Goal: Task Accomplishment & Management: Use online tool/utility

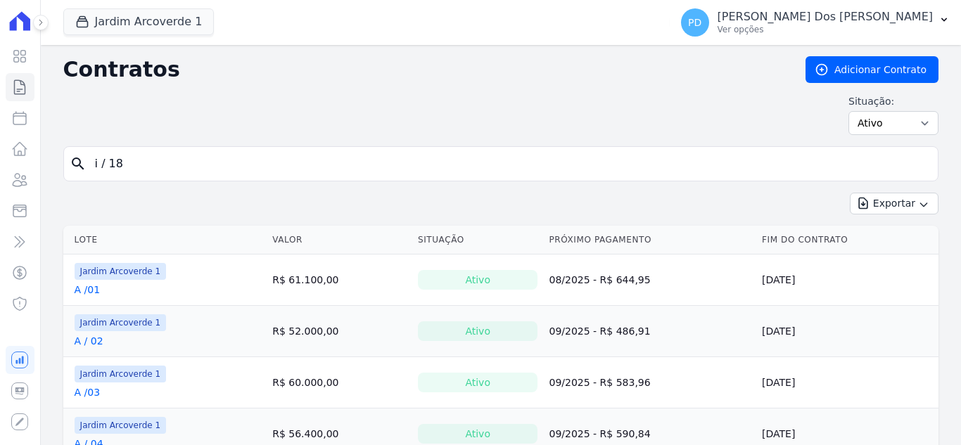
click at [148, 171] on input "i / 18" at bounding box center [509, 164] width 845 height 28
click at [145, 162] on input "search" at bounding box center [509, 164] width 845 height 28
type input "B / 15"
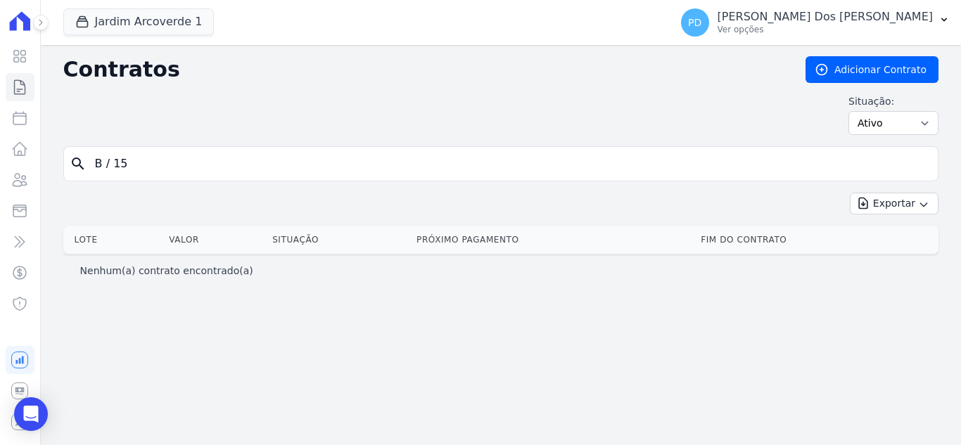
click at [115, 170] on input "B / 15" at bounding box center [509, 164] width 845 height 28
type input "B /15"
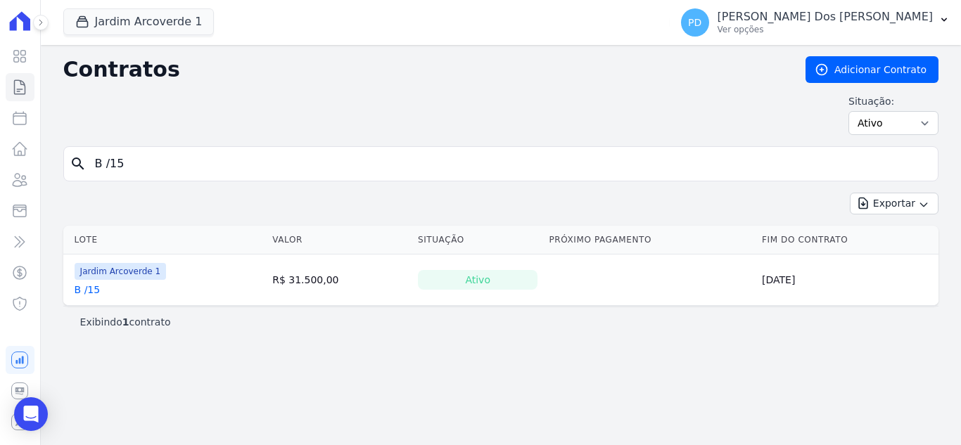
click at [91, 287] on link "B /15" at bounding box center [88, 290] width 26 height 14
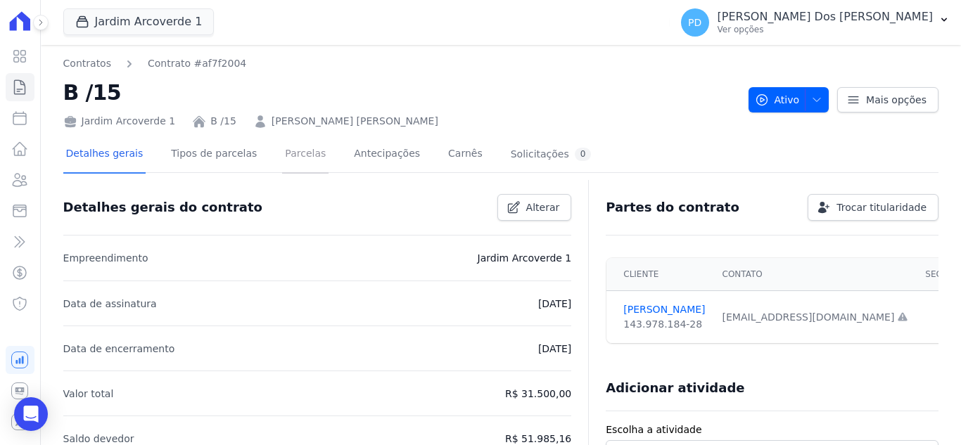
click at [295, 148] on link "Parcelas" at bounding box center [305, 154] width 46 height 37
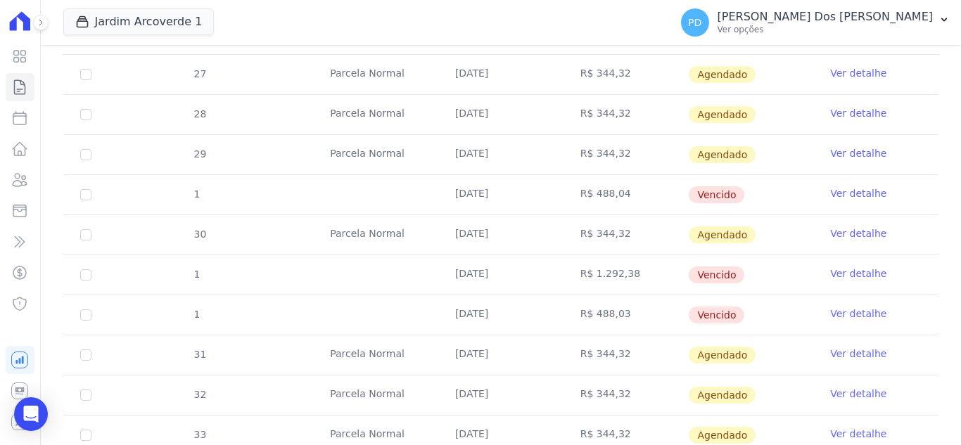
scroll to position [563, 0]
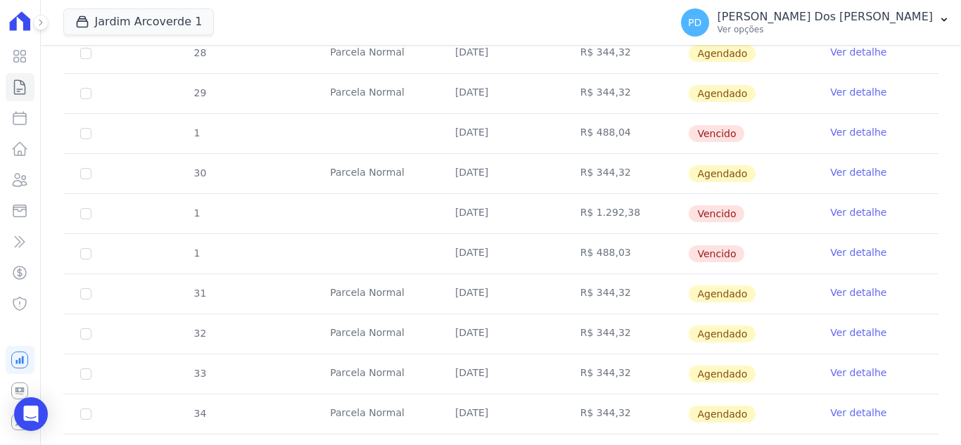
click at [830, 212] on link "Ver detalhe" at bounding box center [858, 212] width 56 height 14
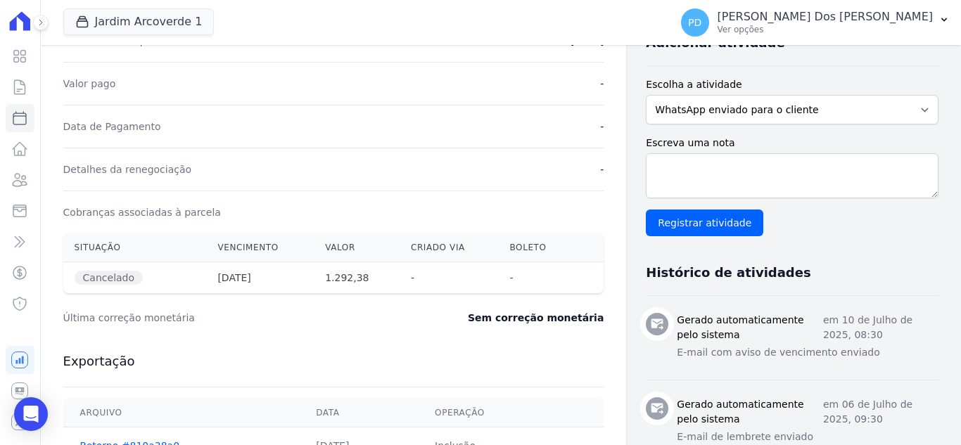
scroll to position [422, 0]
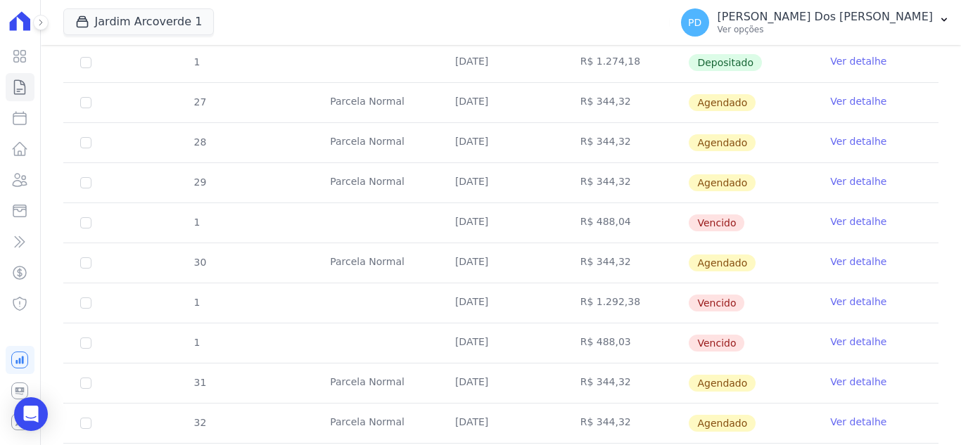
scroll to position [492, 0]
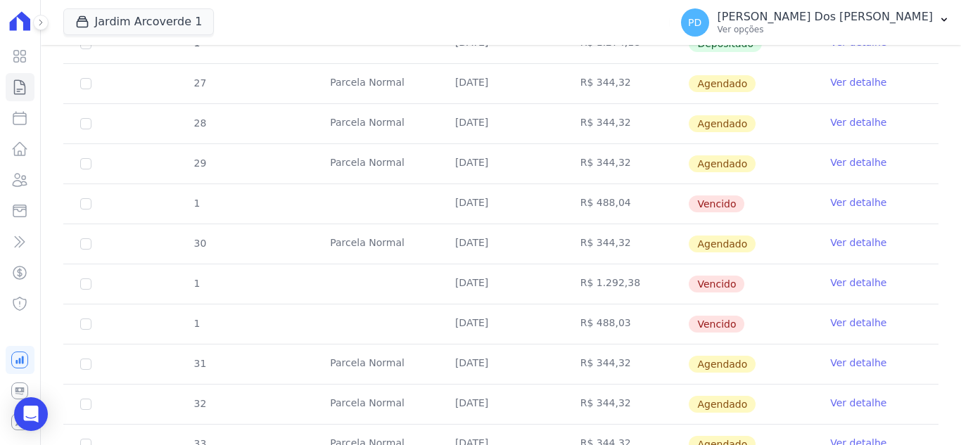
click at [844, 318] on link "Ver detalhe" at bounding box center [858, 323] width 56 height 14
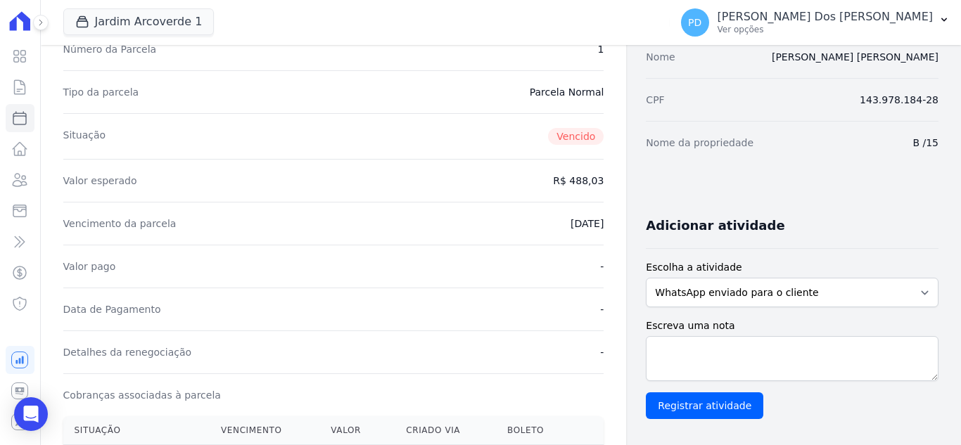
scroll to position [352, 0]
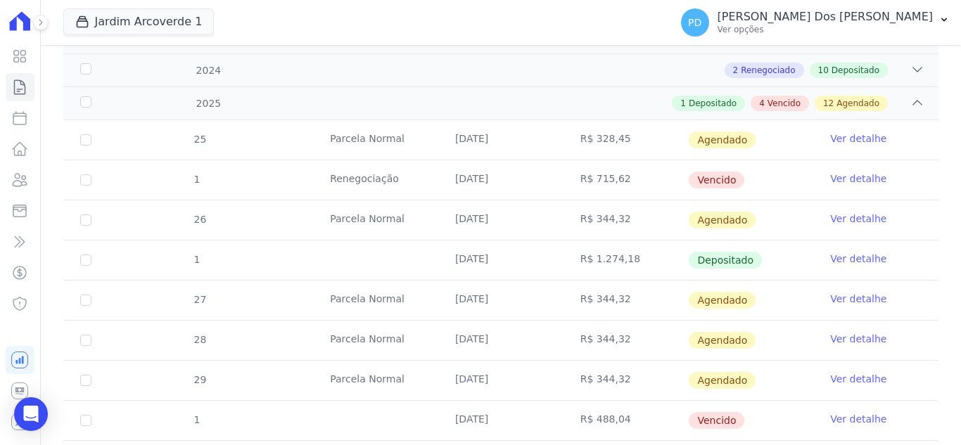
scroll to position [211, 0]
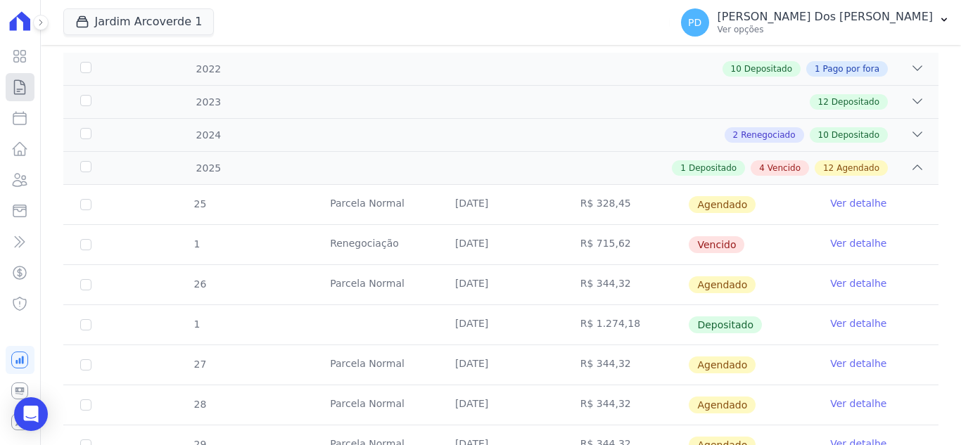
click at [17, 88] on icon at bounding box center [19, 87] width 17 height 17
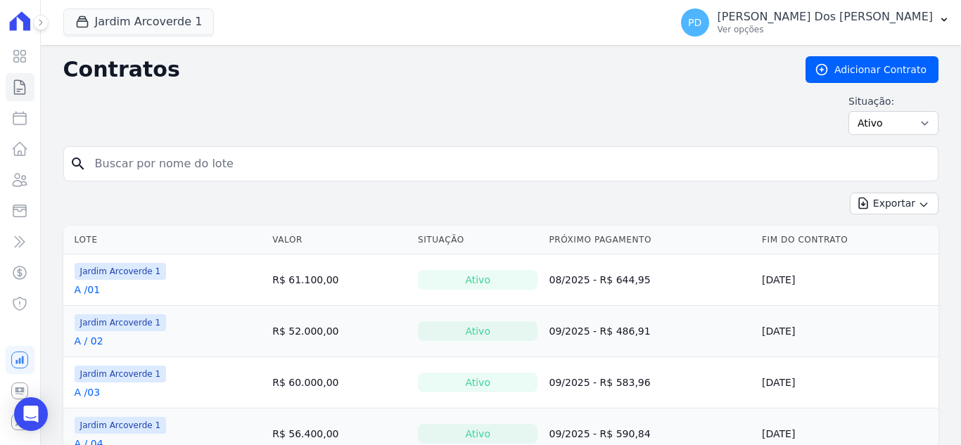
click at [262, 169] on input "search" at bounding box center [509, 164] width 845 height 28
type input "B / 19"
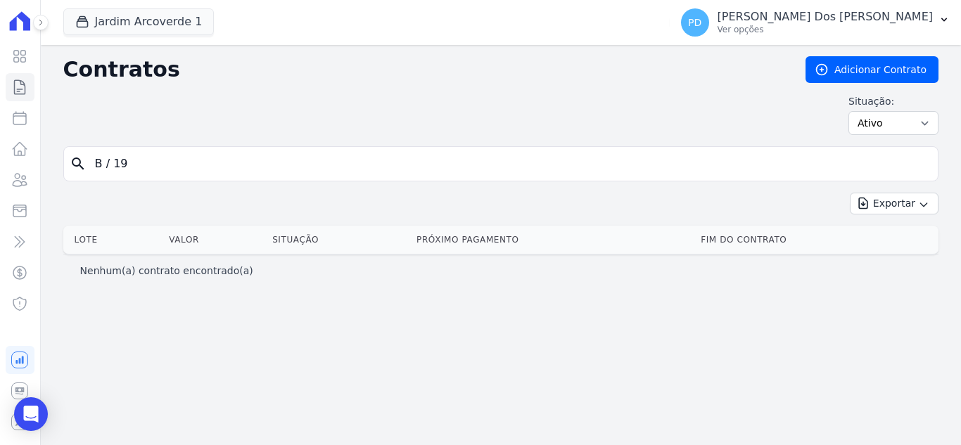
click at [108, 160] on input "B / 19" at bounding box center [509, 164] width 845 height 28
type input "B /19"
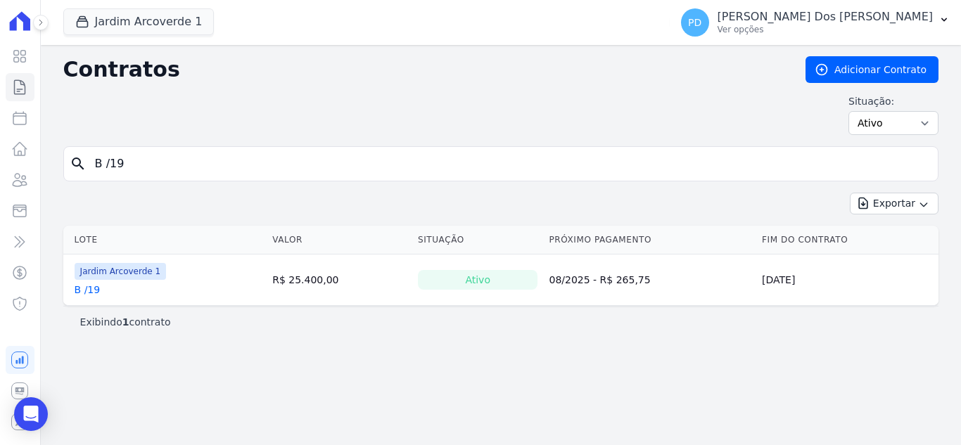
click at [90, 290] on link "B /19" at bounding box center [88, 290] width 26 height 14
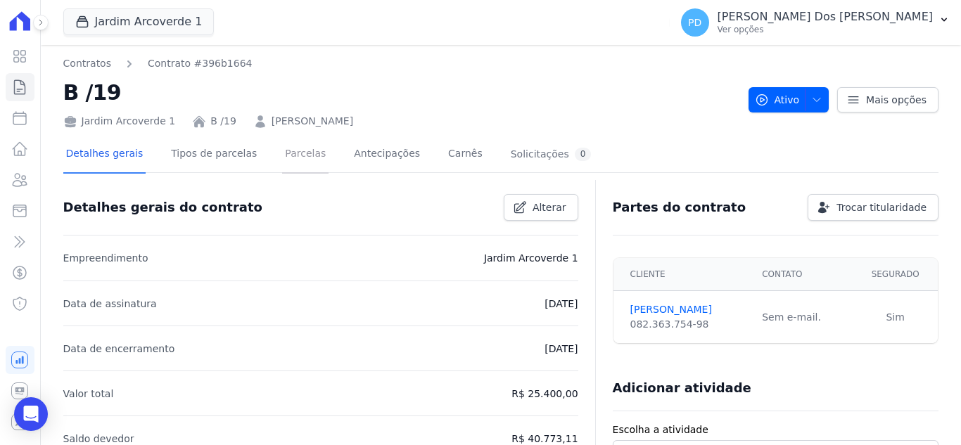
click at [300, 157] on link "Parcelas" at bounding box center [305, 154] width 46 height 37
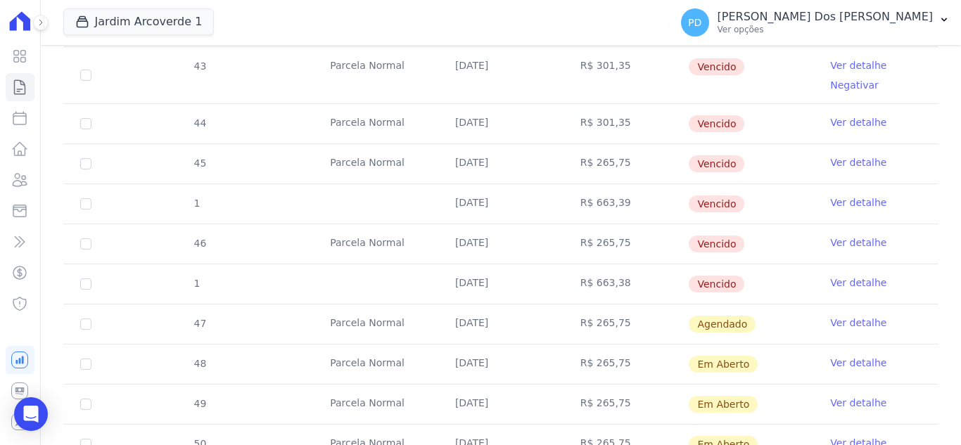
scroll to position [492, 0]
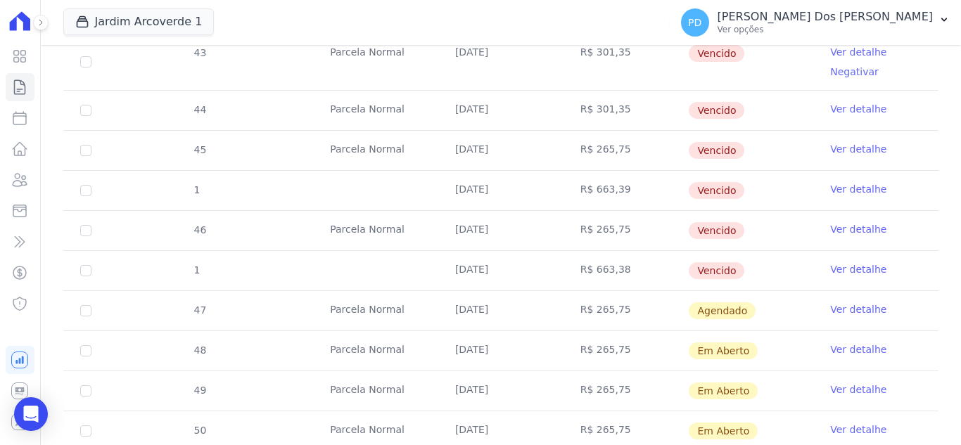
click at [845, 267] on link "Ver detalhe" at bounding box center [858, 269] width 56 height 14
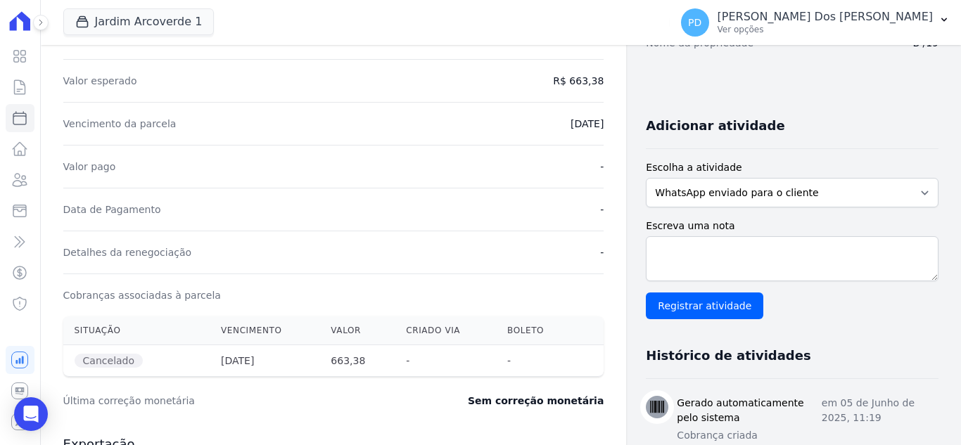
scroll to position [281, 0]
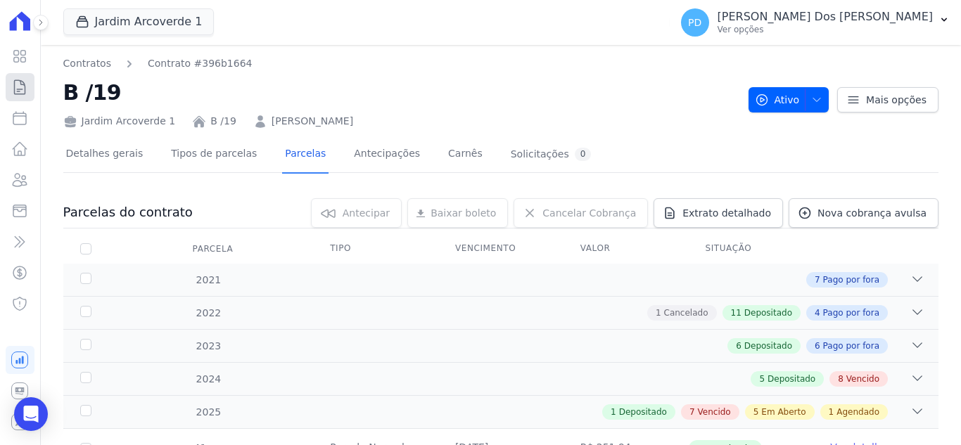
click at [15, 87] on icon at bounding box center [19, 87] width 17 height 17
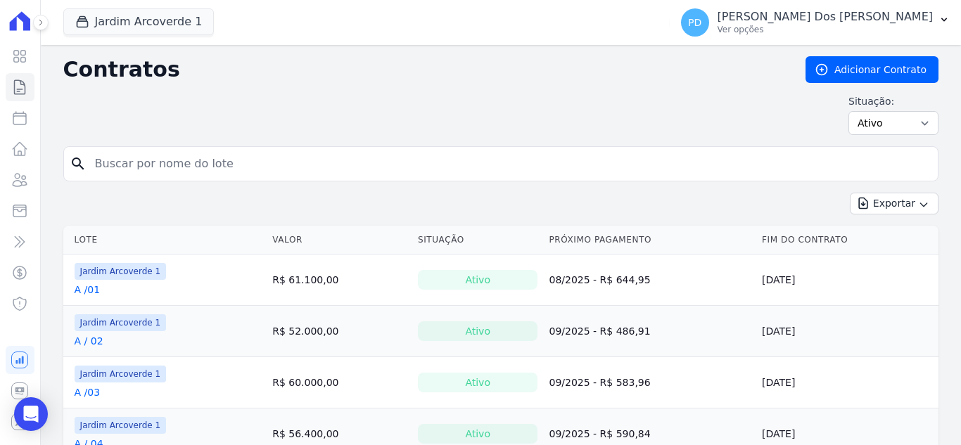
click at [324, 162] on input "search" at bounding box center [509, 164] width 845 height 28
type input "F / 02"
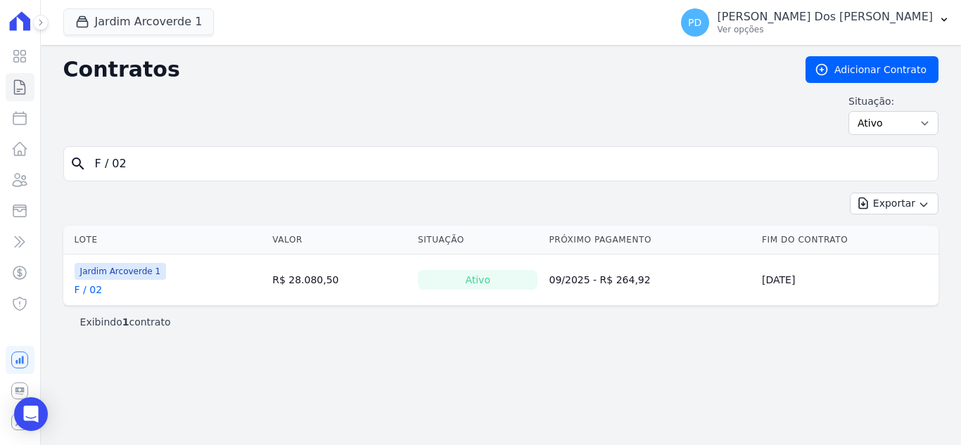
click at [92, 285] on link "F / 02" at bounding box center [88, 290] width 27 height 14
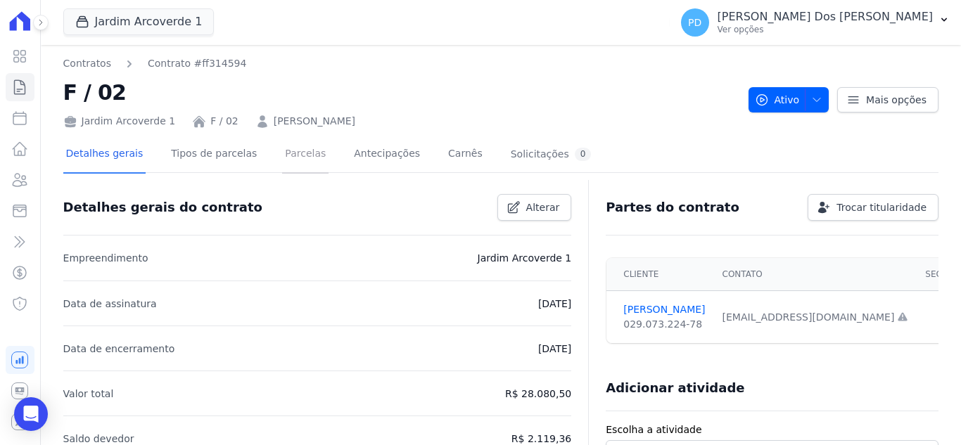
click at [298, 157] on link "Parcelas" at bounding box center [305, 154] width 46 height 37
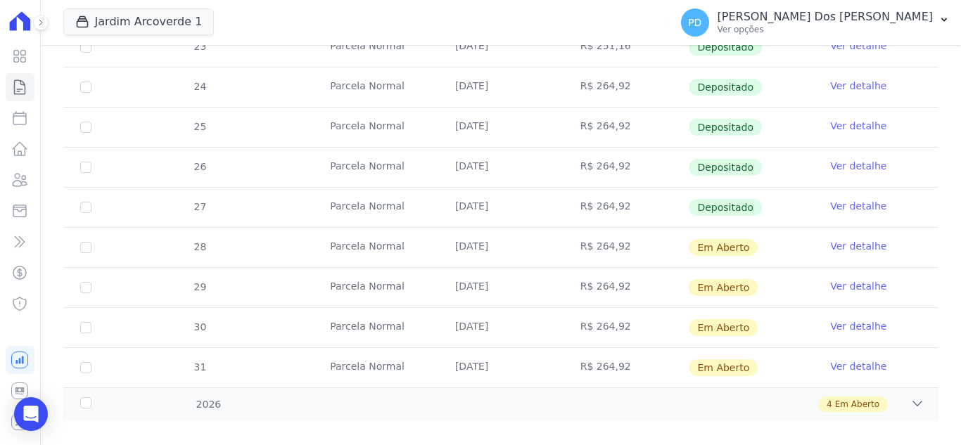
scroll to position [473, 0]
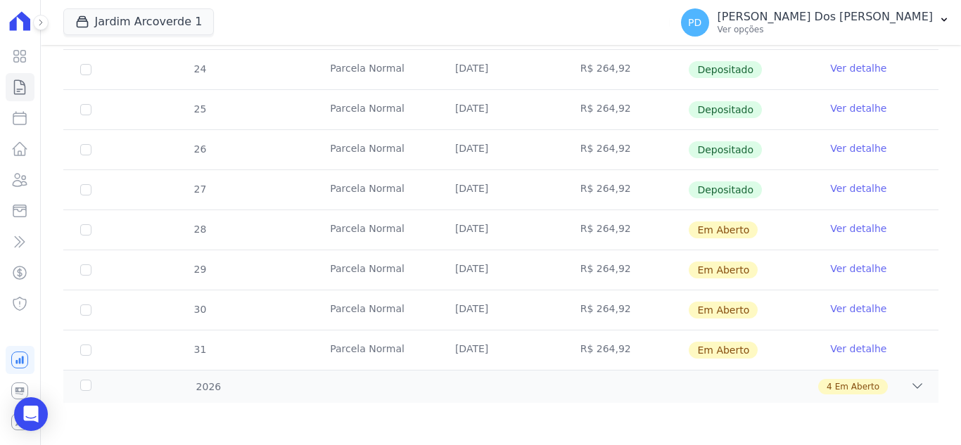
click at [845, 190] on link "Ver detalhe" at bounding box center [858, 188] width 56 height 14
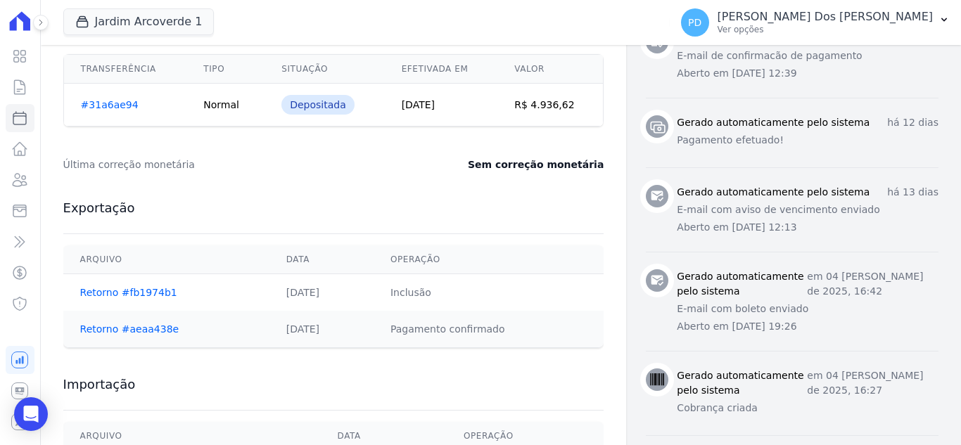
scroll to position [633, 0]
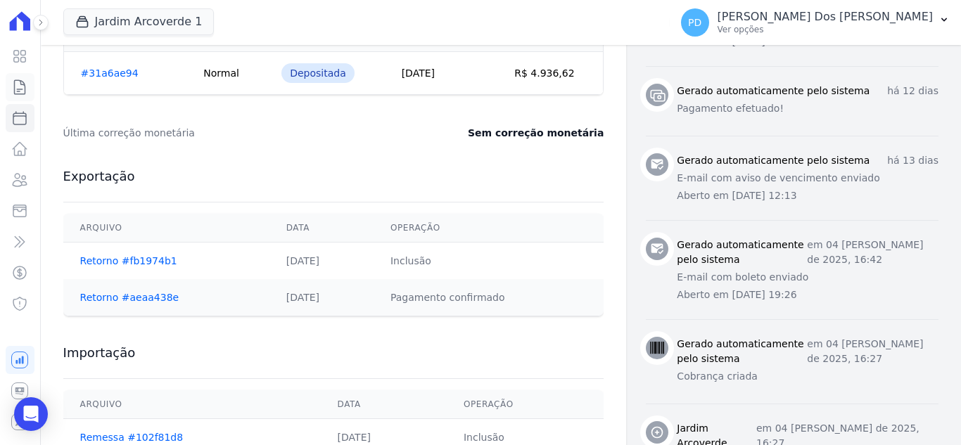
click at [22, 86] on icon at bounding box center [19, 87] width 17 height 17
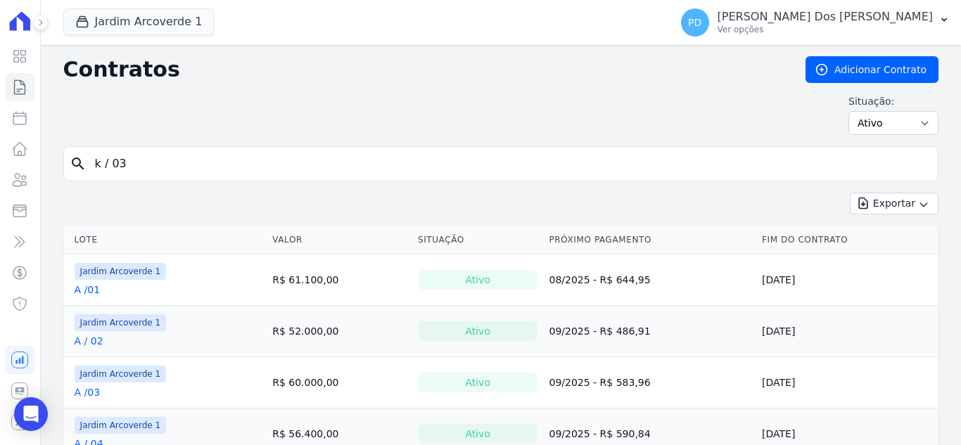
type input "k / 03"
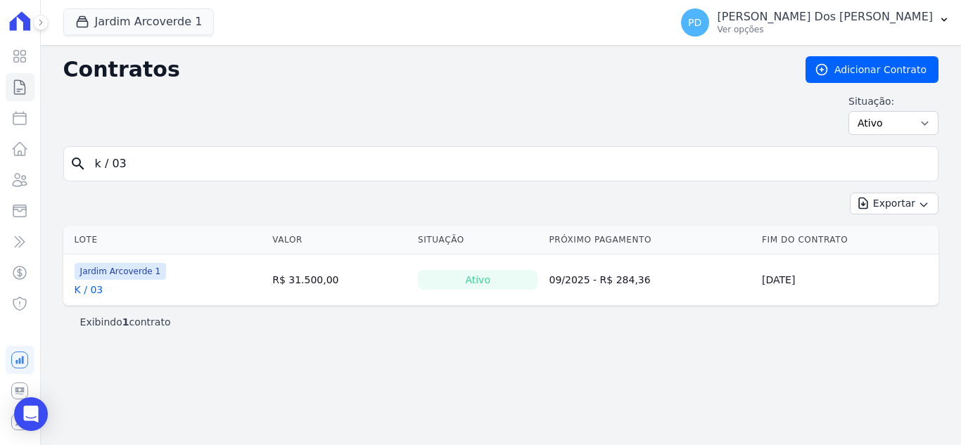
click at [92, 292] on link "K / 03" at bounding box center [89, 290] width 29 height 14
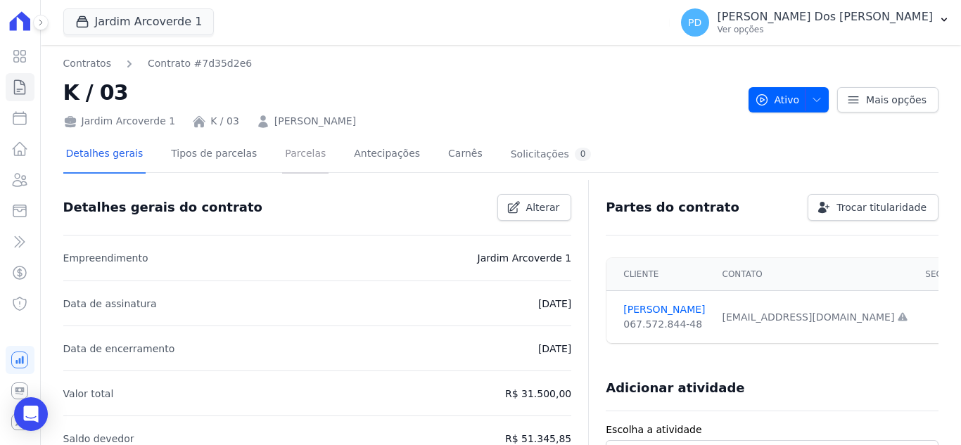
click at [288, 158] on link "Parcelas" at bounding box center [305, 154] width 46 height 37
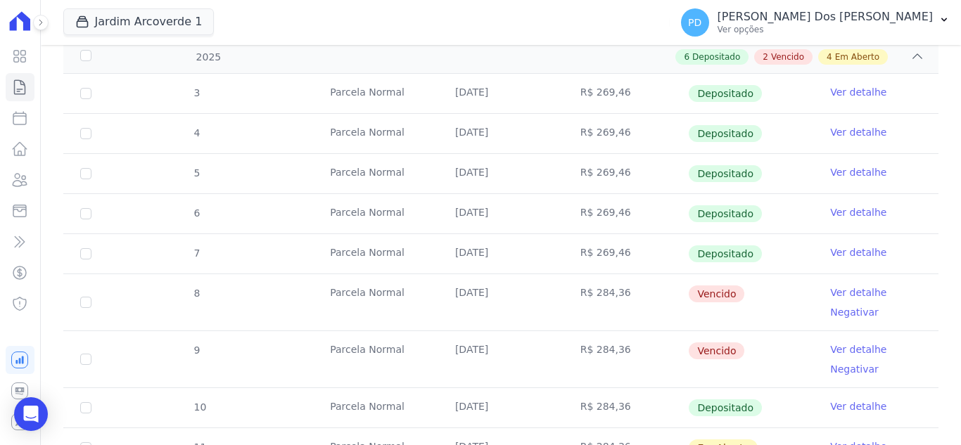
scroll to position [281, 0]
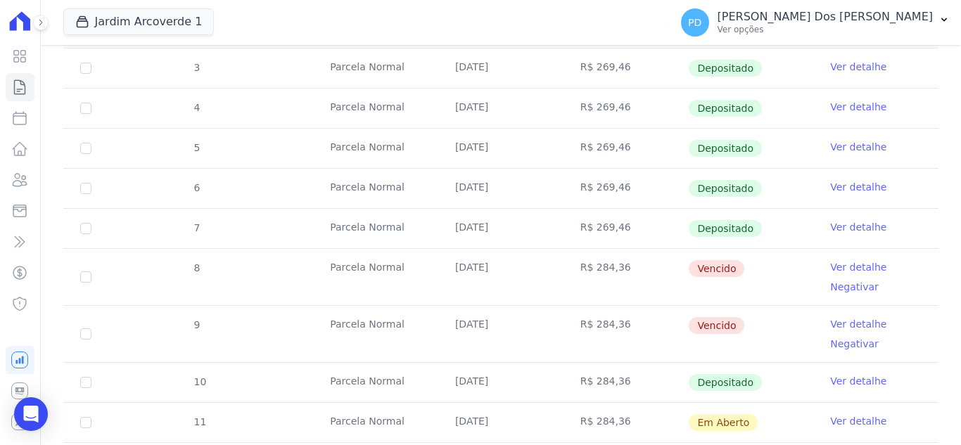
click at [833, 264] on link "Ver detalhe" at bounding box center [858, 267] width 56 height 14
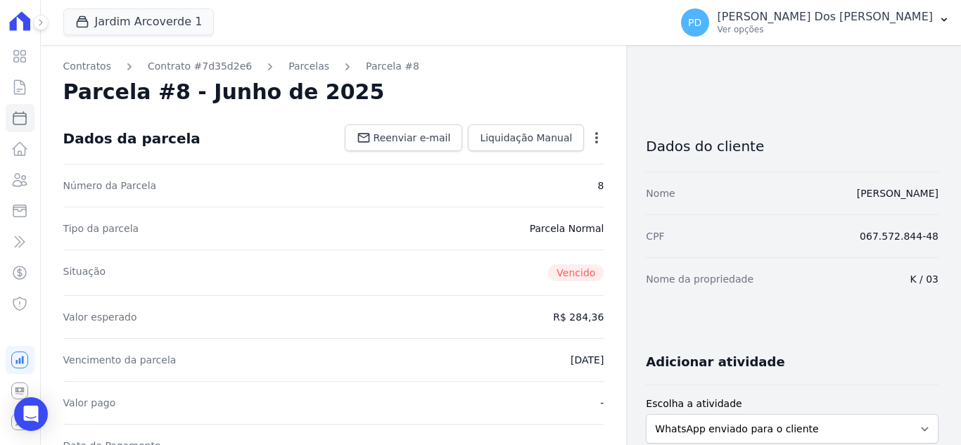
click at [591, 134] on icon "button" at bounding box center [596, 138] width 14 height 14
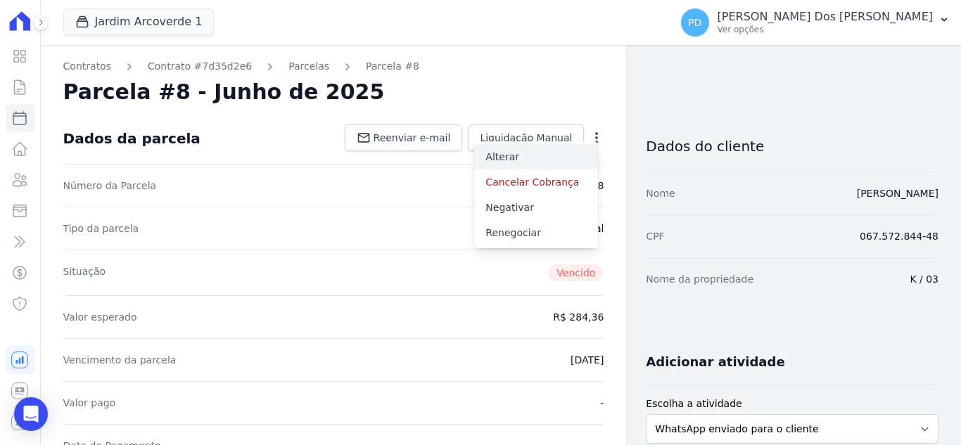
click at [524, 163] on link "Alterar" at bounding box center [536, 156] width 124 height 25
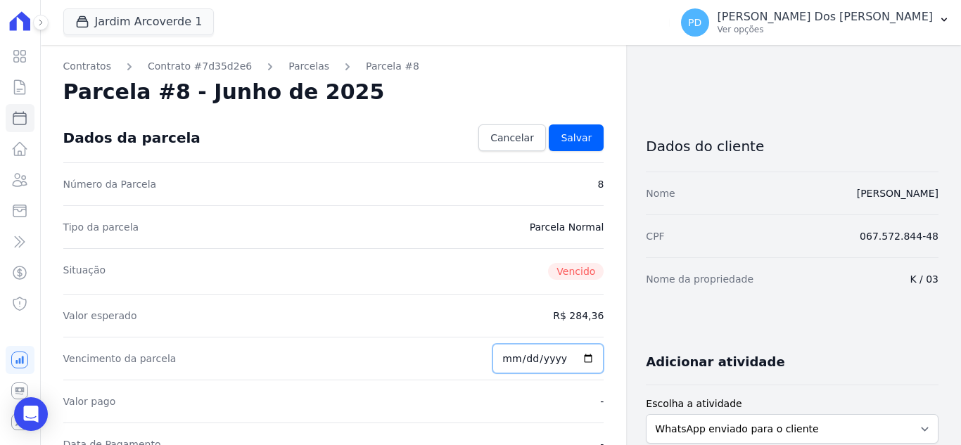
click at [526, 360] on input "2025-06-25" at bounding box center [547, 359] width 111 height 30
type input "2025-08-25"
click at [565, 137] on span "Salvar" at bounding box center [576, 138] width 31 height 14
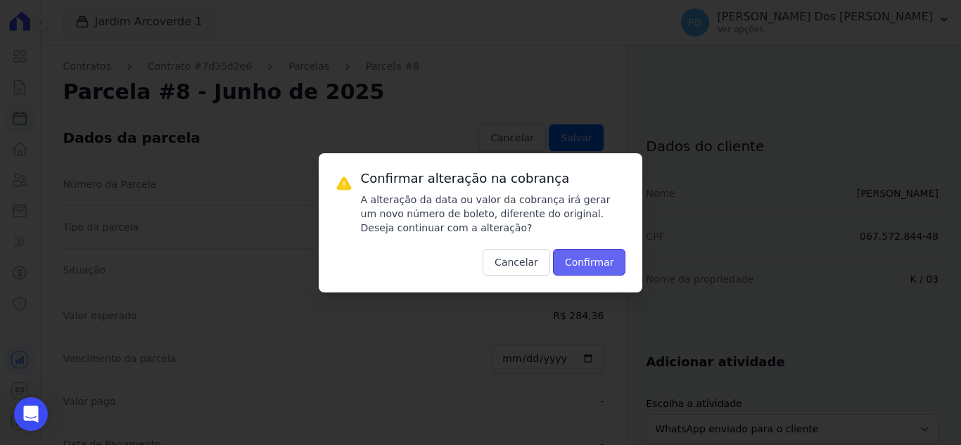
click at [603, 263] on button "Confirmar" at bounding box center [589, 262] width 73 height 27
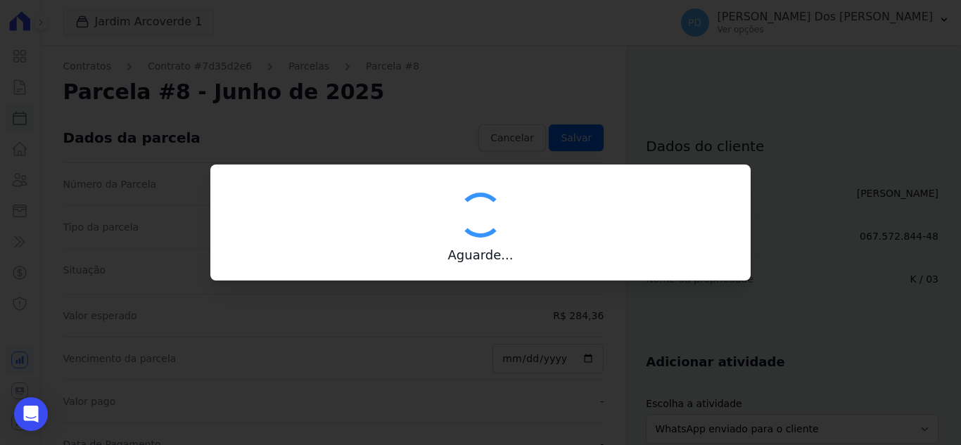
type input "00190000090335103300000601095177311230000028436"
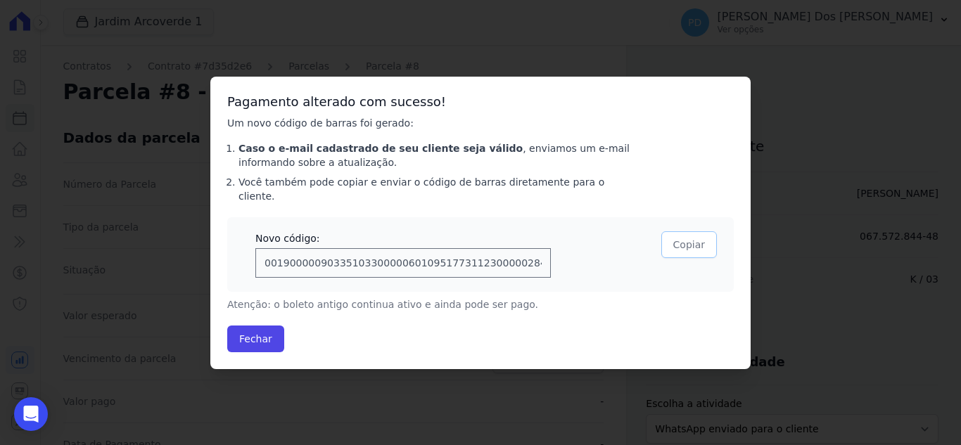
click at [680, 236] on button "Copiar" at bounding box center [689, 244] width 56 height 27
click at [261, 331] on button "Fechar" at bounding box center [255, 339] width 57 height 27
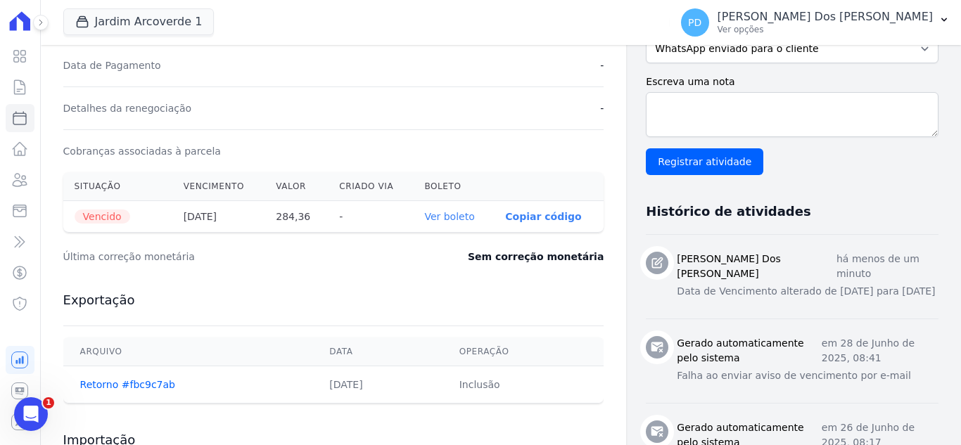
scroll to position [422, 0]
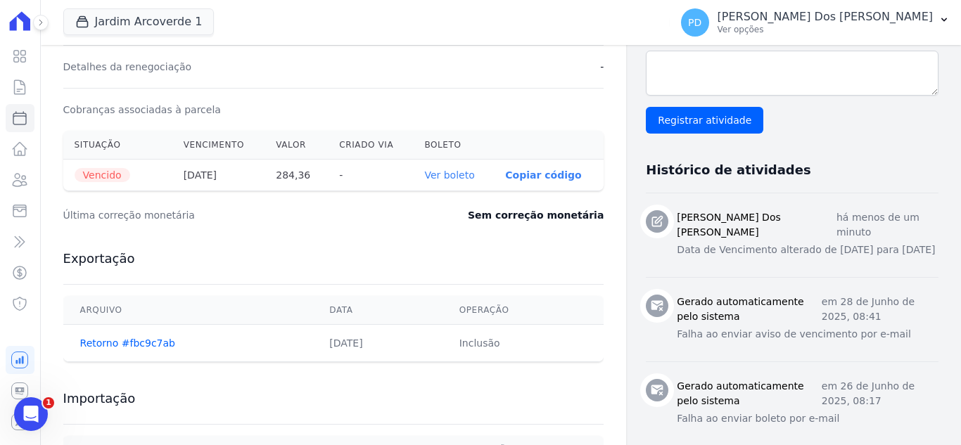
click at [453, 173] on link "Ver boleto" at bounding box center [449, 175] width 50 height 11
click at [24, 87] on icon at bounding box center [19, 87] width 17 height 17
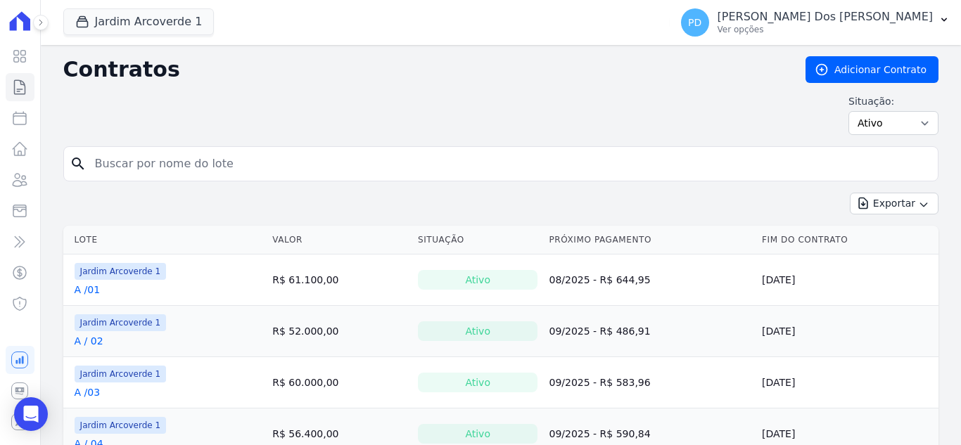
click at [212, 153] on input "search" at bounding box center [509, 164] width 845 height 28
type input "j / 09"
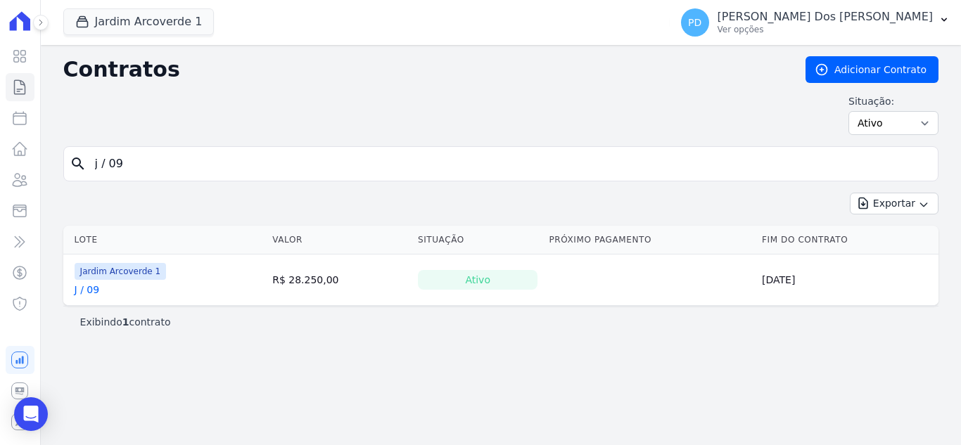
click at [97, 290] on link "J / 09" at bounding box center [87, 290] width 25 height 14
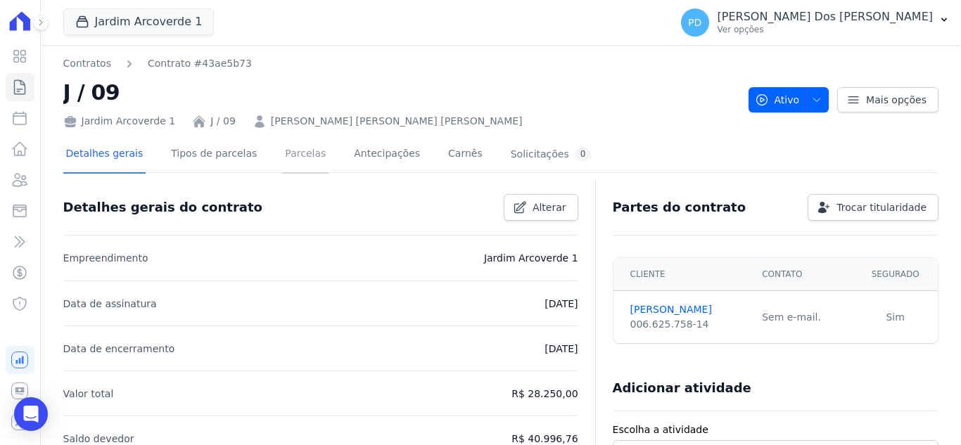
click at [285, 152] on link "Parcelas" at bounding box center [305, 154] width 46 height 37
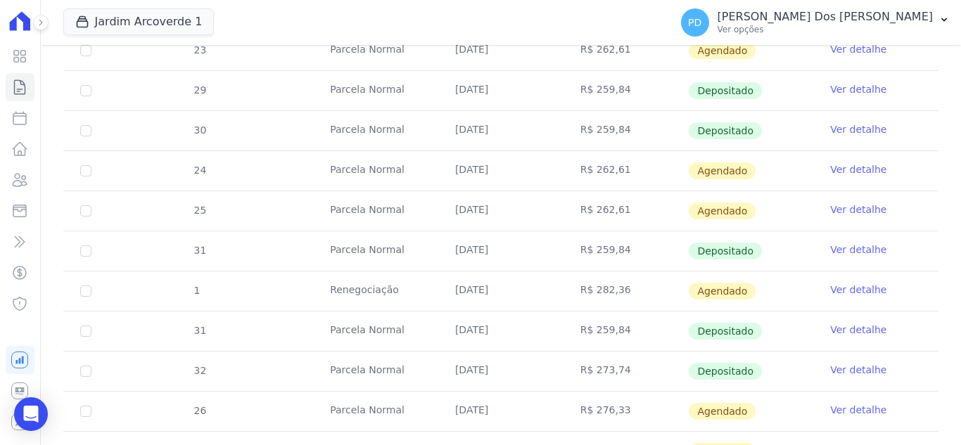
scroll to position [774, 0]
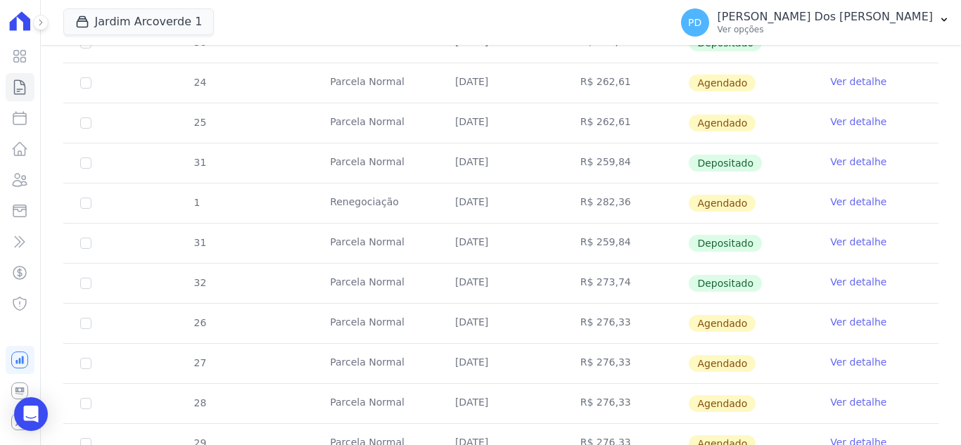
click at [838, 238] on link "Ver detalhe" at bounding box center [858, 242] width 56 height 14
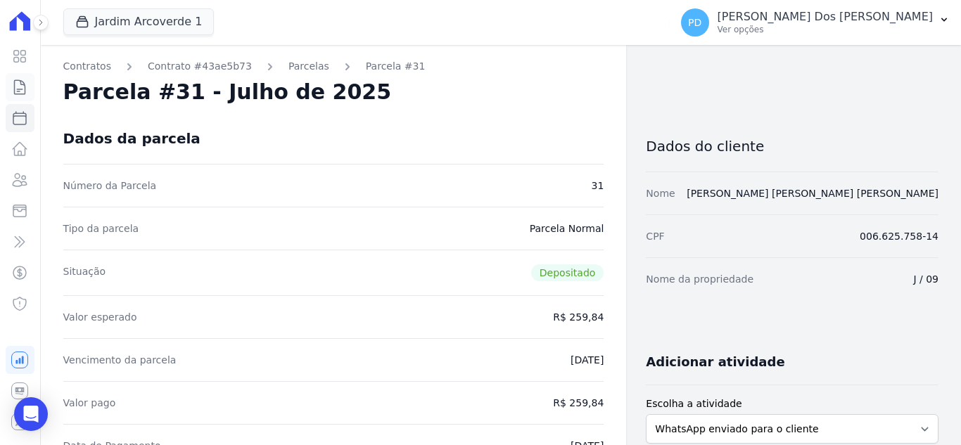
click at [20, 88] on icon at bounding box center [19, 87] width 17 height 17
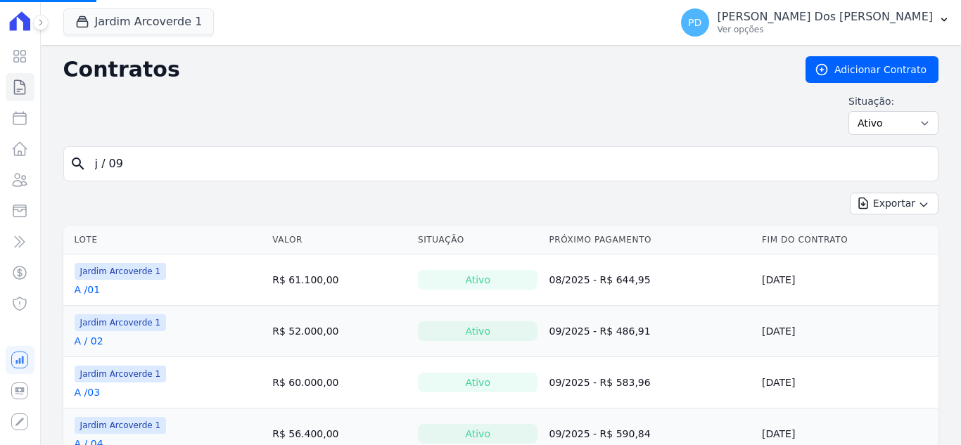
click at [216, 162] on input "j / 09" at bounding box center [509, 164] width 845 height 28
drag, startPoint x: 216, startPoint y: 162, endPoint x: 201, endPoint y: 163, distance: 14.8
click at [207, 162] on input "j / 09" at bounding box center [509, 164] width 845 height 28
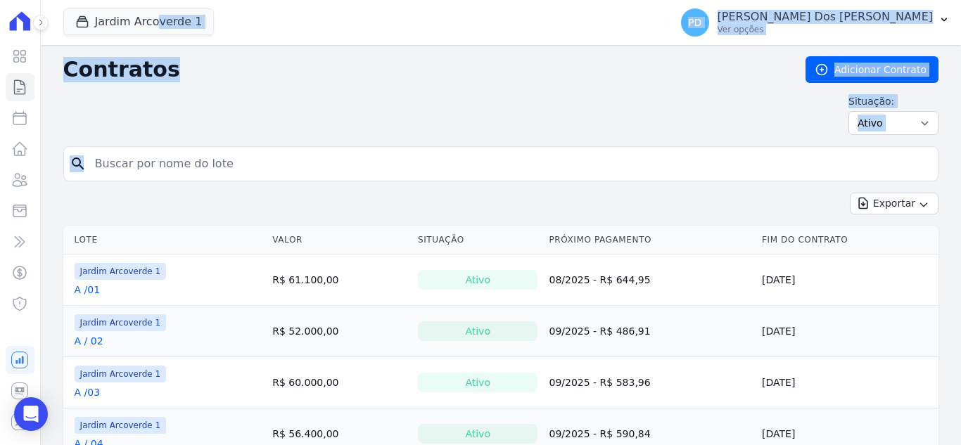
drag, startPoint x: 124, startPoint y: 168, endPoint x: 84, endPoint y: 166, distance: 39.4
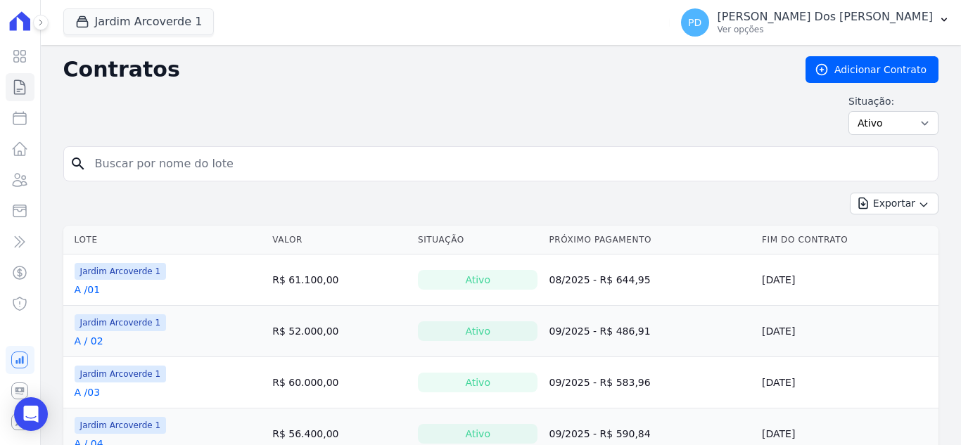
click at [125, 166] on input "search" at bounding box center [509, 164] width 845 height 28
type input "j / 30"
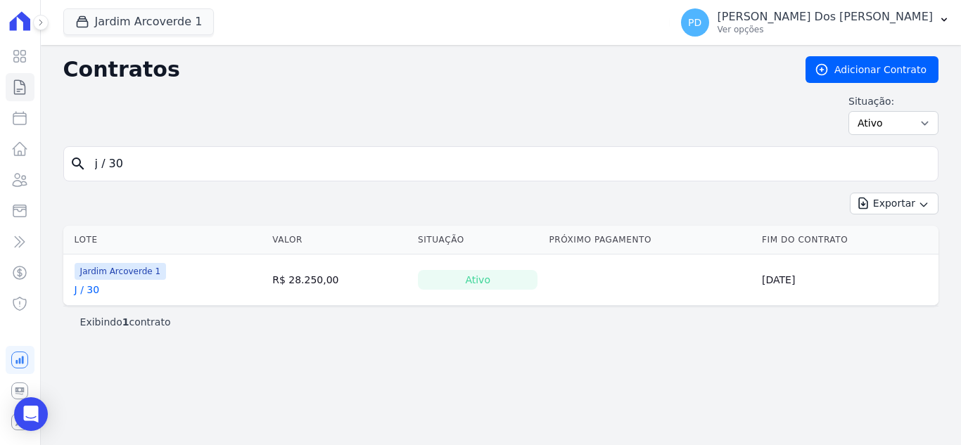
click at [90, 295] on link "J / 30" at bounding box center [87, 290] width 25 height 14
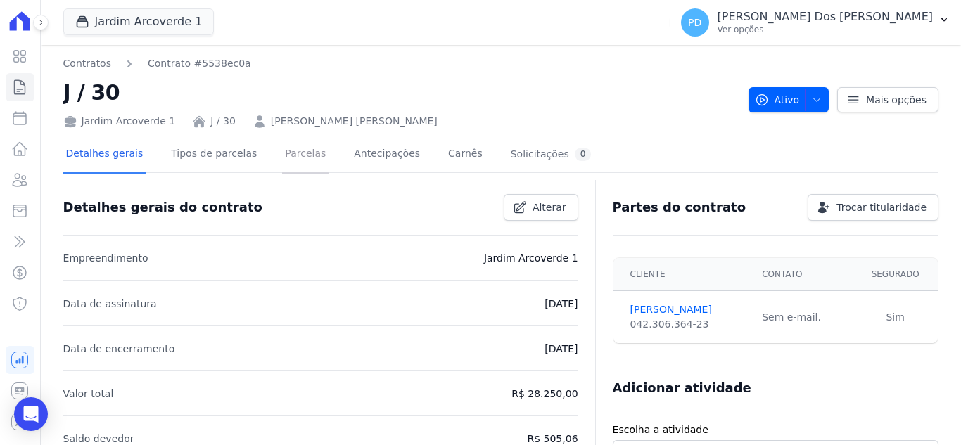
click at [295, 149] on link "Parcelas" at bounding box center [305, 154] width 46 height 37
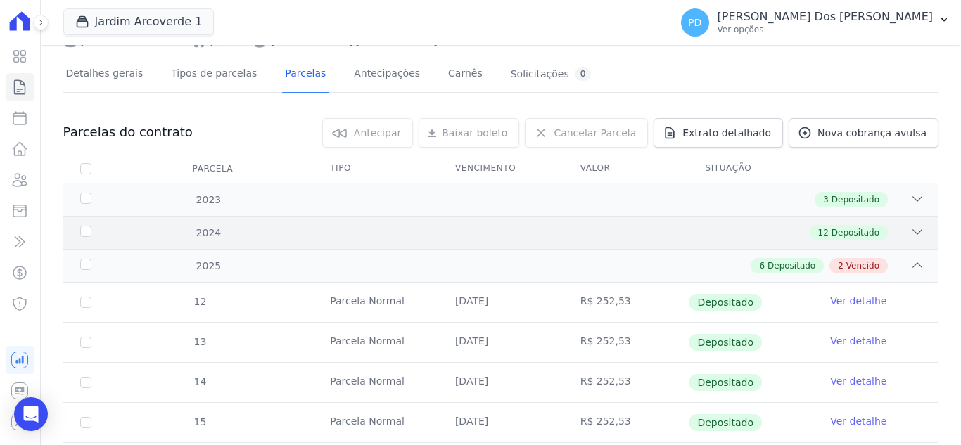
scroll to position [314, 0]
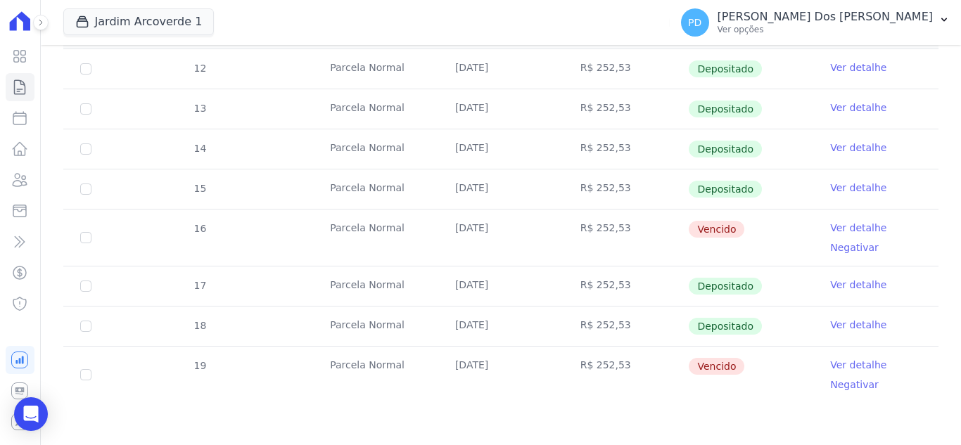
click at [854, 283] on link "Ver detalhe" at bounding box center [858, 285] width 56 height 14
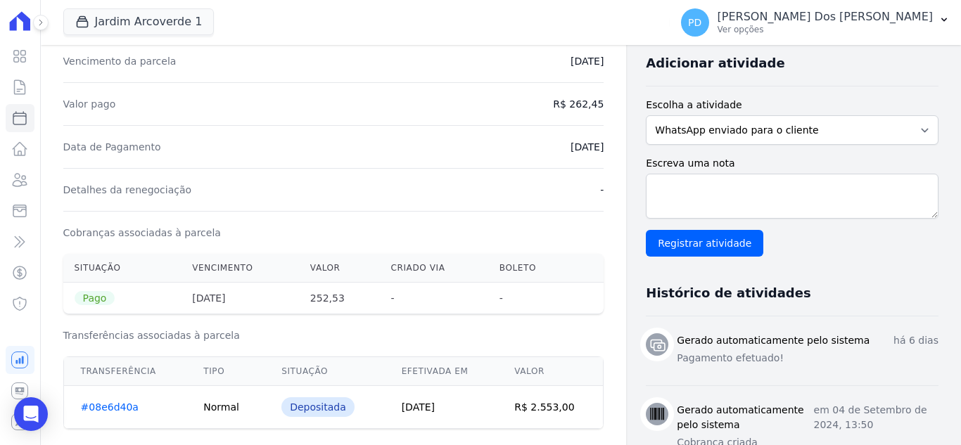
scroll to position [211, 0]
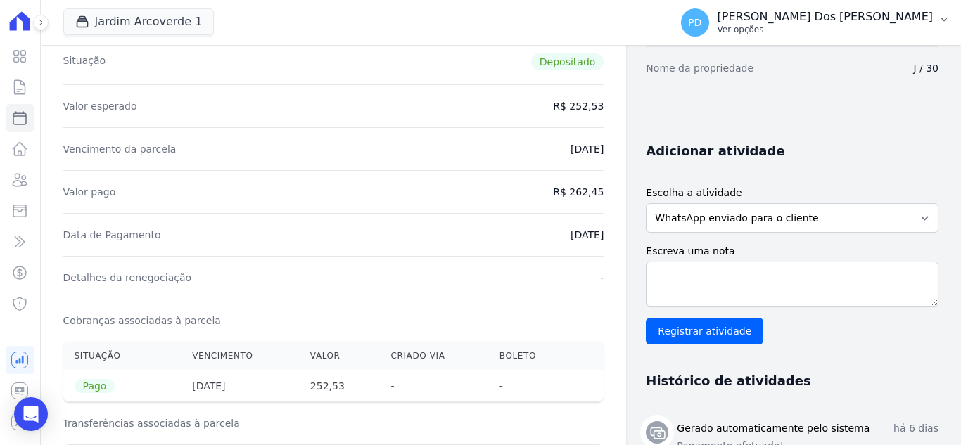
click at [950, 13] on button "PD [PERSON_NAME] Dos [PERSON_NAME] Ver opções" at bounding box center [815, 22] width 291 height 39
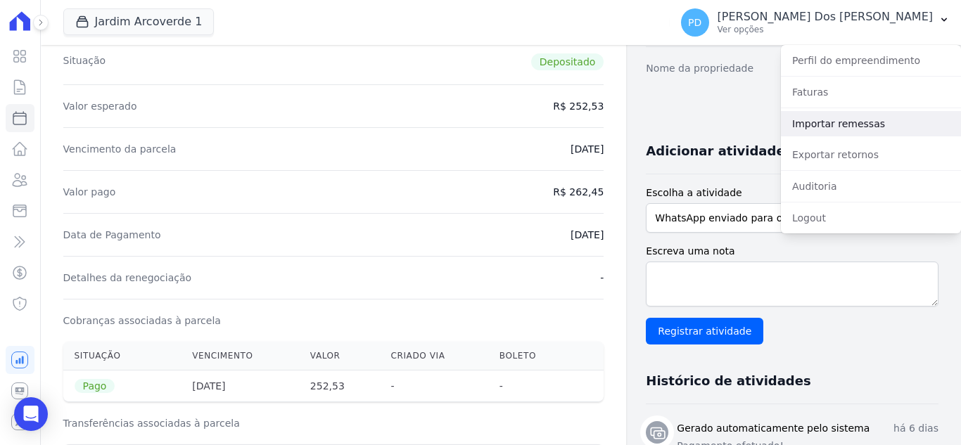
click at [859, 124] on link "Importar remessas" at bounding box center [871, 123] width 180 height 25
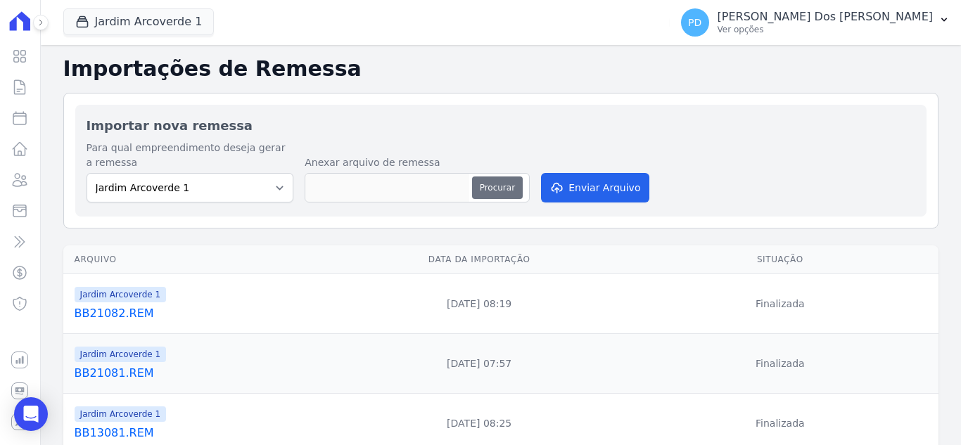
click at [495, 186] on button "Procurar" at bounding box center [497, 188] width 51 height 23
type input "BB21083.REM"
click at [608, 179] on button "Enviar Arquivo" at bounding box center [595, 188] width 108 height 30
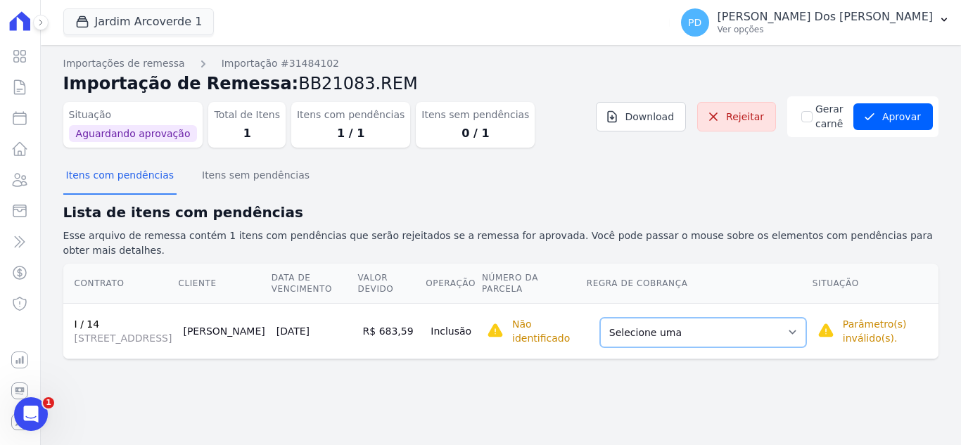
click at [735, 321] on select "Selecione uma Nova Parcela Avulsa Parcela Avulsa Existente Sinal (5 X R$ 339,00…" at bounding box center [703, 333] width 206 height 30
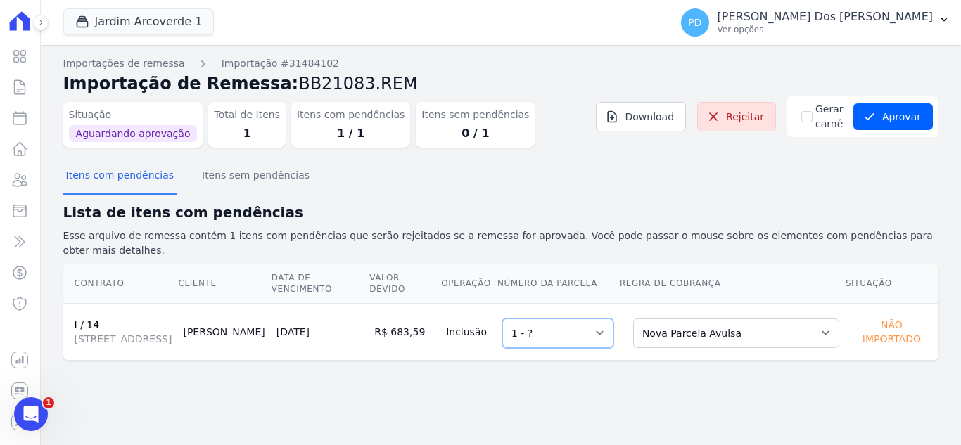
click at [576, 324] on select "Selecione uma 1 - ?" at bounding box center [557, 334] width 111 height 30
click at [890, 118] on button "Aprovar" at bounding box center [892, 116] width 79 height 27
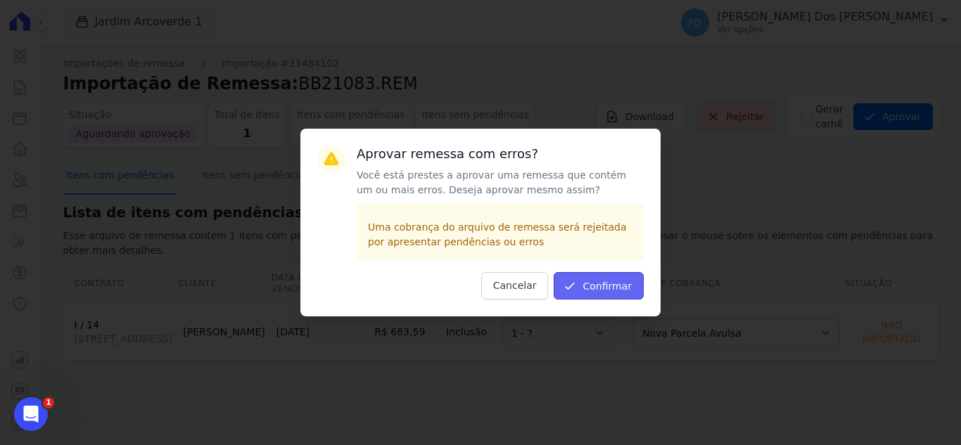
click at [616, 282] on button "Confirmar" at bounding box center [599, 285] width 90 height 27
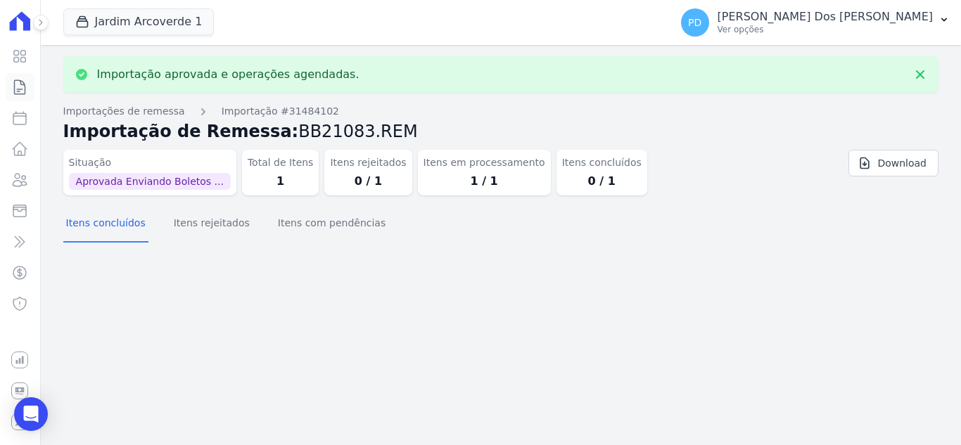
click at [24, 89] on icon at bounding box center [19, 87] width 17 height 17
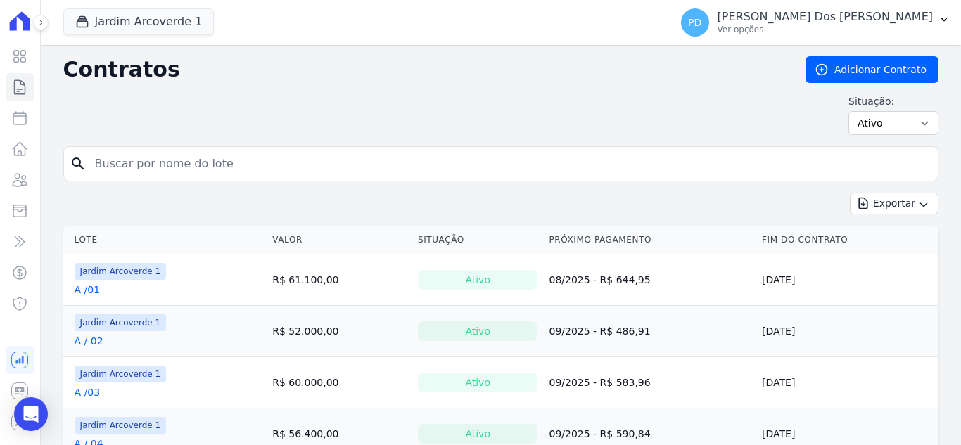
click at [176, 173] on input "search" at bounding box center [509, 164] width 845 height 28
type input "i / 14"
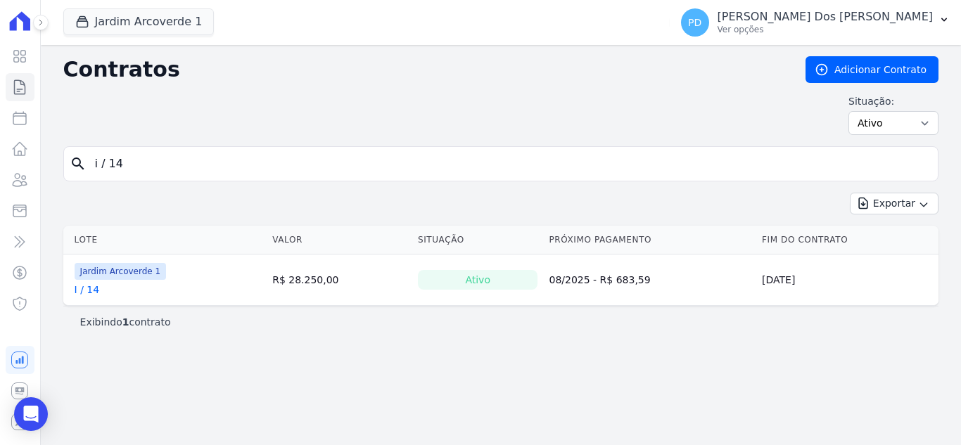
click at [89, 290] on link "I / 14" at bounding box center [87, 290] width 25 height 14
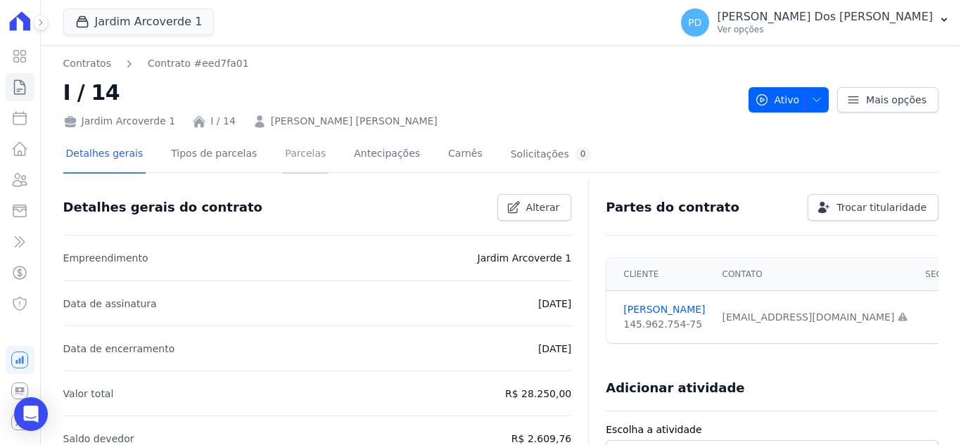
click at [282, 158] on link "Parcelas" at bounding box center [305, 154] width 46 height 37
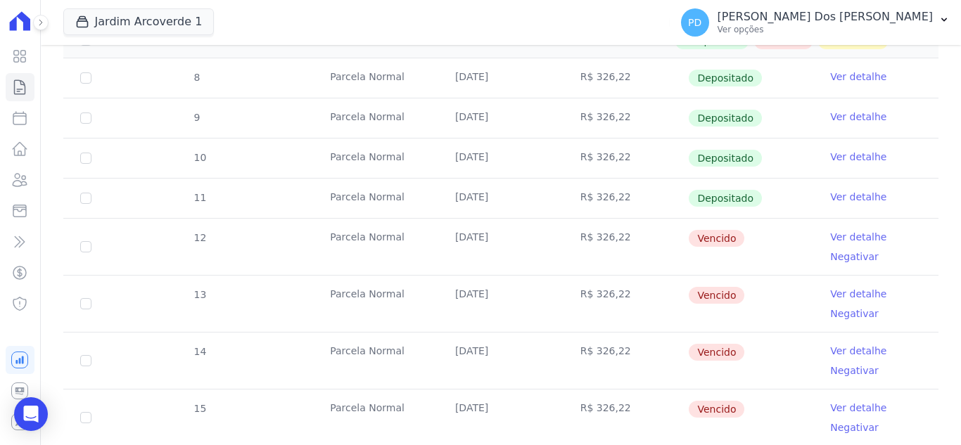
scroll to position [352, 0]
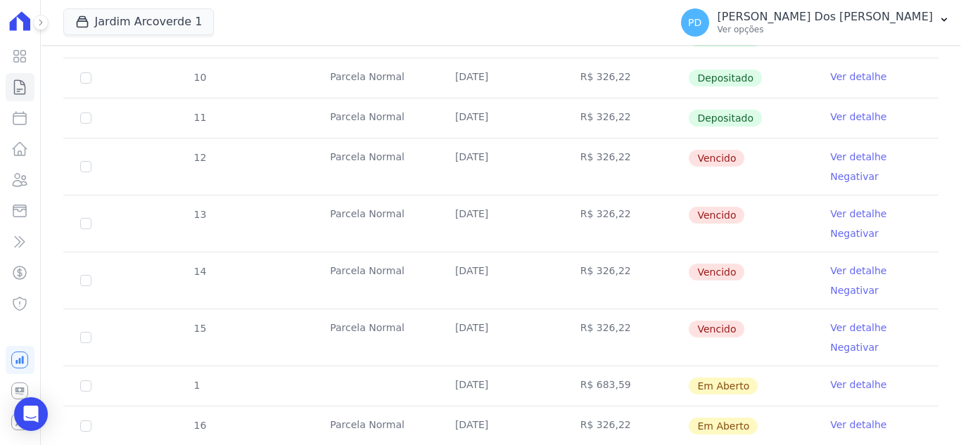
click at [838, 383] on link "Ver detalhe" at bounding box center [858, 385] width 56 height 14
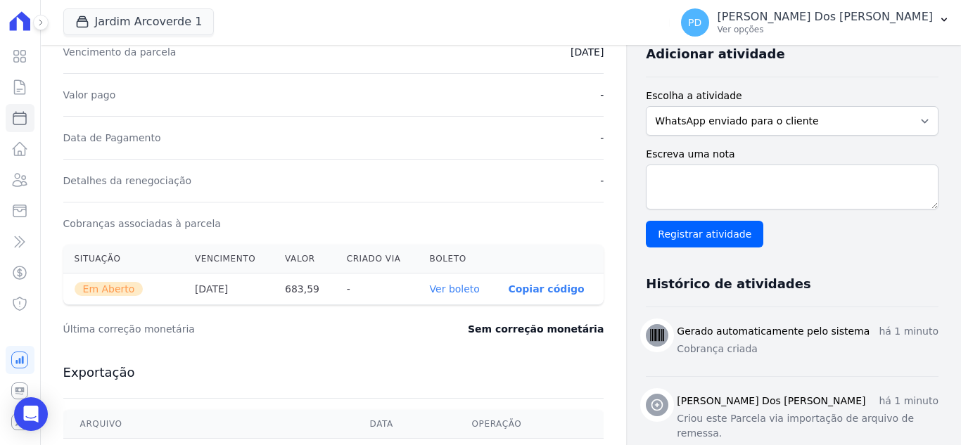
scroll to position [352, 0]
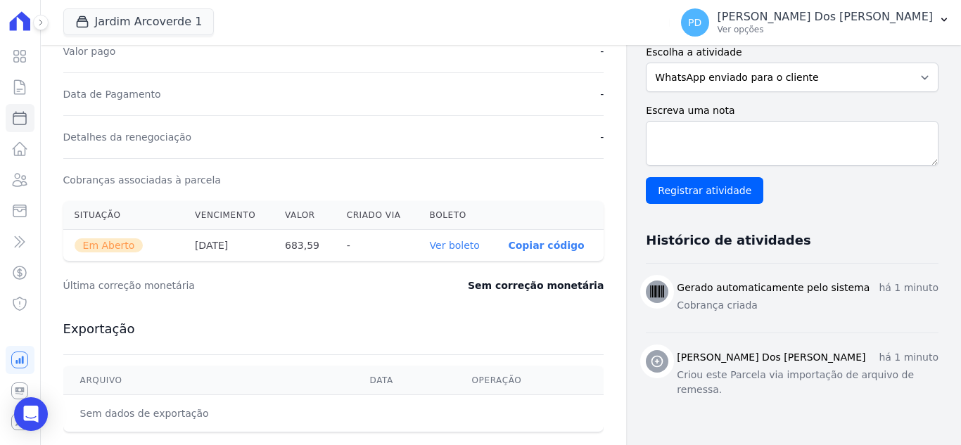
click at [456, 243] on link "Ver boleto" at bounding box center [455, 245] width 50 height 11
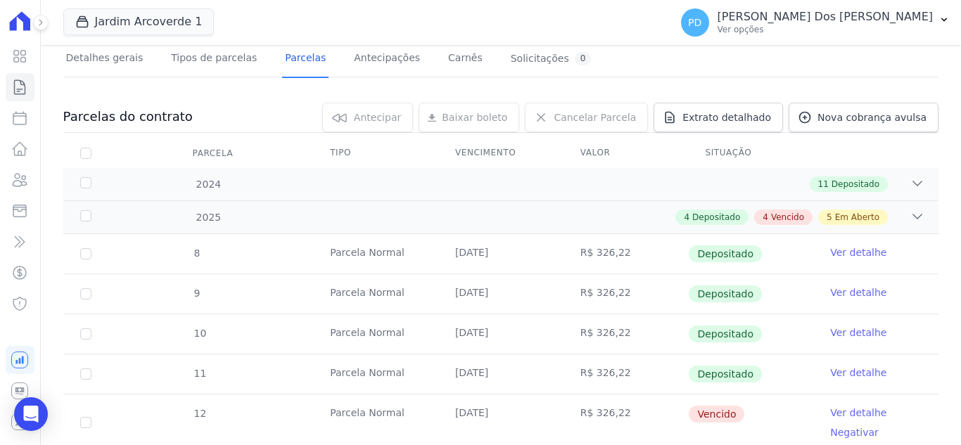
scroll to position [352, 0]
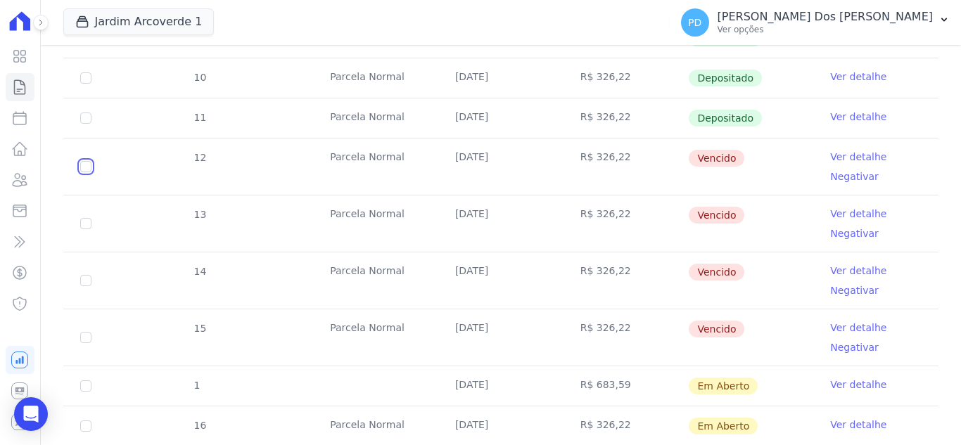
click at [85, 165] on input "checkbox" at bounding box center [85, 166] width 11 height 11
checkbox input "true"
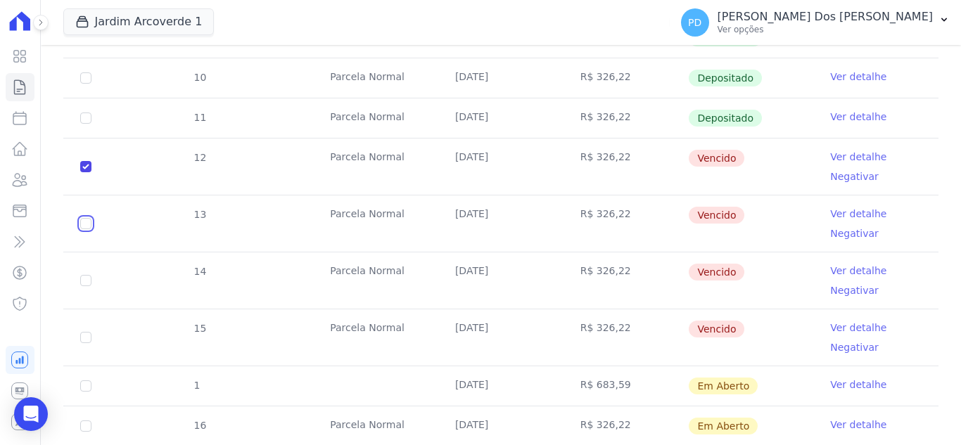
click at [86, 172] on input "checkbox" at bounding box center [85, 166] width 11 height 11
checkbox input "true"
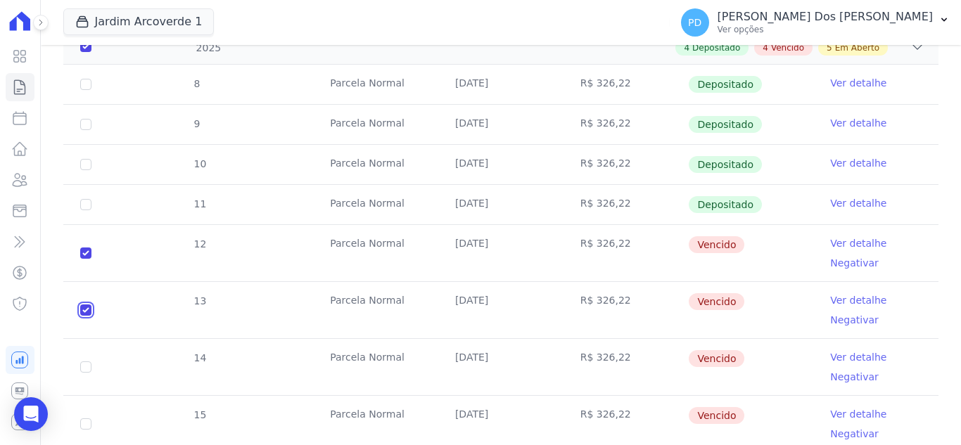
scroll to position [82, 0]
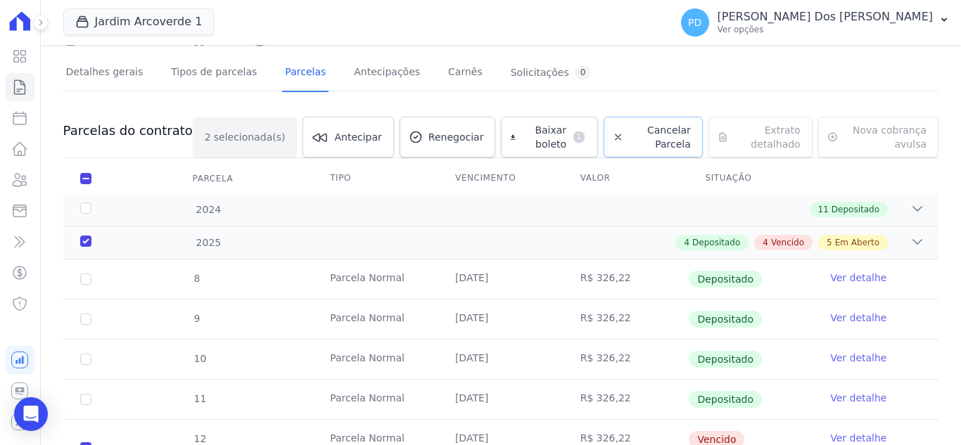
click at [629, 136] on span "Cancelar Parcela" at bounding box center [660, 137] width 62 height 28
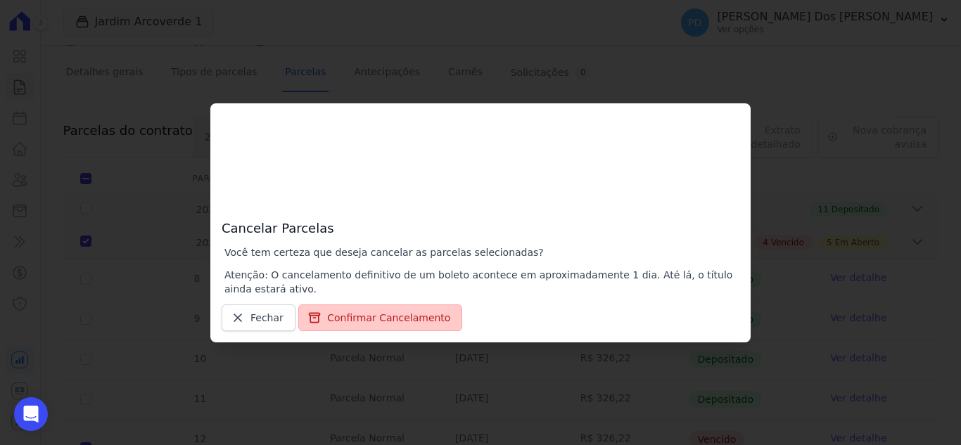
click at [401, 321] on button "Confirmar Cancelamento" at bounding box center [380, 318] width 164 height 27
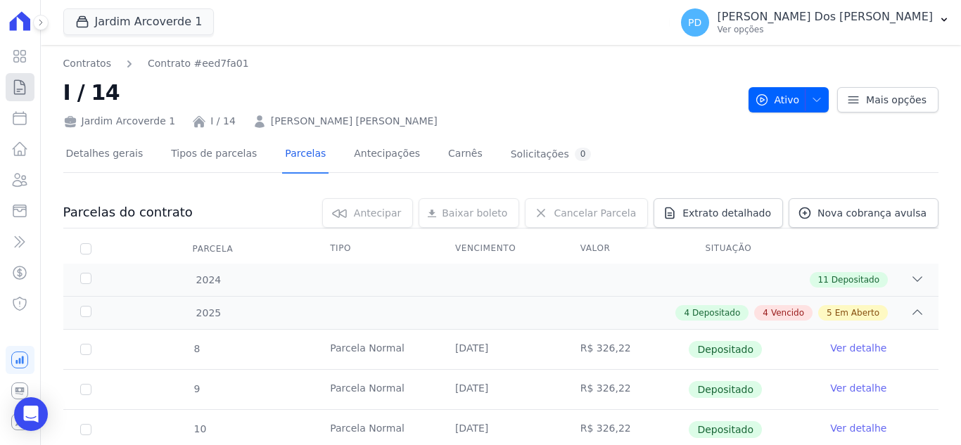
click at [15, 89] on icon at bounding box center [19, 87] width 17 height 17
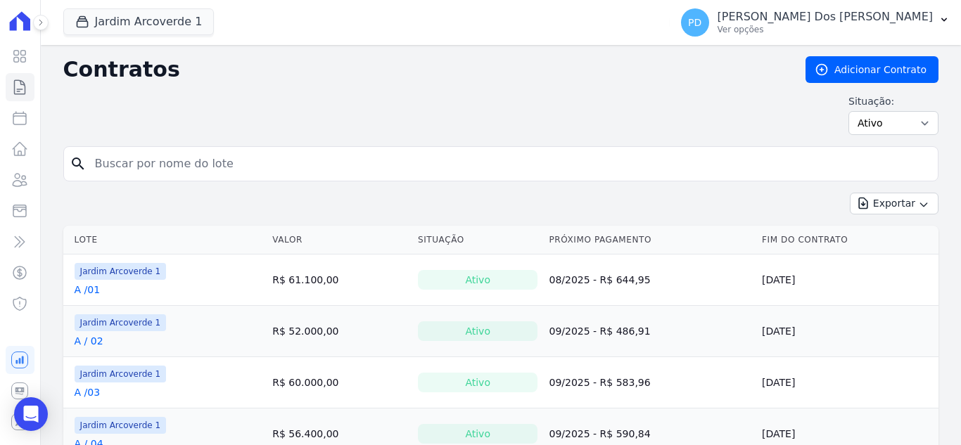
click at [188, 159] on input "search" at bounding box center [509, 164] width 845 height 28
type input "a / 08"
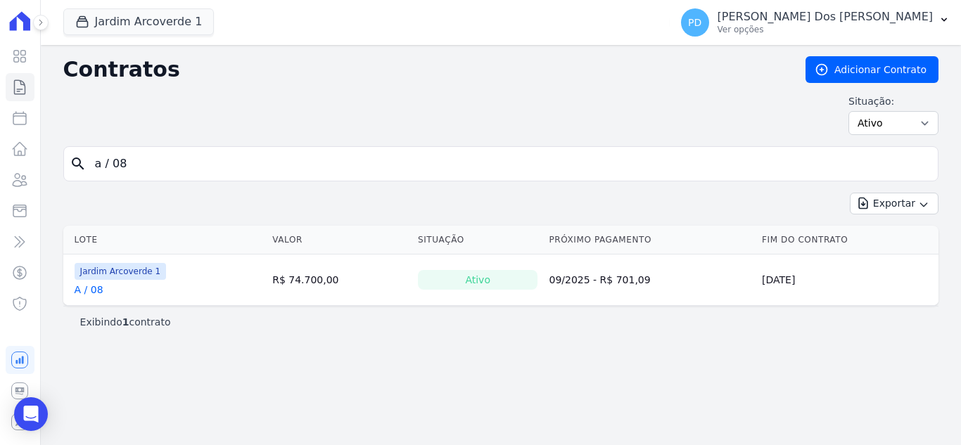
click at [97, 292] on link "A / 08" at bounding box center [89, 290] width 29 height 14
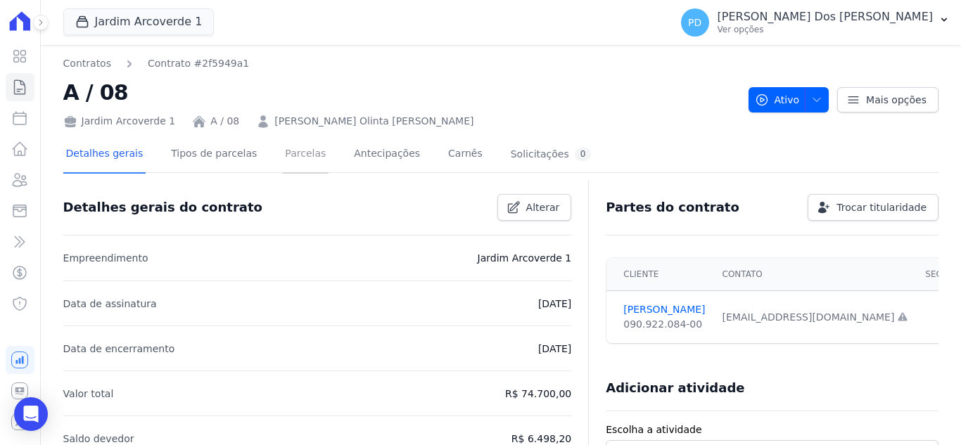
click at [291, 148] on link "Parcelas" at bounding box center [305, 154] width 46 height 37
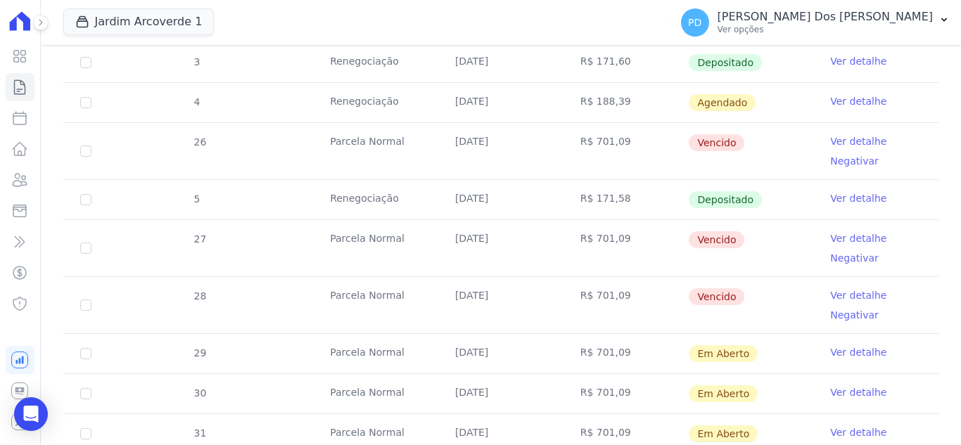
scroll to position [633, 0]
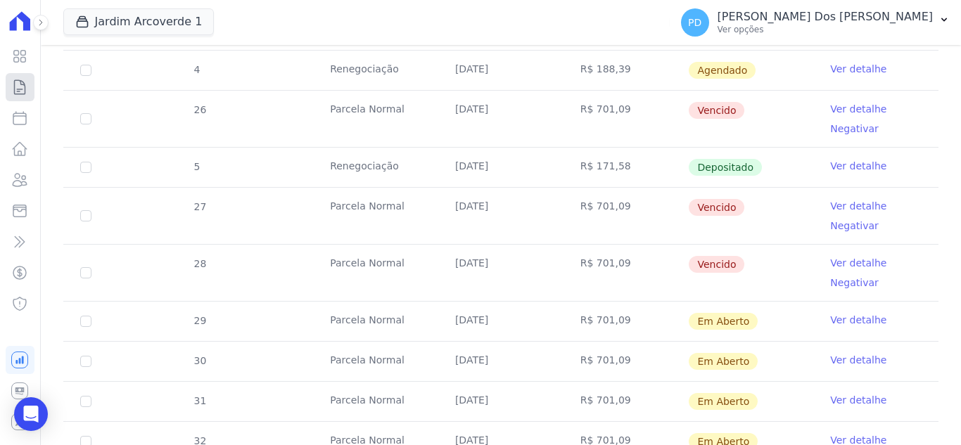
click at [18, 79] on link "Contratos" at bounding box center [20, 87] width 29 height 28
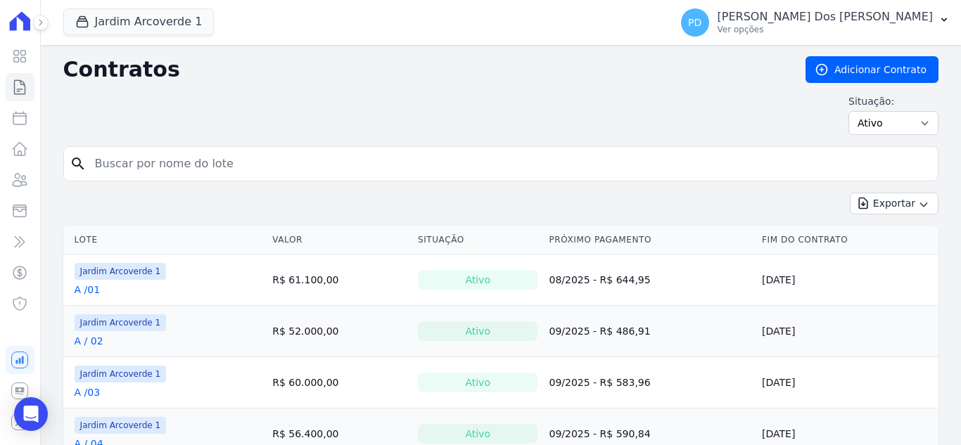
click at [165, 165] on input "search" at bounding box center [509, 164] width 845 height 28
type input "j / 36"
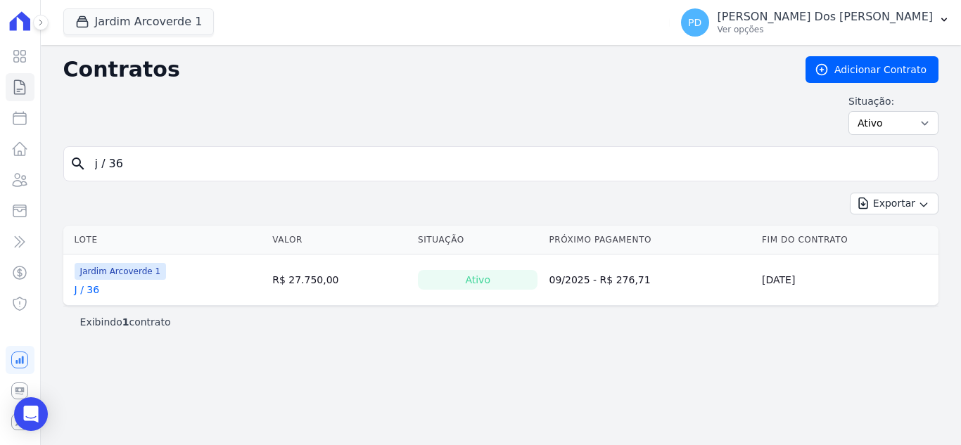
click at [95, 288] on link "J / 36" at bounding box center [87, 290] width 25 height 14
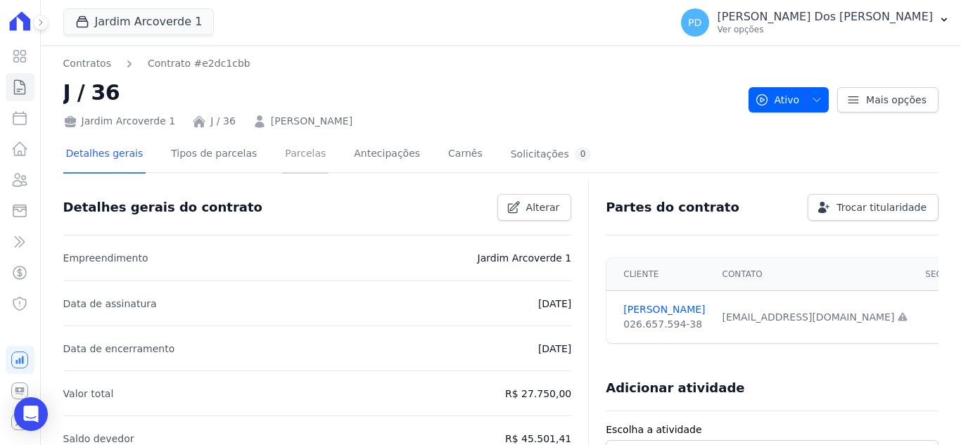
click at [286, 153] on link "Parcelas" at bounding box center [305, 154] width 46 height 37
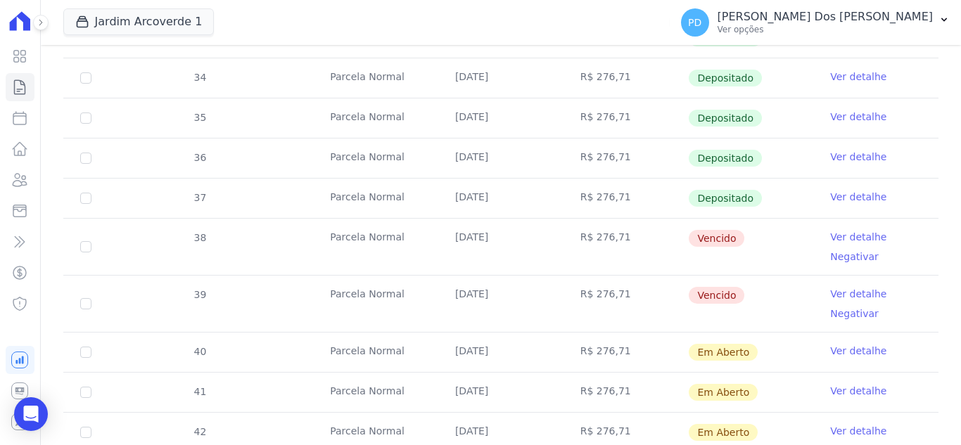
scroll to position [492, 0]
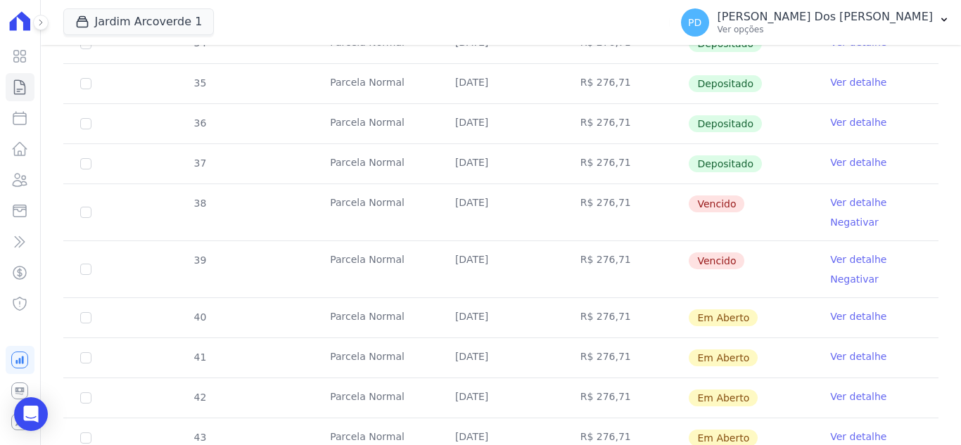
click at [846, 164] on link "Ver detalhe" at bounding box center [858, 162] width 56 height 14
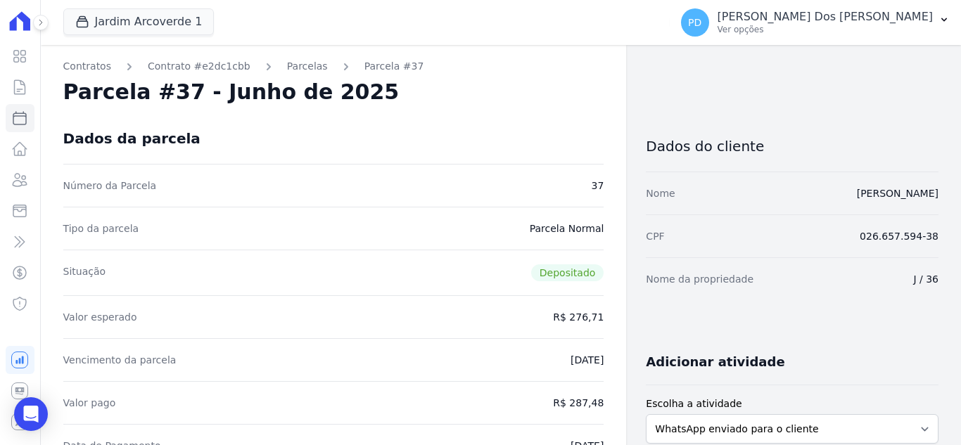
scroll to position [70, 0]
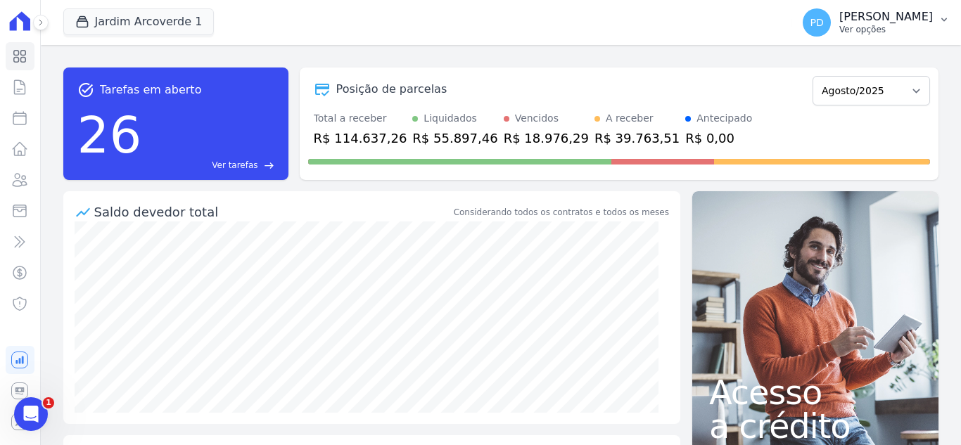
click at [943, 19] on icon "button" at bounding box center [943, 19] width 11 height 11
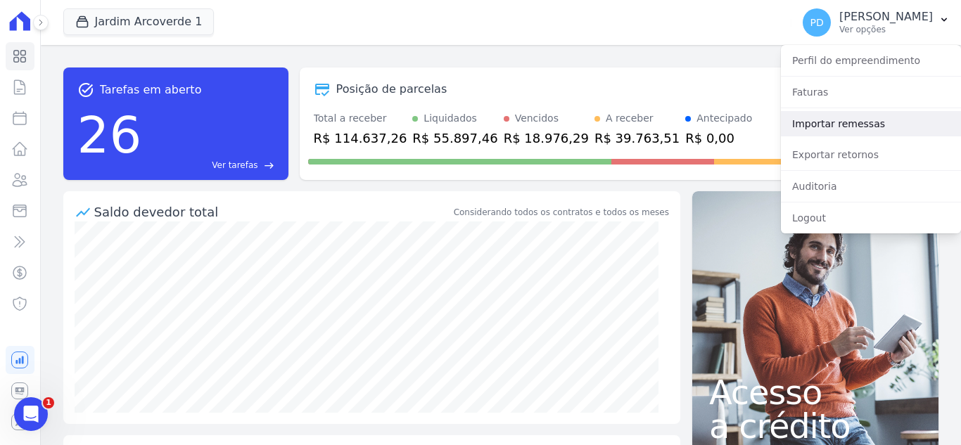
click at [838, 122] on link "Importar remessas" at bounding box center [871, 123] width 180 height 25
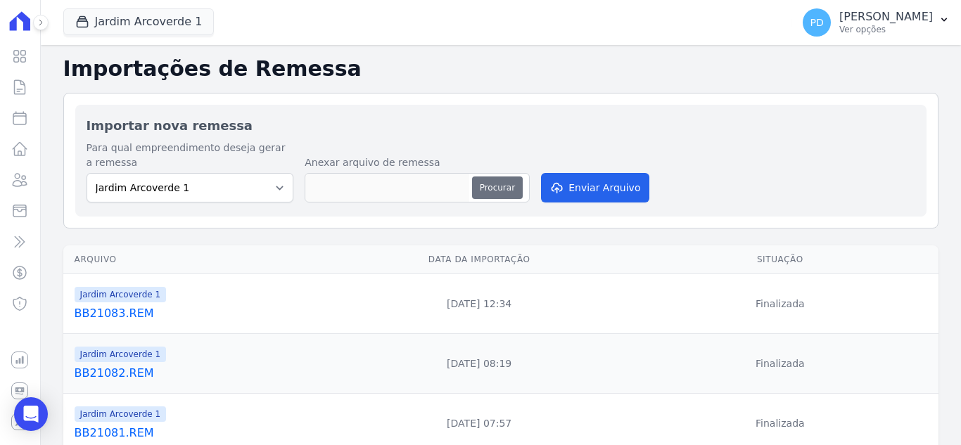
click at [491, 187] on button "Procurar" at bounding box center [497, 188] width 51 height 23
type input "BB21084.REM"
click at [606, 192] on button "Enviar Arquivo" at bounding box center [595, 188] width 108 height 30
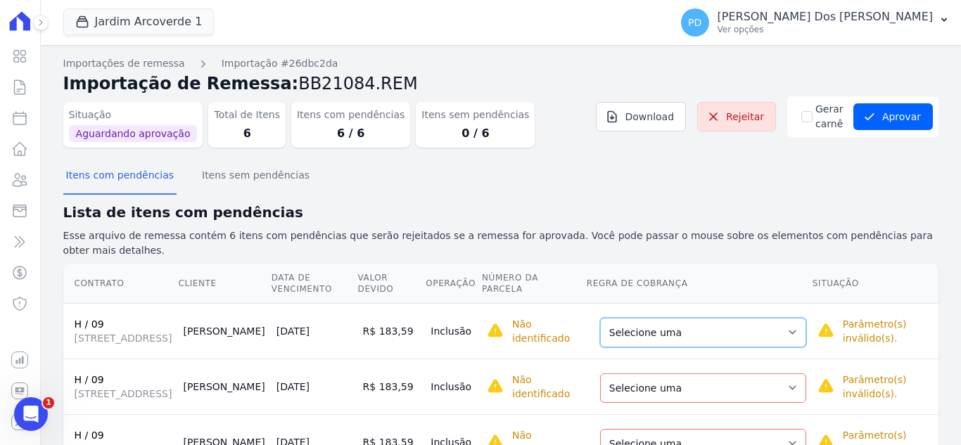
click at [674, 329] on select "Selecione uma Nova Parcela Avulsa Parcela Avulsa Existente Sinal (5 X R$ 282,50…" at bounding box center [703, 333] width 206 height 30
click at [537, 215] on h2 "Lista de itens com pendências" at bounding box center [500, 212] width 875 height 21
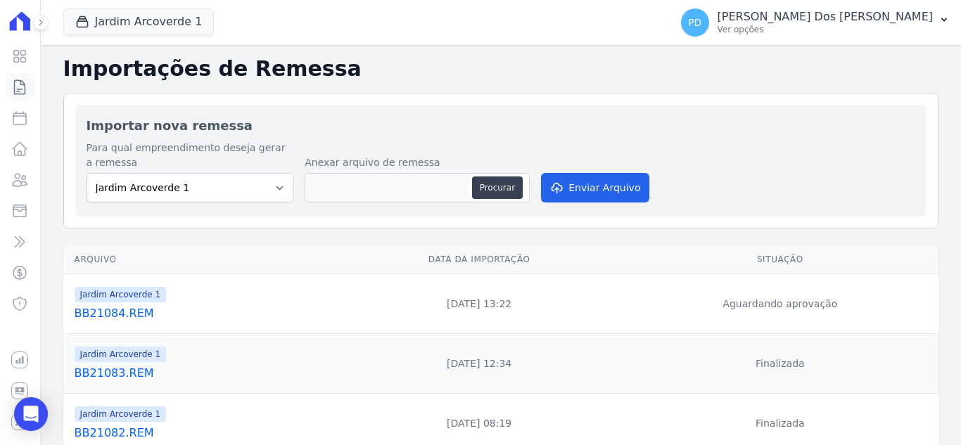
click at [21, 87] on icon at bounding box center [19, 87] width 17 height 17
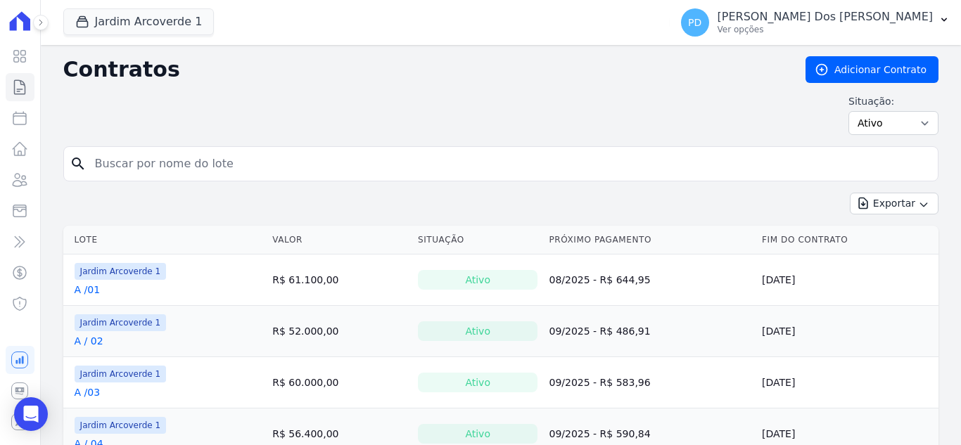
click at [201, 165] on input "search" at bounding box center [509, 164] width 845 height 28
type input "h / 09"
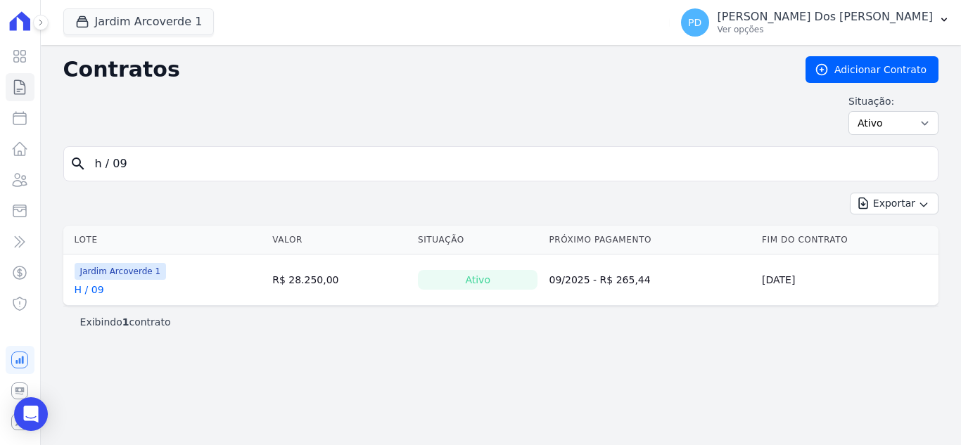
click at [89, 286] on link "H / 09" at bounding box center [90, 290] width 30 height 14
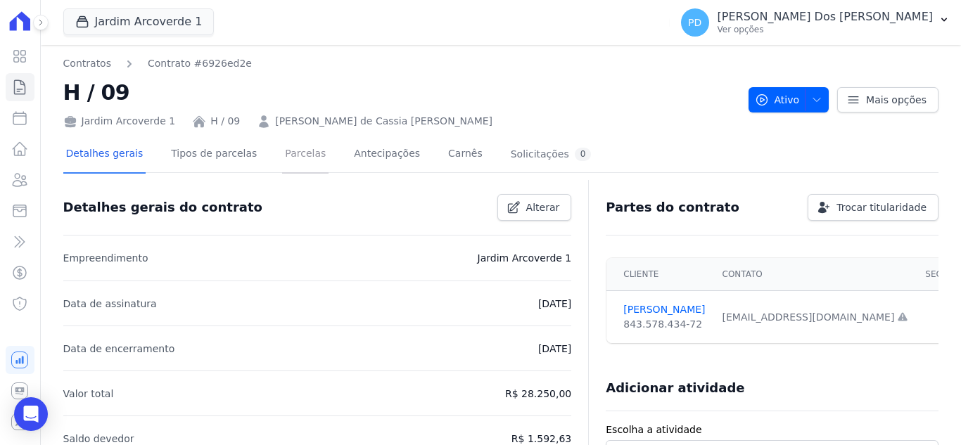
click at [287, 156] on link "Parcelas" at bounding box center [305, 154] width 46 height 37
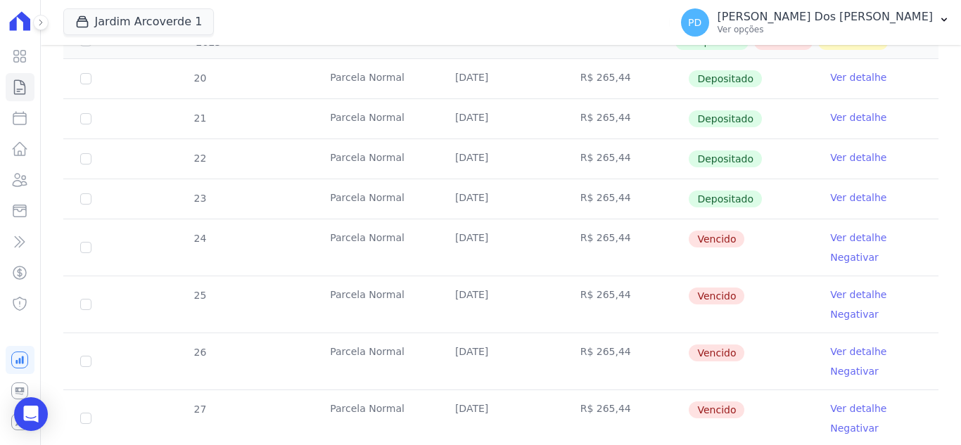
scroll to position [422, 0]
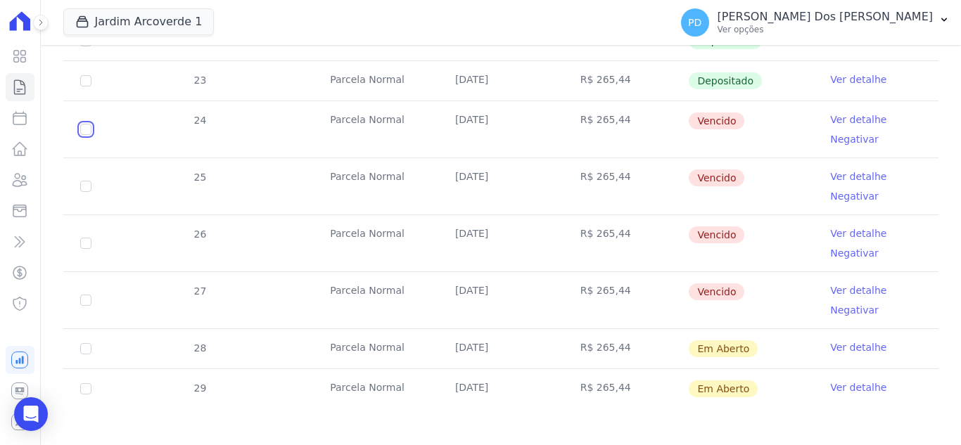
click at [86, 131] on input "checkbox" at bounding box center [85, 129] width 11 height 11
checkbox input "true"
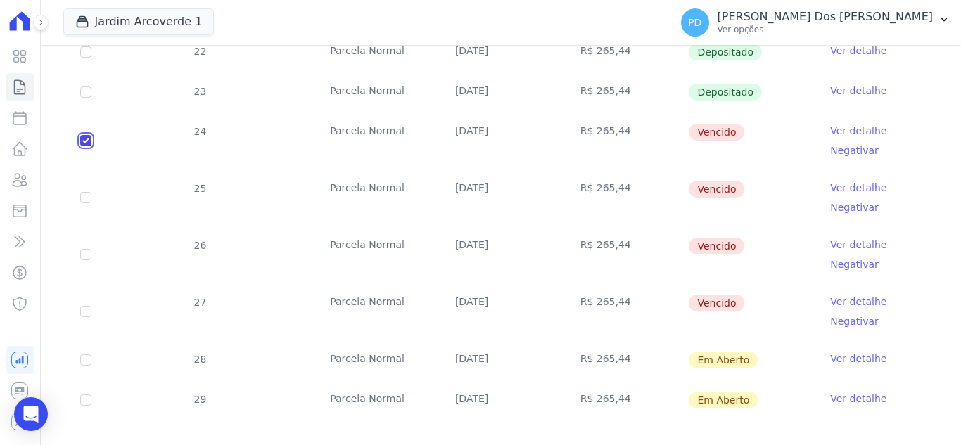
checkbox input "true"
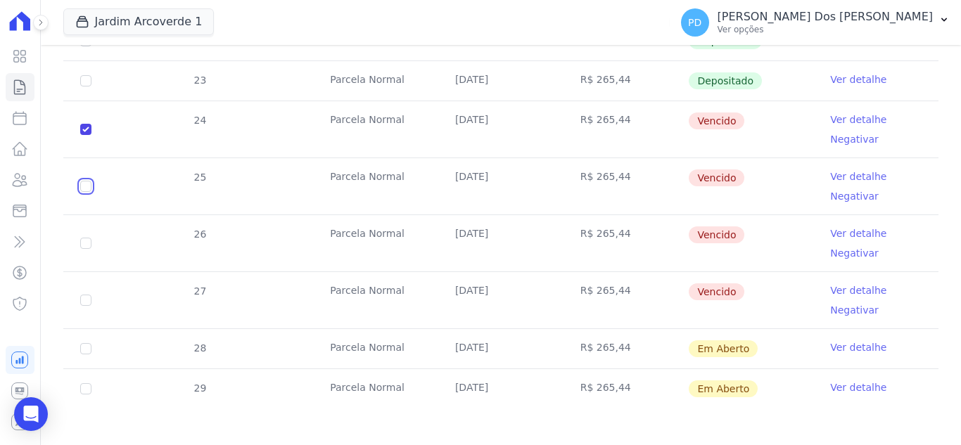
drag, startPoint x: 84, startPoint y: 185, endPoint x: 85, endPoint y: 193, distance: 8.6
click at [84, 135] on input "checkbox" at bounding box center [85, 129] width 11 height 11
checkbox input "true"
click at [85, 135] on input "checkbox" at bounding box center [85, 129] width 11 height 11
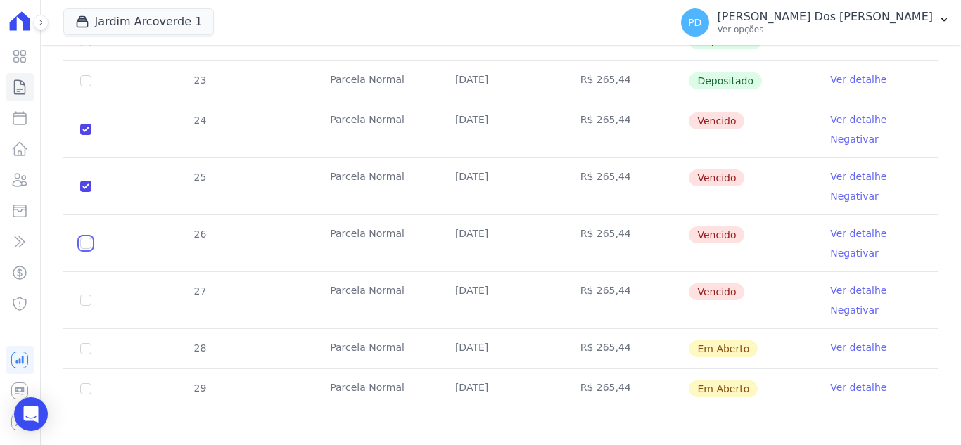
checkbox input "true"
click at [87, 135] on input "checkbox" at bounding box center [85, 129] width 11 height 11
checkbox input "true"
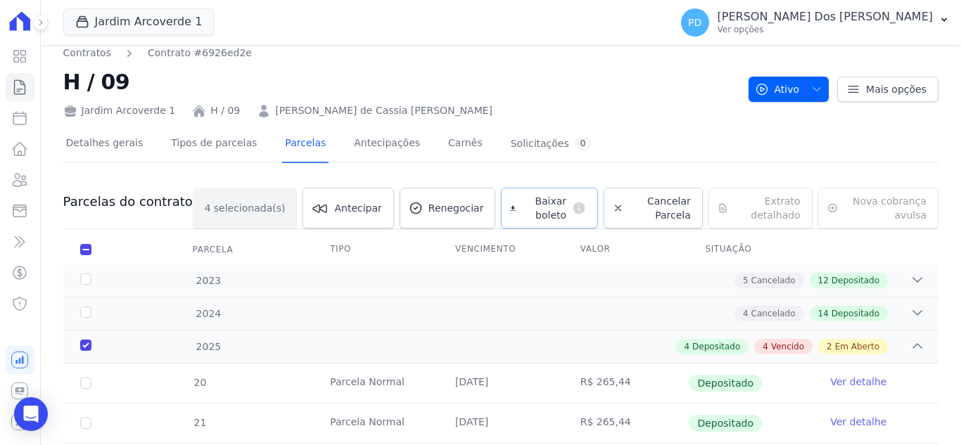
scroll to position [0, 0]
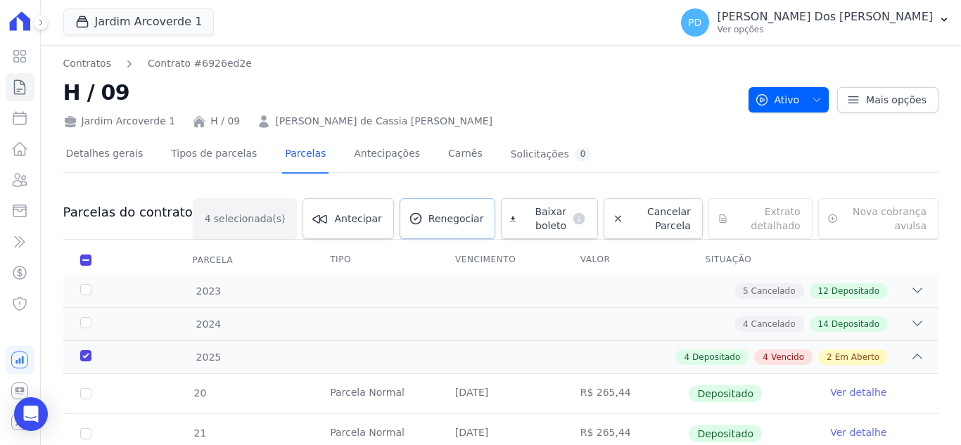
click at [434, 215] on span "Renegociar" at bounding box center [456, 219] width 56 height 14
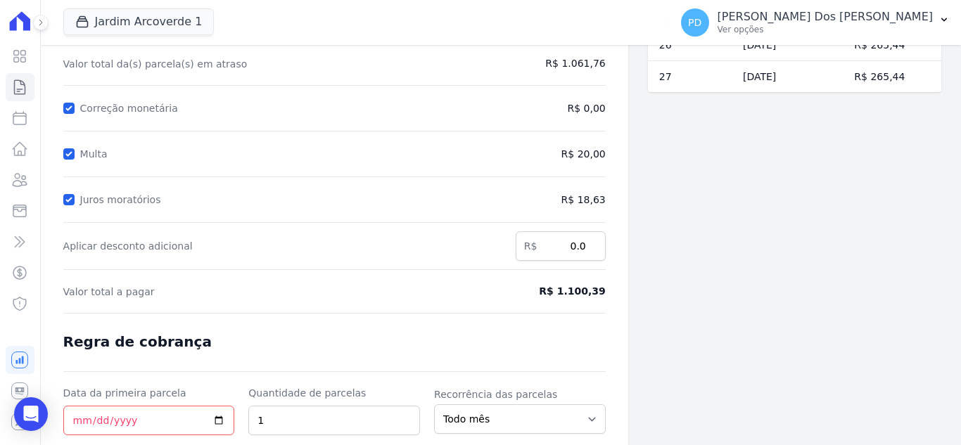
scroll to position [211, 0]
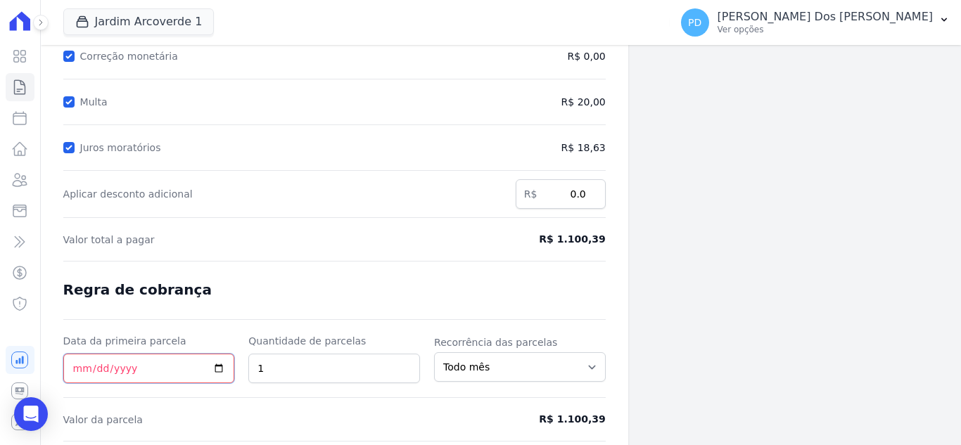
click at [77, 368] on input "Data da primeira parcela" at bounding box center [149, 369] width 172 height 30
type input "2025-09-05"
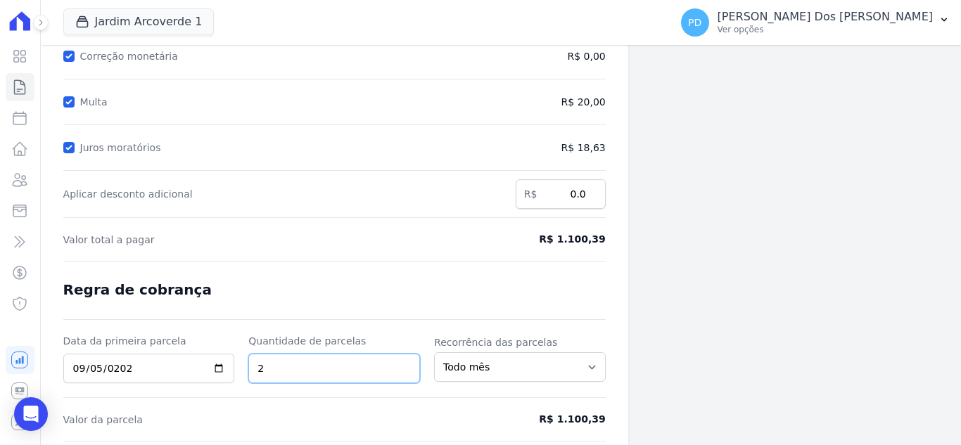
click at [411, 364] on input "2" at bounding box center [334, 369] width 172 height 30
click at [411, 364] on input "3" at bounding box center [334, 369] width 172 height 30
click at [411, 364] on input "4" at bounding box center [334, 369] width 172 height 30
click at [411, 364] on input "5" at bounding box center [334, 369] width 172 height 30
type input "6"
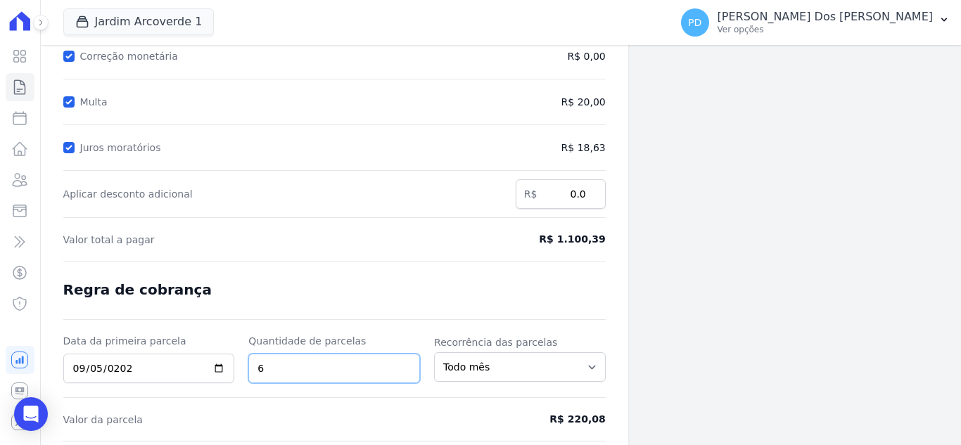
click at [411, 364] on input "6" at bounding box center [334, 369] width 172 height 30
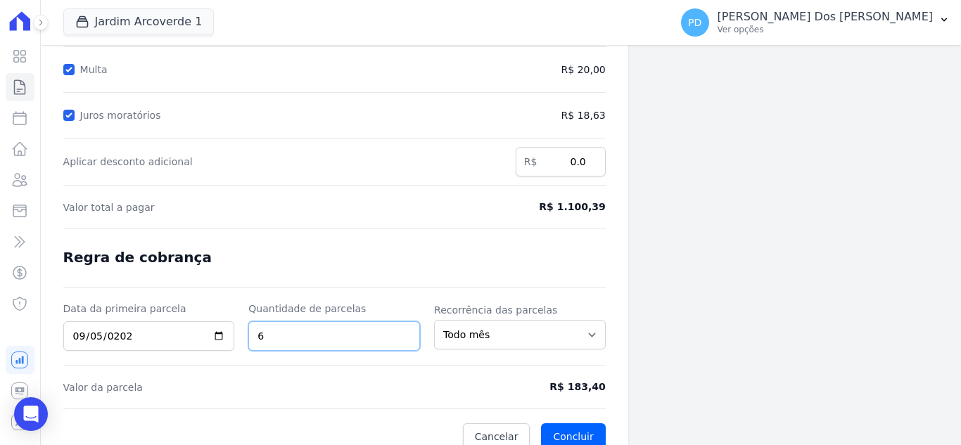
scroll to position [260, 0]
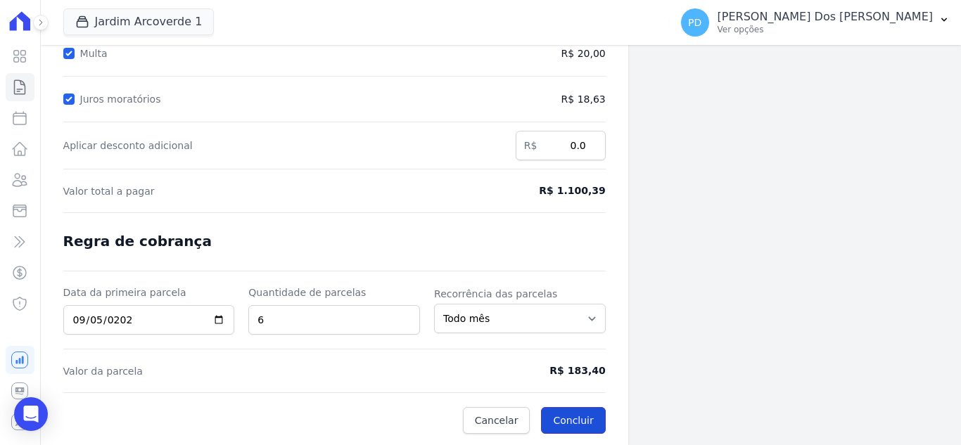
click at [562, 418] on button "Concluir" at bounding box center [573, 420] width 64 height 27
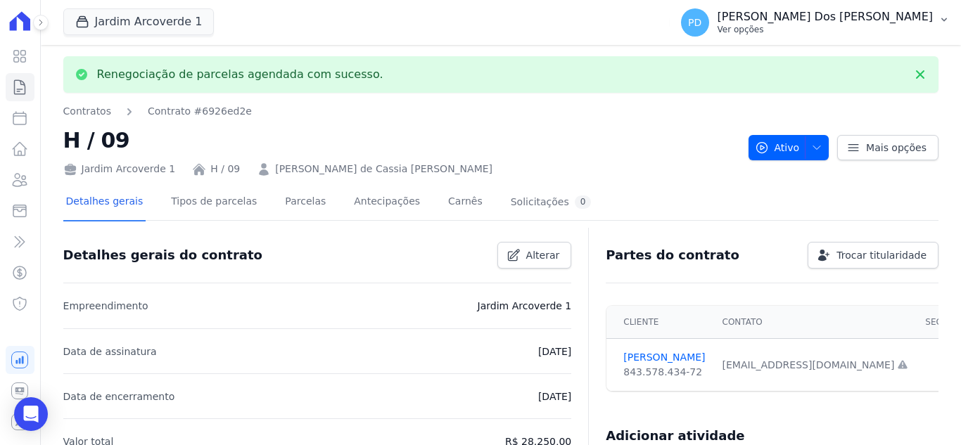
click at [945, 16] on icon "button" at bounding box center [943, 19] width 11 height 11
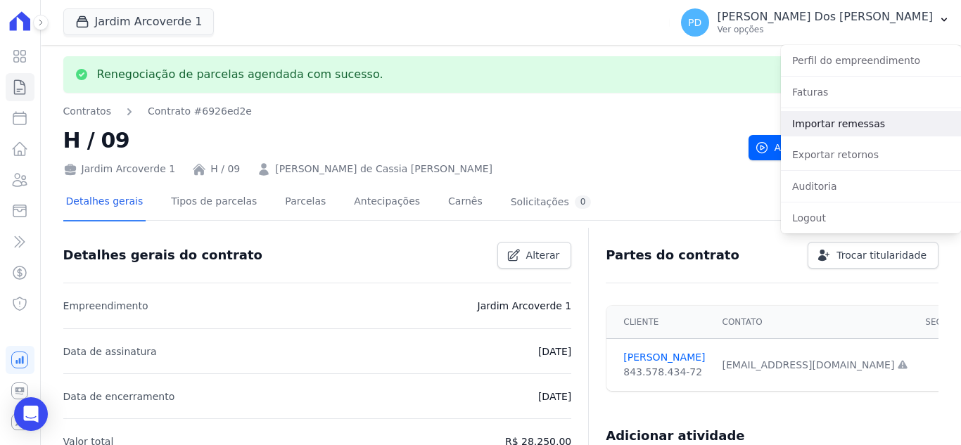
click at [859, 123] on link "Importar remessas" at bounding box center [871, 123] width 180 height 25
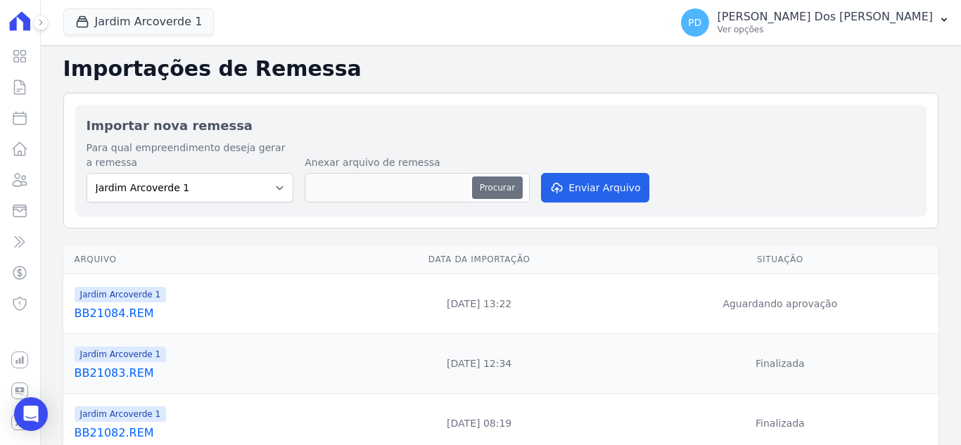
click at [504, 186] on button "Procurar" at bounding box center [497, 188] width 51 height 23
type input "BB21084.REM"
click at [590, 189] on button "Enviar Arquivo" at bounding box center [595, 188] width 108 height 30
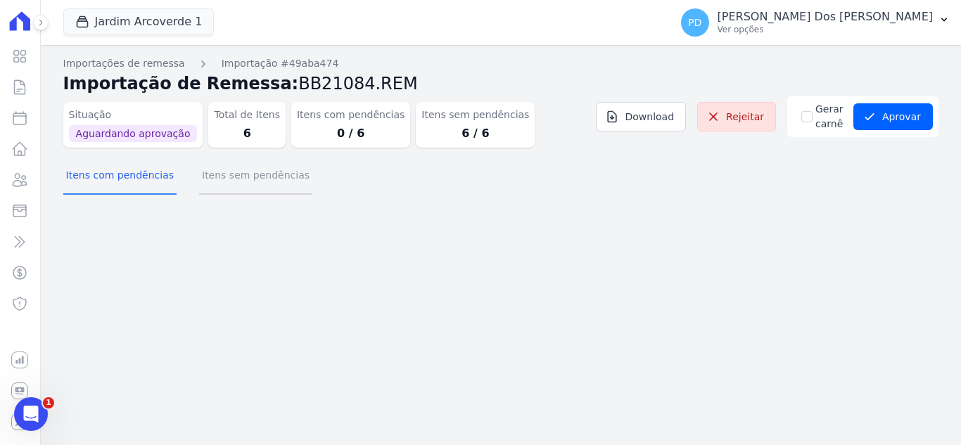
click at [265, 178] on button "Itens sem pendências" at bounding box center [255, 176] width 113 height 37
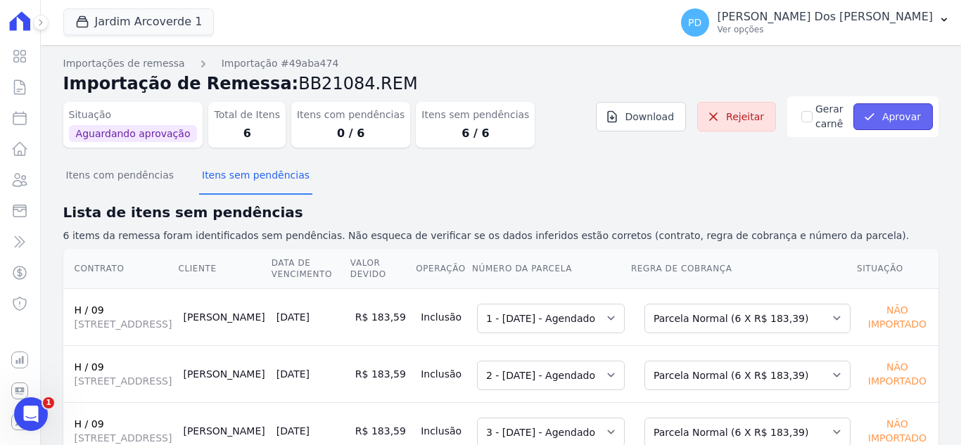
click at [886, 116] on button "Aprovar" at bounding box center [892, 116] width 79 height 27
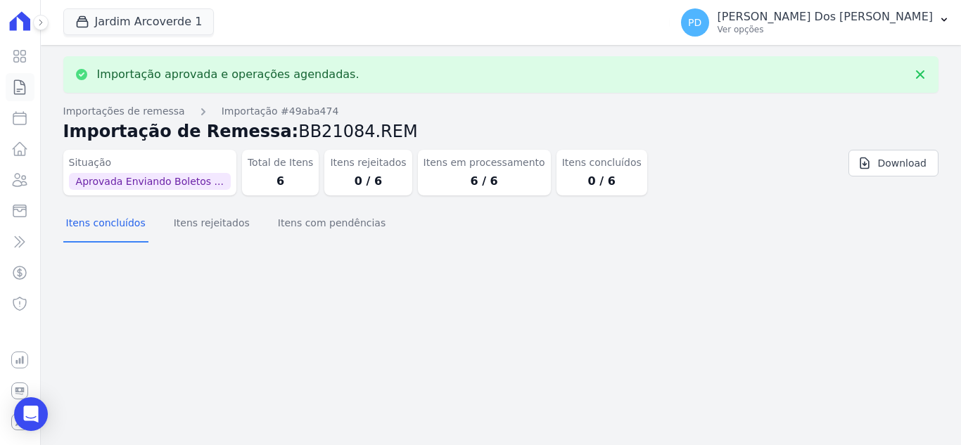
click at [16, 88] on icon at bounding box center [19, 87] width 17 height 17
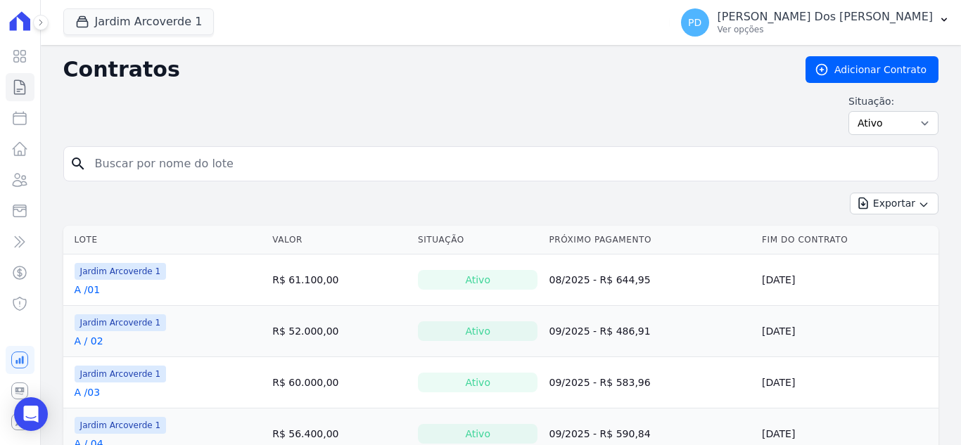
click at [162, 167] on input "search" at bounding box center [509, 164] width 845 height 28
type input "h / 09"
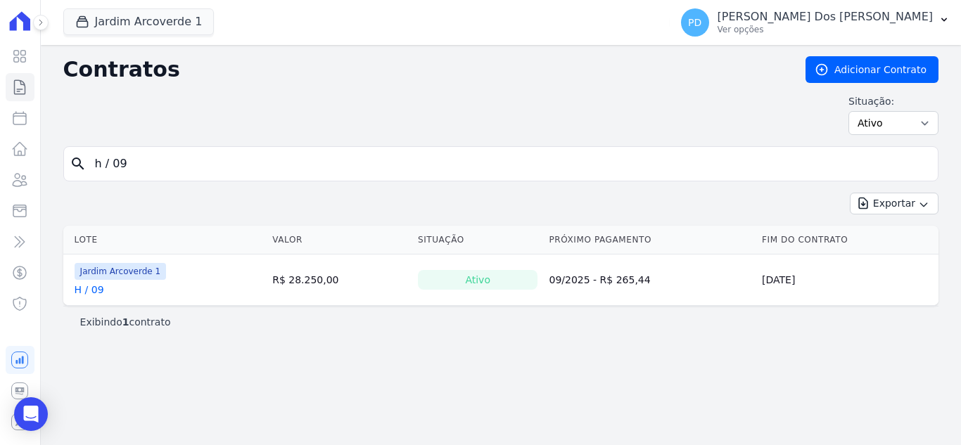
click at [83, 289] on link "H / 09" at bounding box center [90, 290] width 30 height 14
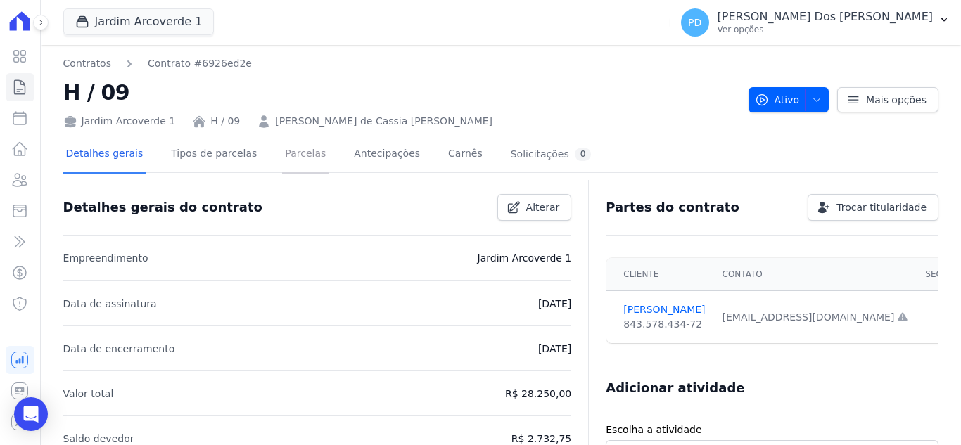
click at [302, 151] on link "Parcelas" at bounding box center [305, 154] width 46 height 37
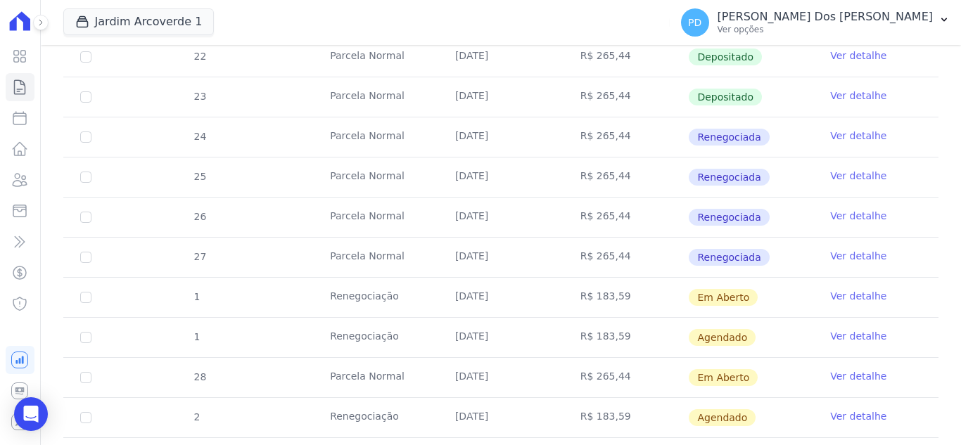
scroll to position [422, 0]
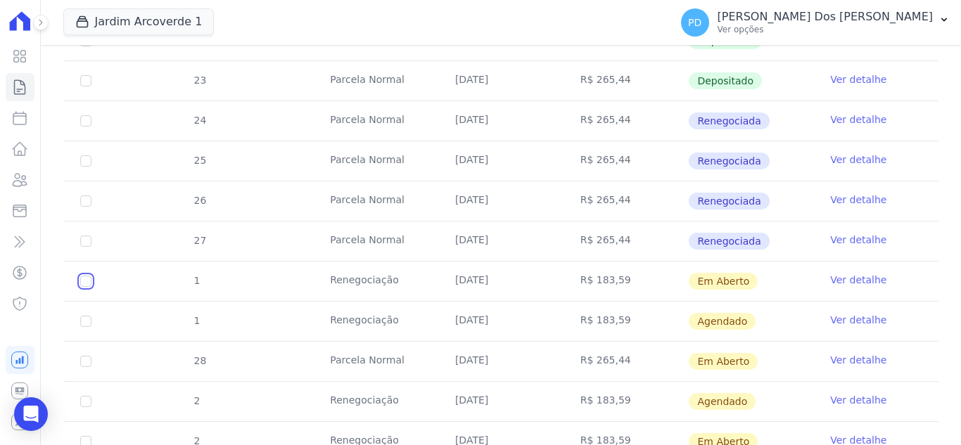
click at [88, 281] on input "checkbox" at bounding box center [85, 281] width 11 height 11
checkbox input "true"
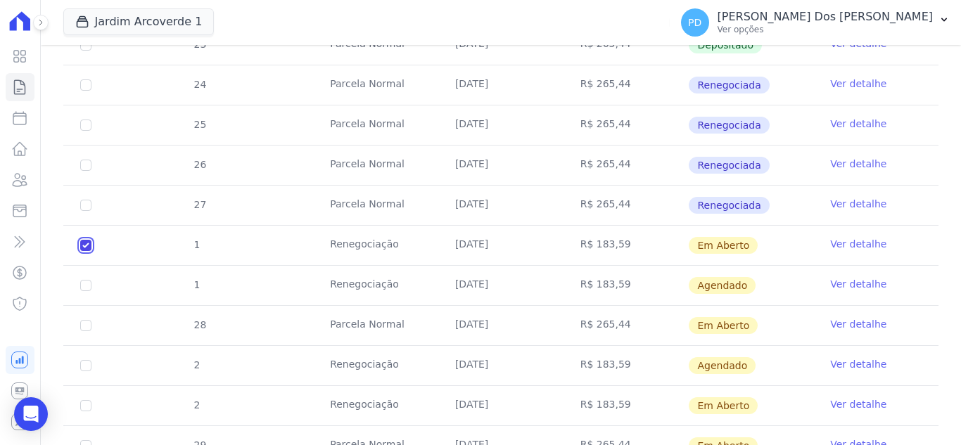
scroll to position [492, 0]
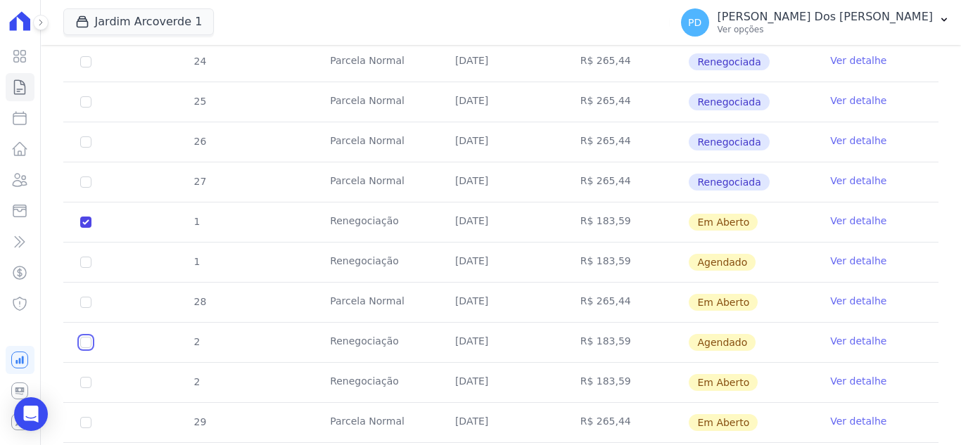
click at [83, 268] on input "checkbox" at bounding box center [85, 262] width 11 height 11
checkbox input "true"
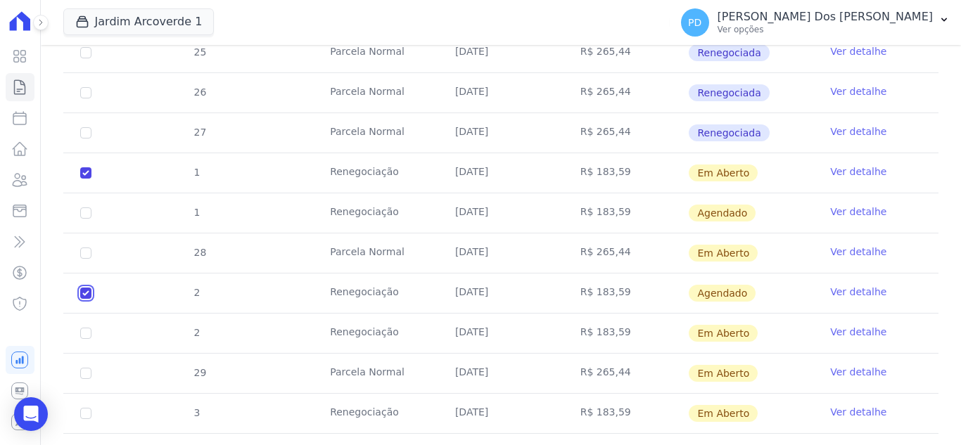
scroll to position [563, 0]
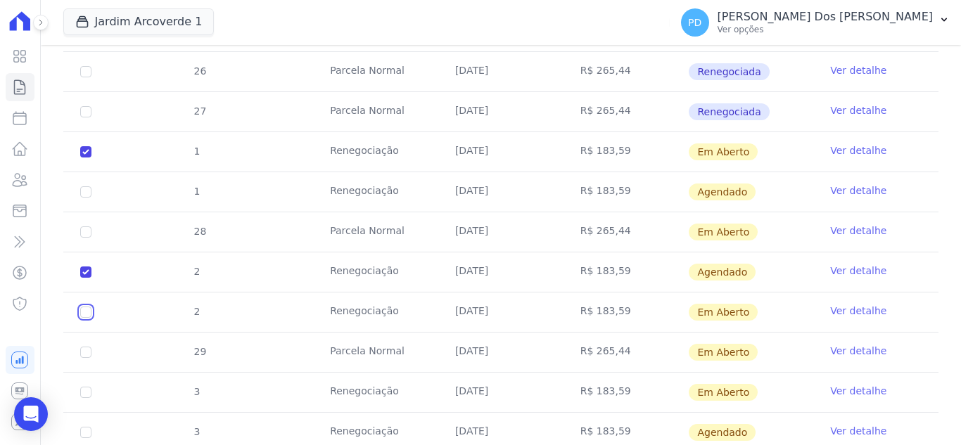
click at [84, 158] on input "checkbox" at bounding box center [85, 151] width 11 height 11
checkbox input "true"
click at [87, 198] on input "checkbox" at bounding box center [85, 191] width 11 height 11
checkbox input "false"
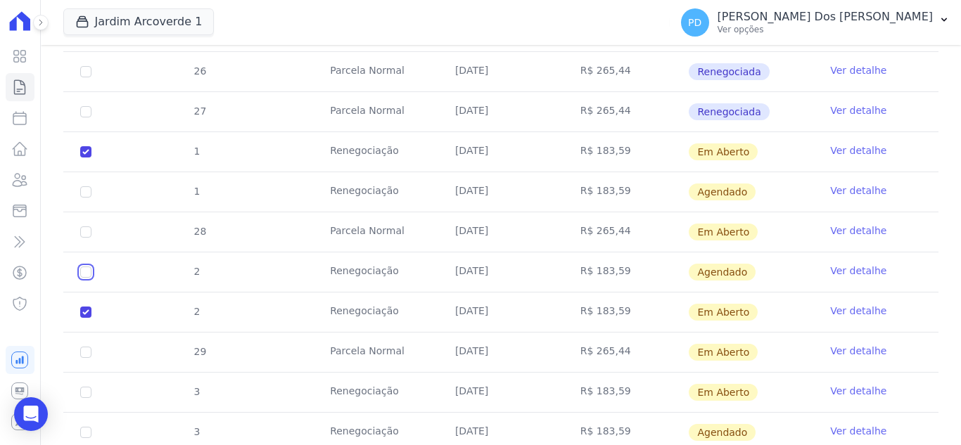
checkbox input "true"
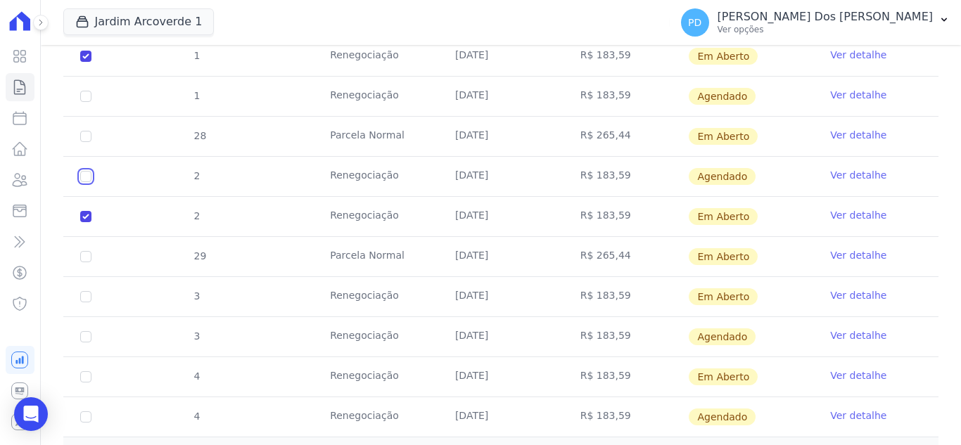
scroll to position [703, 0]
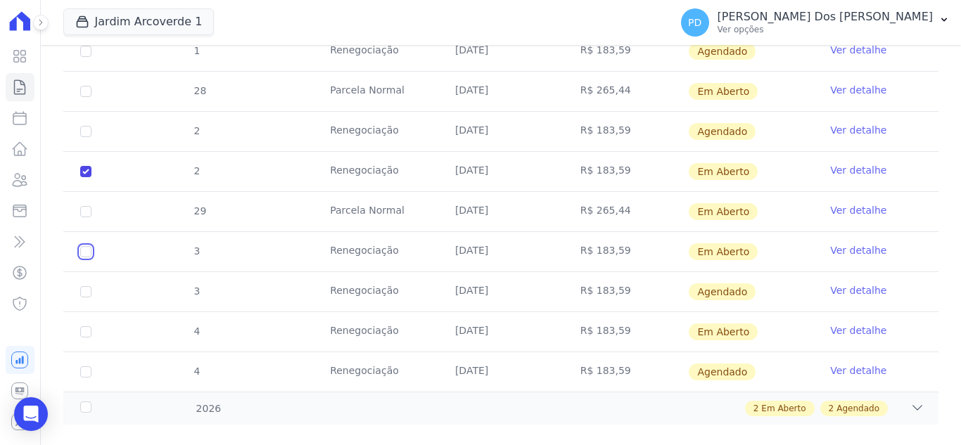
click at [84, 17] on input "checkbox" at bounding box center [85, 11] width 11 height 11
checkbox input "true"
click at [85, 17] on input "checkbox" at bounding box center [85, 11] width 11 height 11
checkbox input "true"
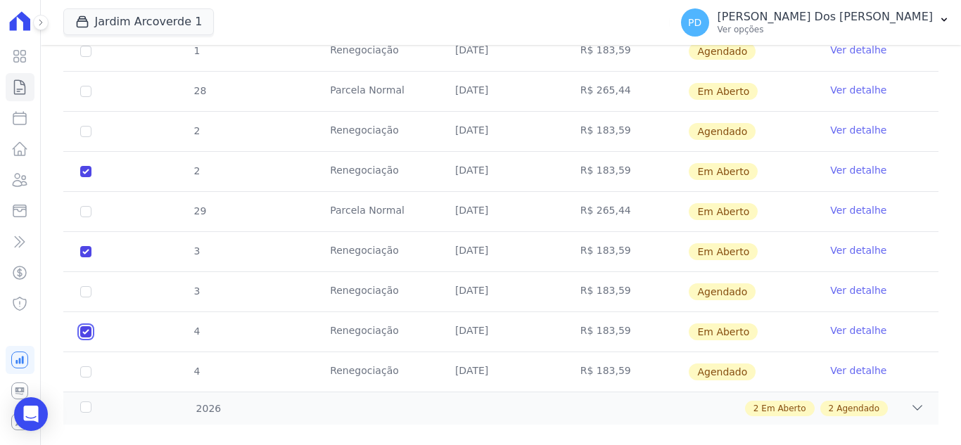
checkbox input "true"
click at [86, 402] on div "2026" at bounding box center [115, 409] width 77 height 15
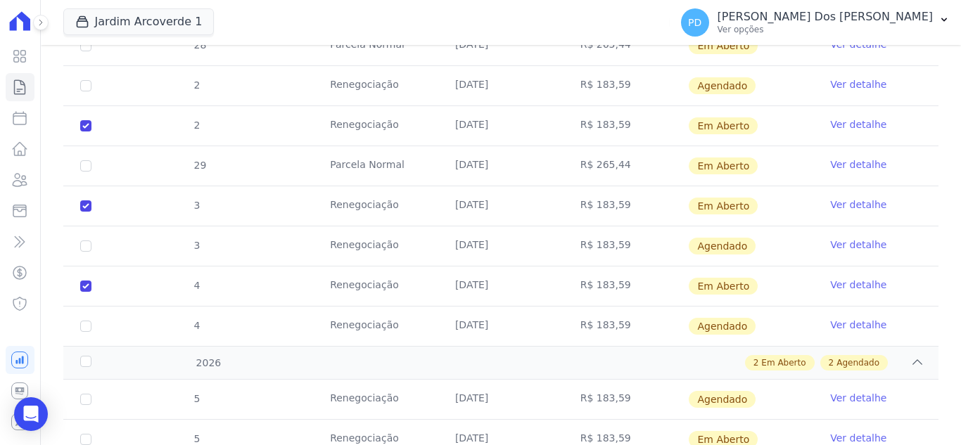
scroll to position [774, 0]
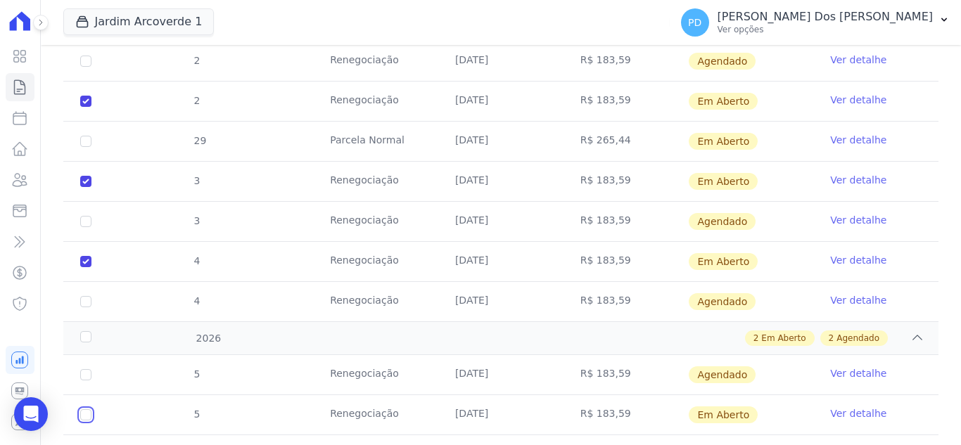
click at [87, 409] on input "checkbox" at bounding box center [85, 414] width 11 height 11
checkbox input "true"
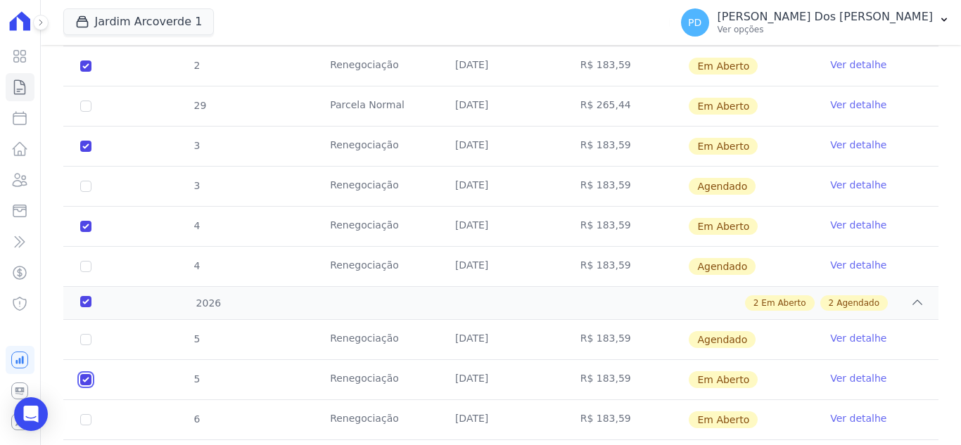
scroll to position [844, 0]
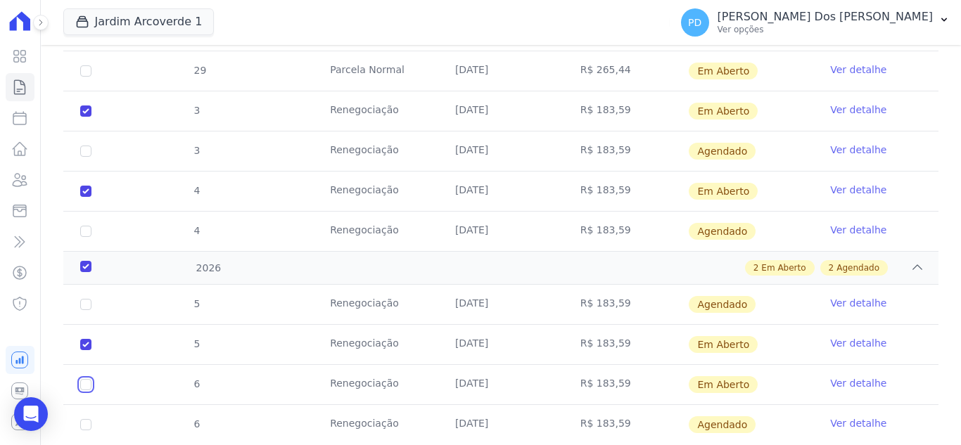
click at [85, 350] on input "checkbox" at bounding box center [85, 344] width 11 height 11
checkbox input "true"
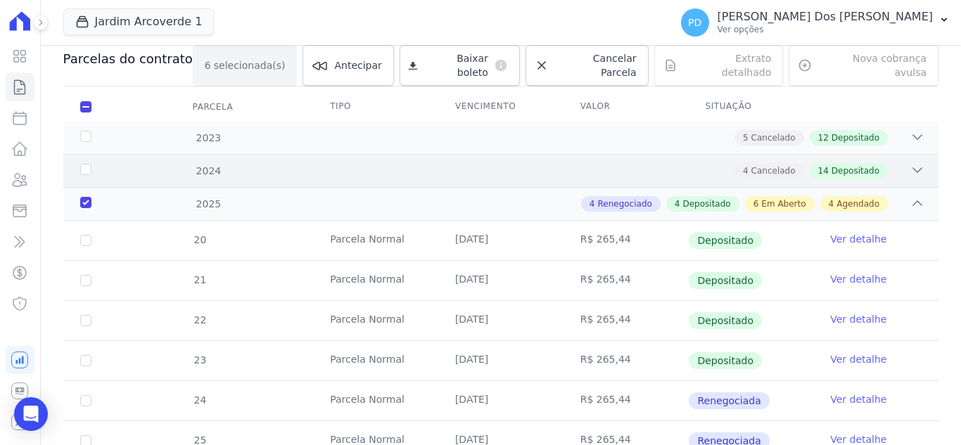
scroll to position [0, 0]
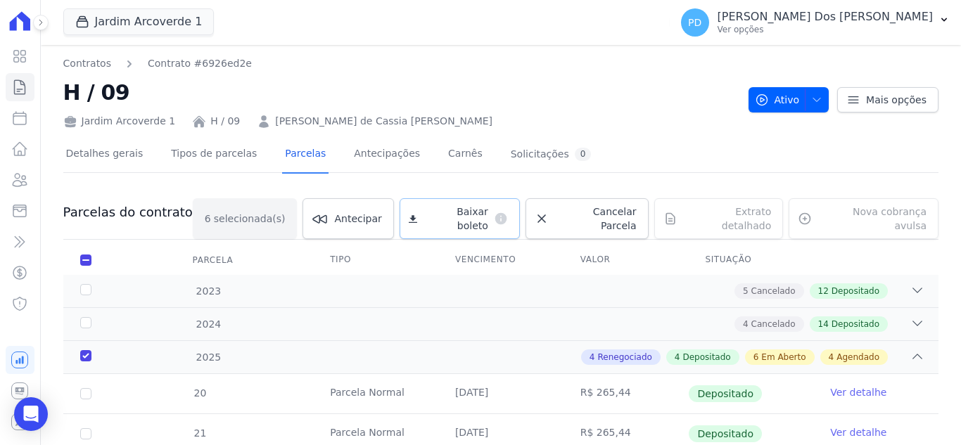
click at [481, 213] on span "Baixar boleto" at bounding box center [455, 219] width 65 height 28
click at [24, 82] on icon at bounding box center [20, 87] width 11 height 14
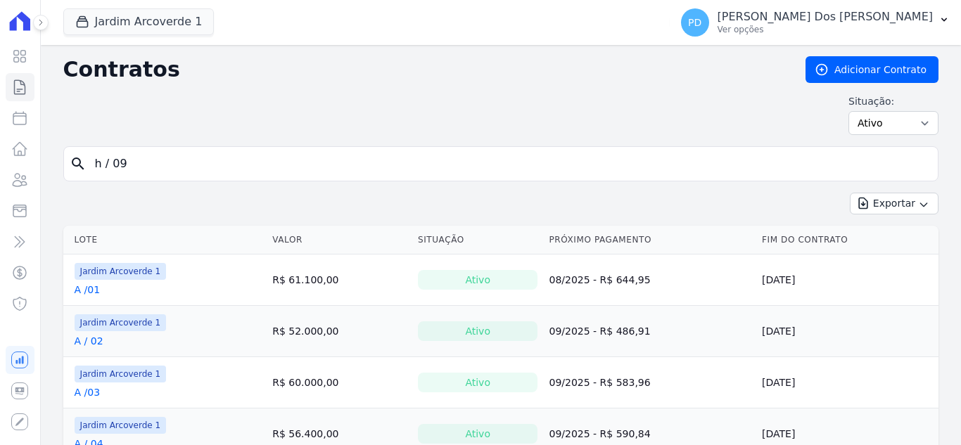
click at [188, 171] on input "h / 09" at bounding box center [509, 164] width 845 height 28
click at [196, 165] on input "h / 09" at bounding box center [509, 164] width 845 height 28
click at [196, 165] on input "search" at bounding box center [509, 164] width 845 height 28
type input "D / 08"
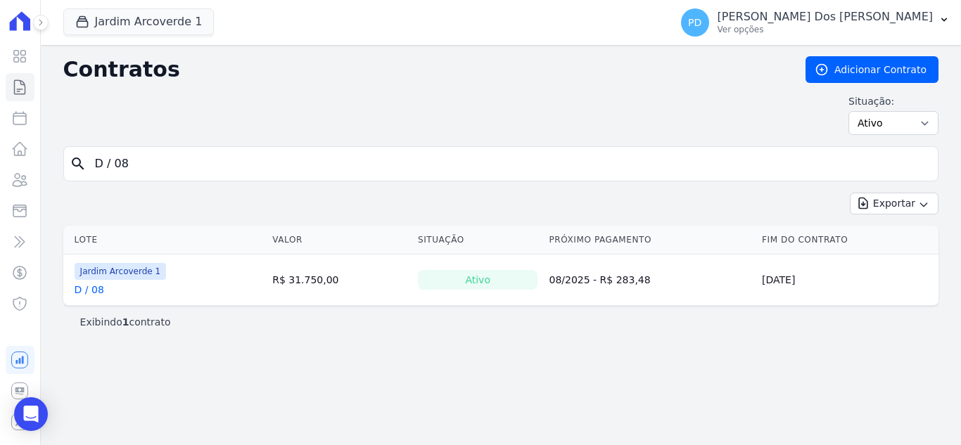
click at [96, 293] on link "D / 08" at bounding box center [90, 290] width 30 height 14
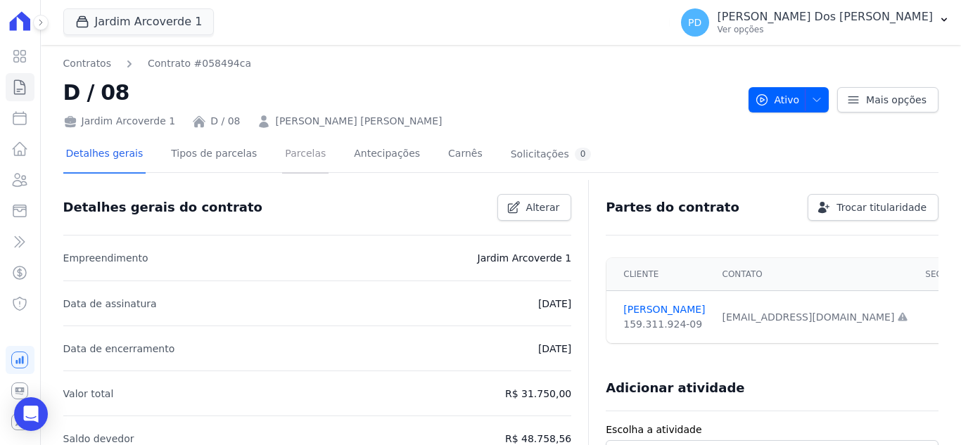
click at [297, 158] on link "Parcelas" at bounding box center [305, 154] width 46 height 37
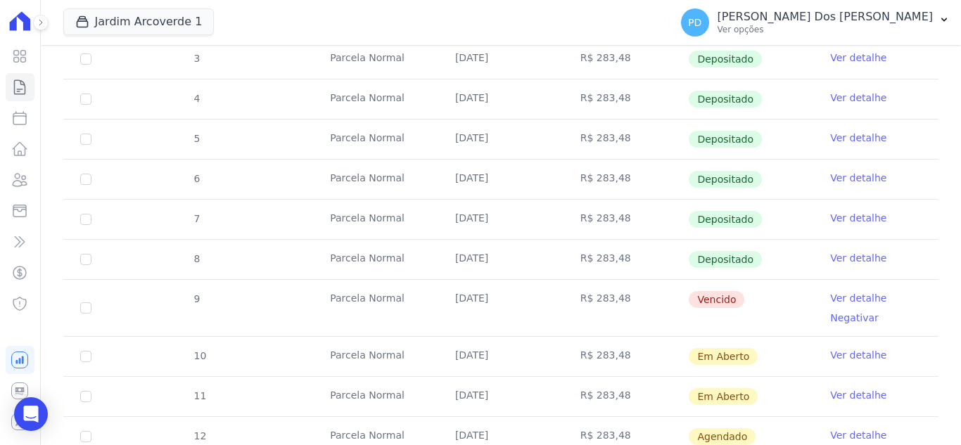
scroll to position [352, 0]
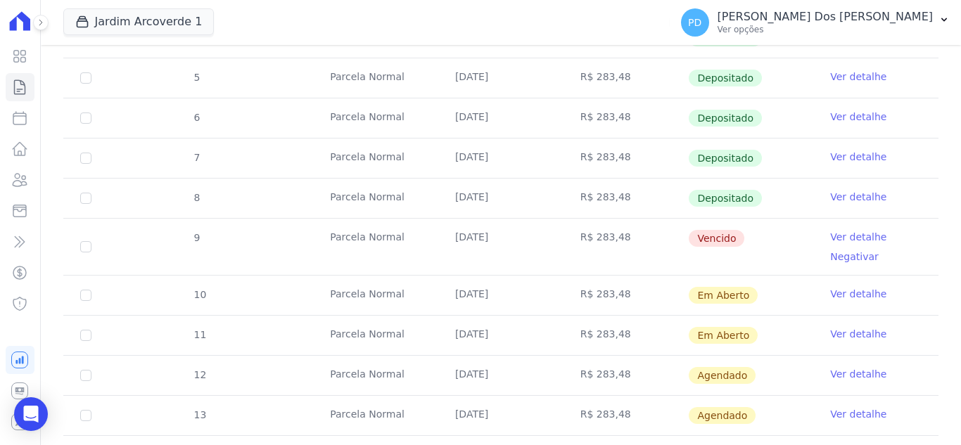
click at [856, 234] on link "Ver detalhe" at bounding box center [858, 237] width 56 height 14
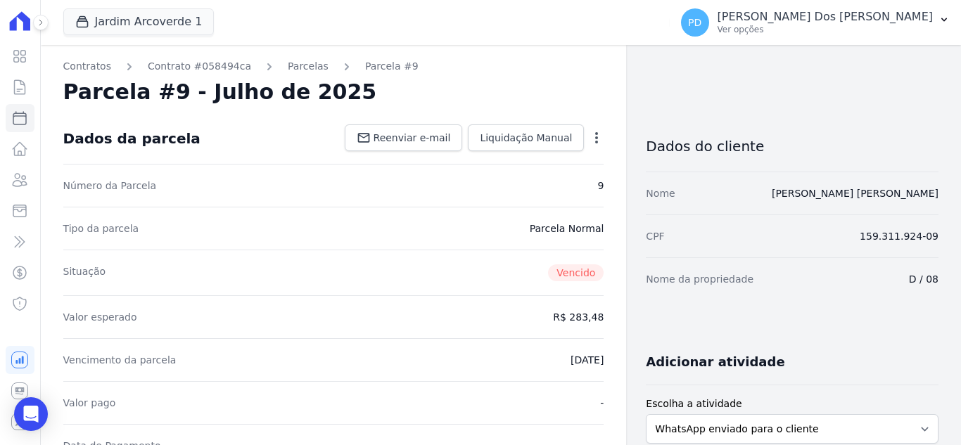
scroll to position [352, 0]
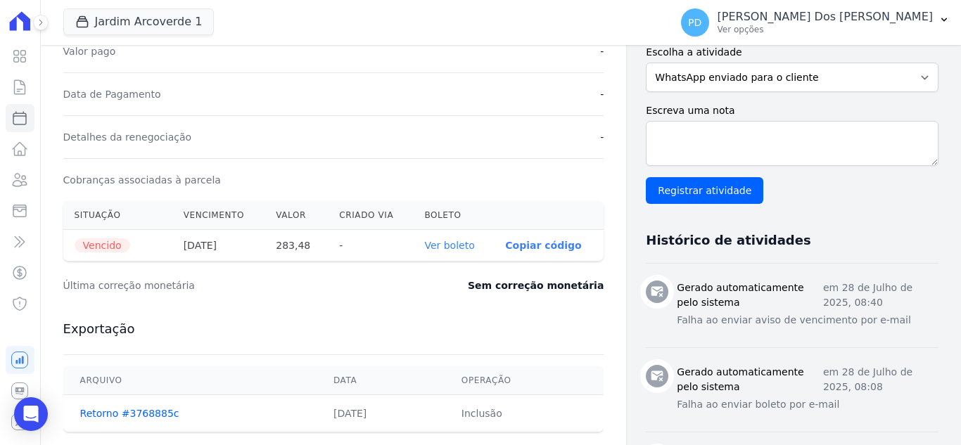
click at [446, 243] on link "Ver boleto" at bounding box center [449, 245] width 50 height 11
click at [18, 93] on icon at bounding box center [19, 87] width 17 height 17
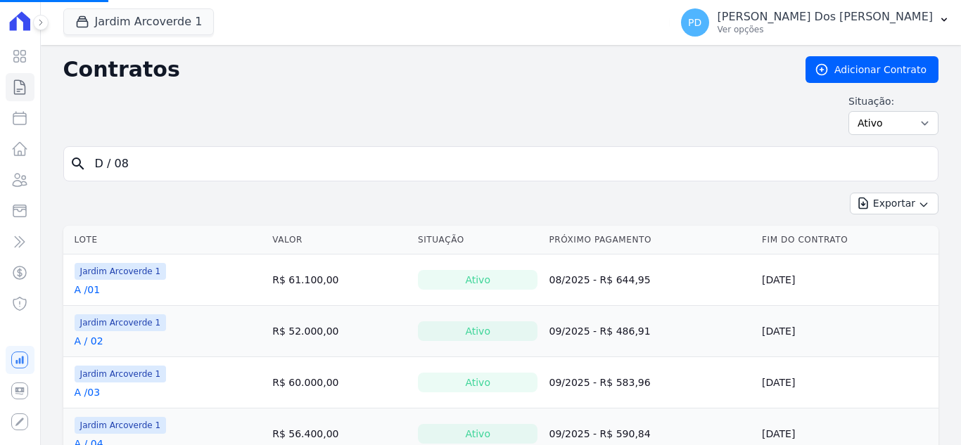
click at [190, 169] on input "D / 08" at bounding box center [509, 164] width 845 height 28
type input "i / 06"
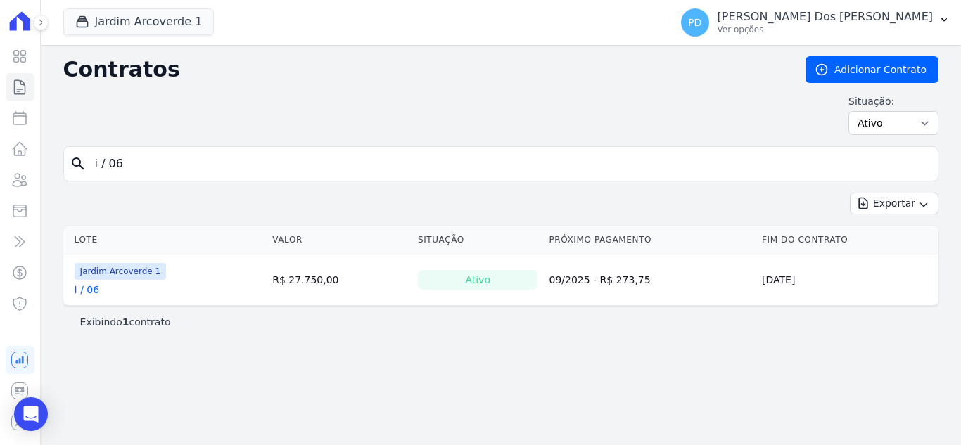
click at [94, 289] on link "I / 06" at bounding box center [87, 290] width 25 height 14
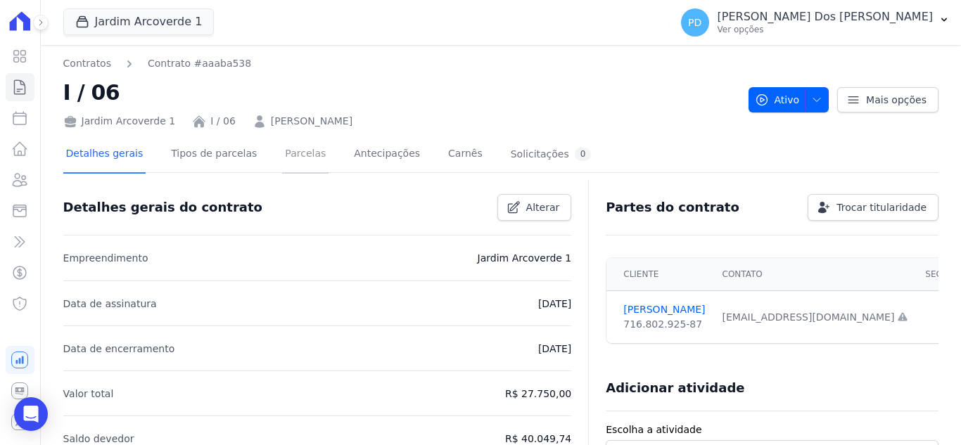
click at [282, 158] on link "Parcelas" at bounding box center [305, 154] width 46 height 37
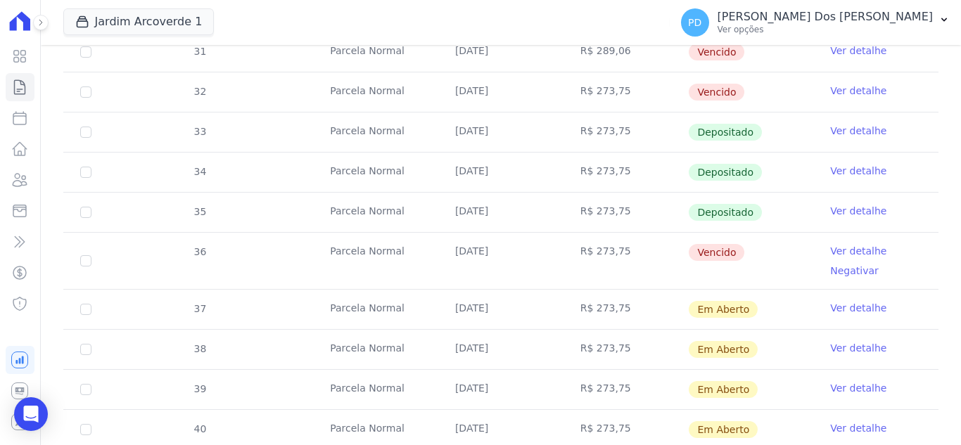
scroll to position [352, 0]
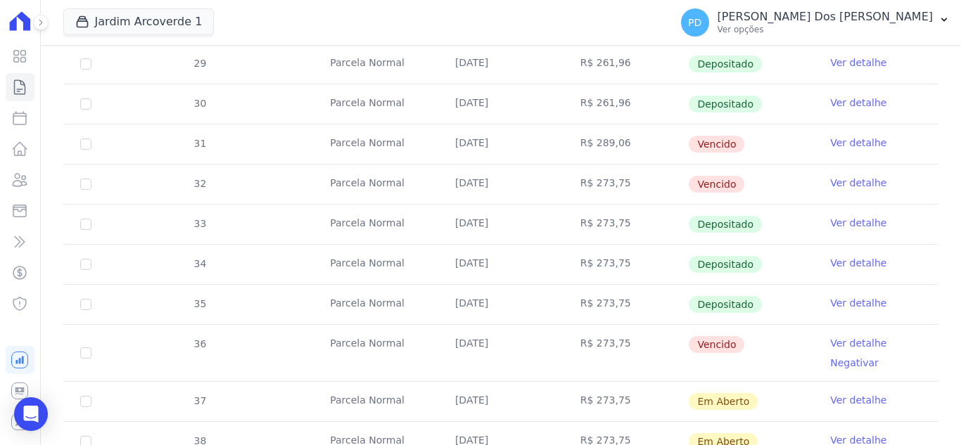
click at [847, 259] on link "Ver detalhe" at bounding box center [858, 263] width 56 height 14
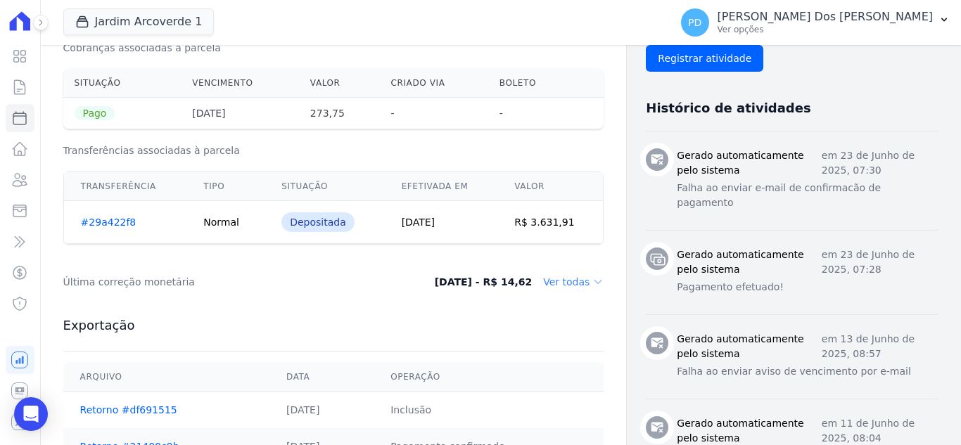
scroll to position [492, 0]
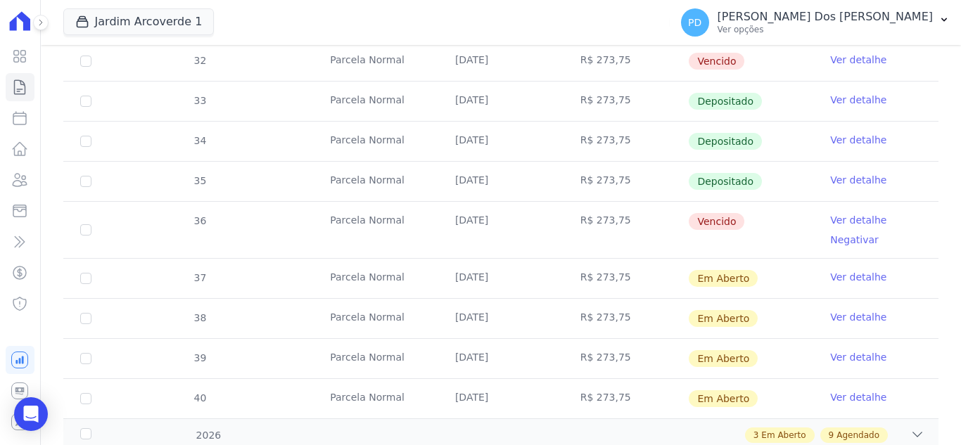
scroll to position [492, 0]
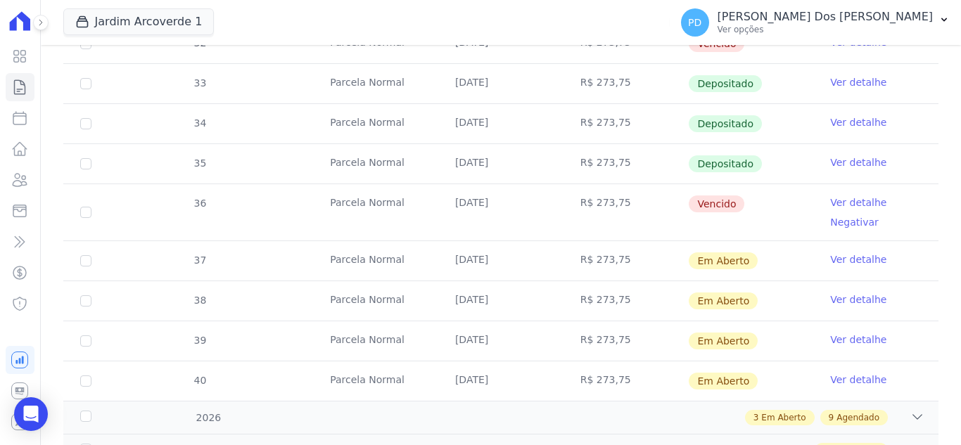
click at [853, 158] on link "Ver detalhe" at bounding box center [858, 162] width 56 height 14
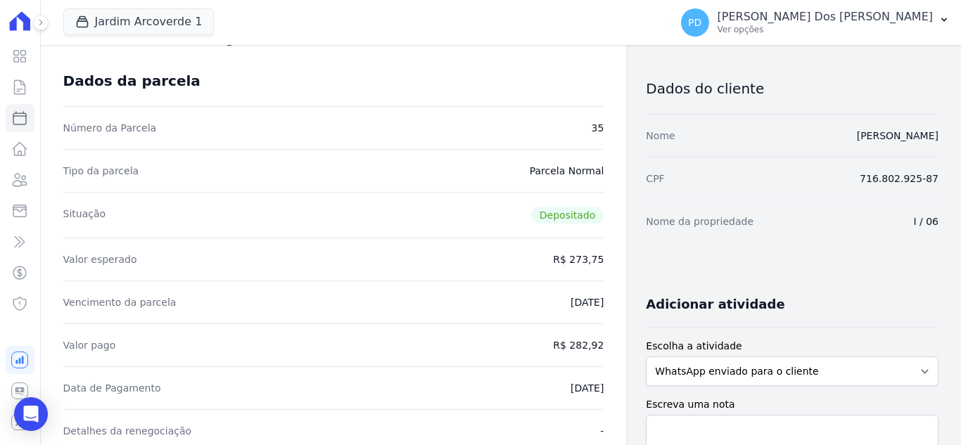
scroll to position [141, 0]
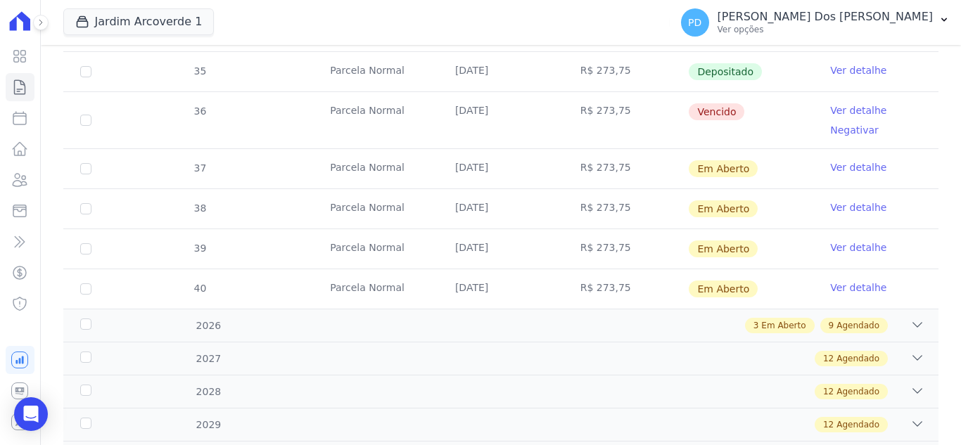
scroll to position [606, 0]
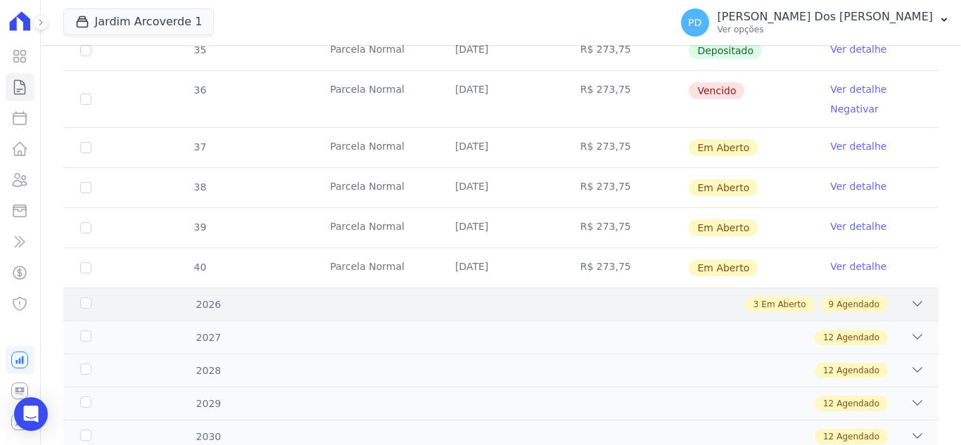
click at [85, 303] on div "2026" at bounding box center [115, 305] width 77 height 15
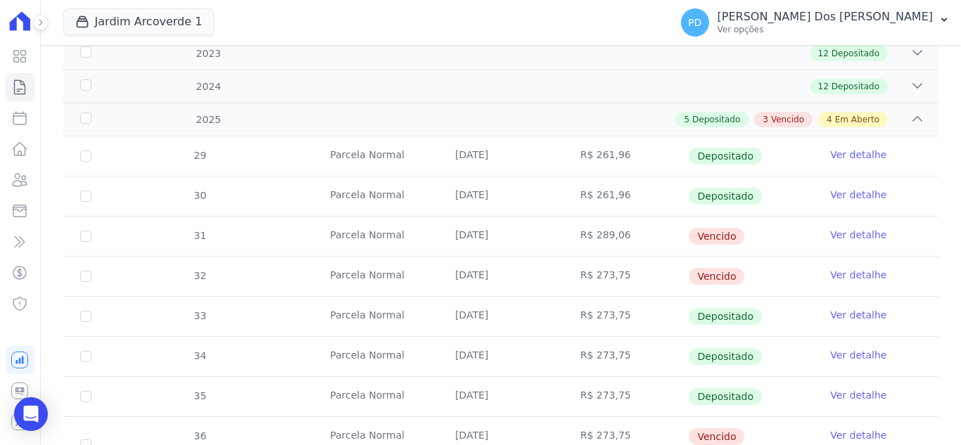
scroll to position [281, 0]
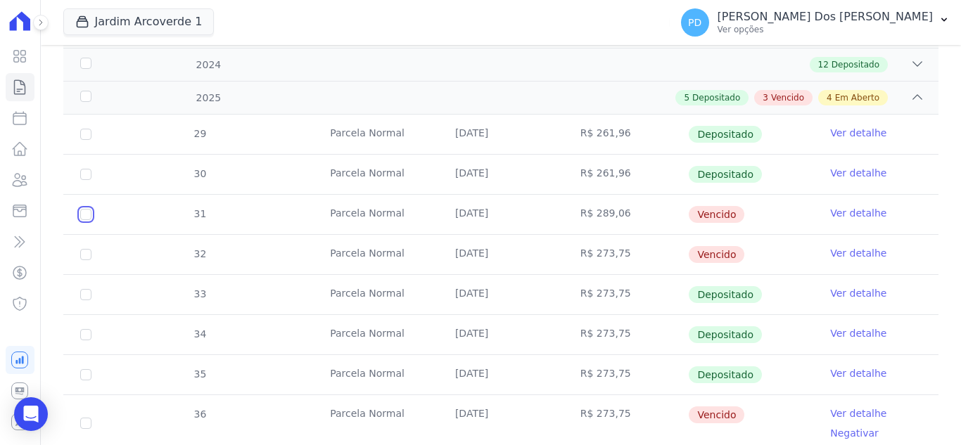
click at [87, 212] on input "checkbox" at bounding box center [85, 214] width 11 height 11
checkbox input "true"
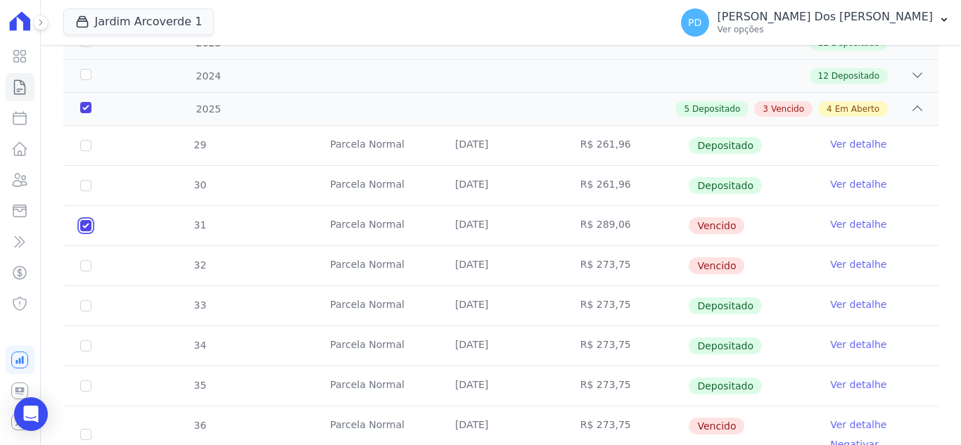
scroll to position [293, 0]
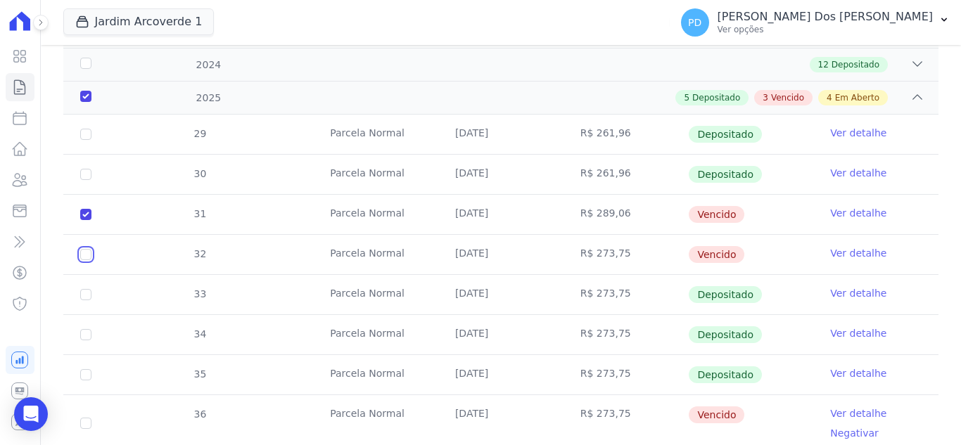
click at [82, 220] on input "checkbox" at bounding box center [85, 214] width 11 height 11
checkbox input "true"
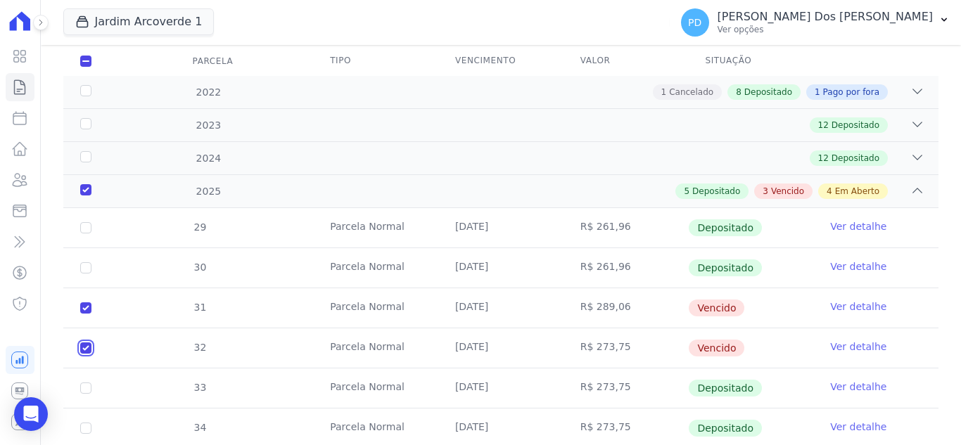
scroll to position [0, 0]
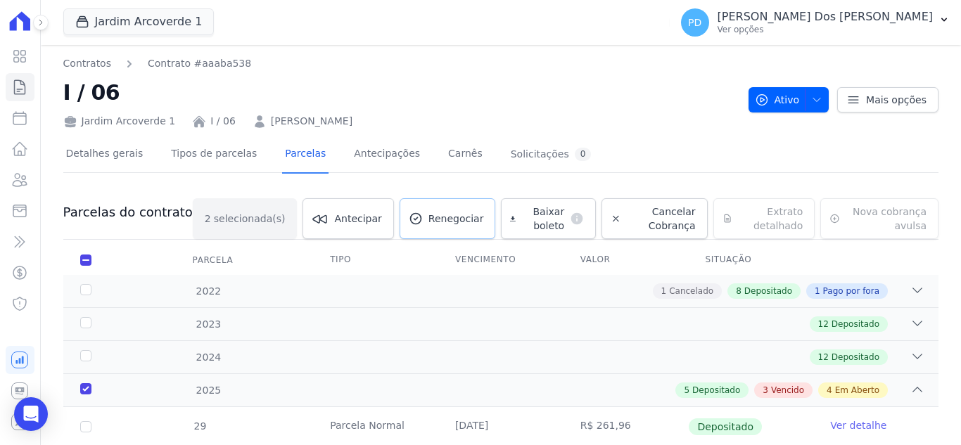
click at [437, 218] on span "Renegociar" at bounding box center [456, 219] width 56 height 14
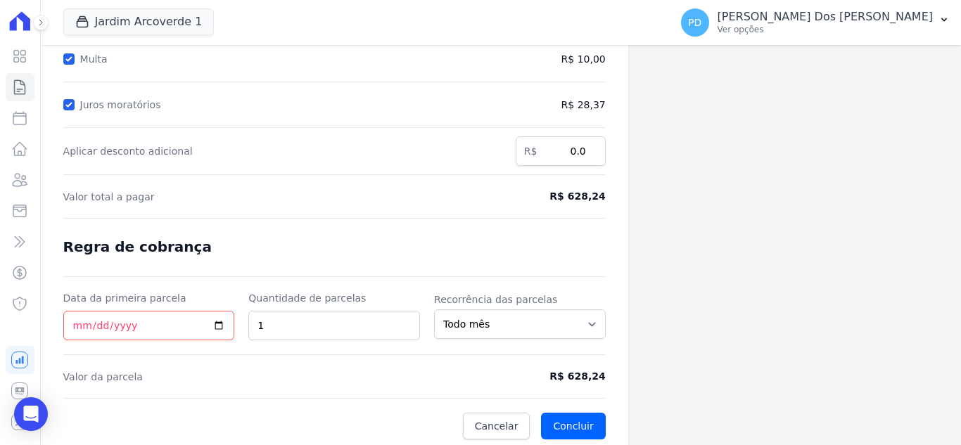
scroll to position [260, 0]
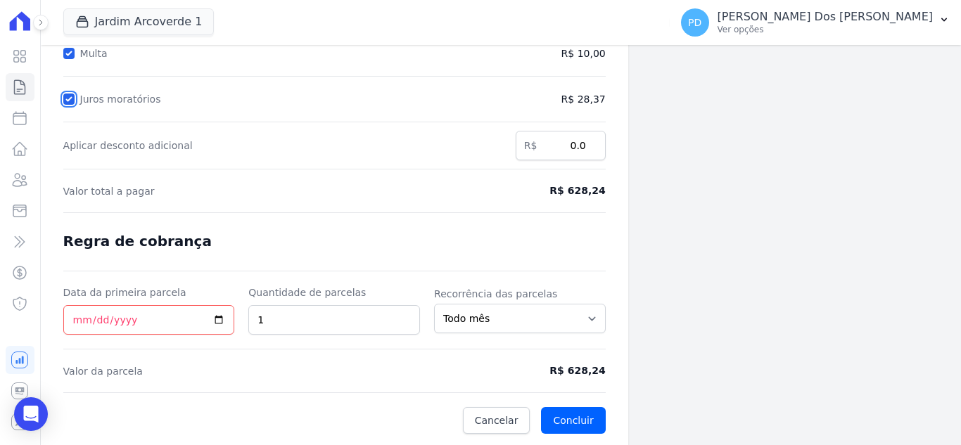
click at [67, 98] on input "Juros moratórios" at bounding box center [68, 99] width 11 height 11
checkbox input "false"
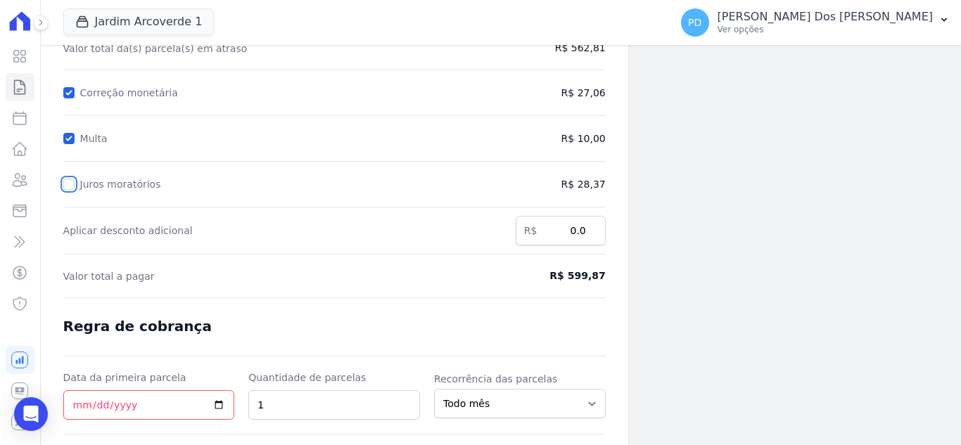
scroll to position [49, 0]
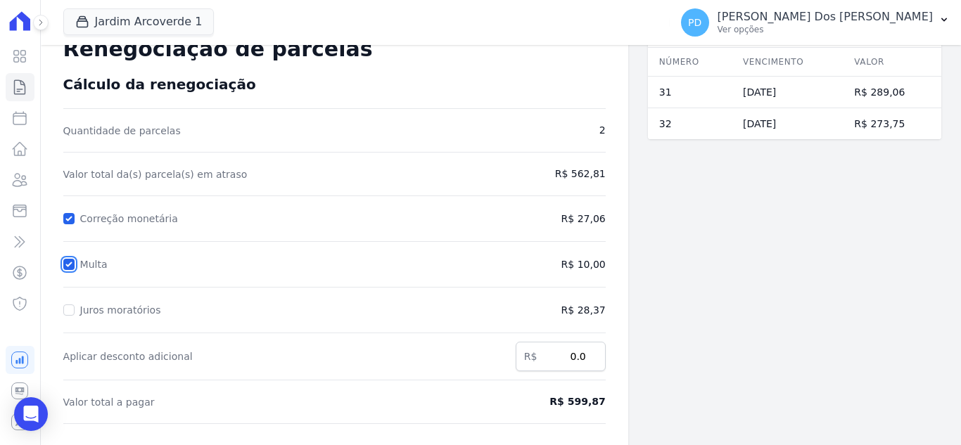
click at [68, 267] on input "Multa" at bounding box center [68, 264] width 11 height 11
checkbox input "false"
click at [70, 217] on input "Correção monetária" at bounding box center [68, 218] width 11 height 11
checkbox input "false"
click at [72, 262] on input "Multa" at bounding box center [68, 264] width 11 height 11
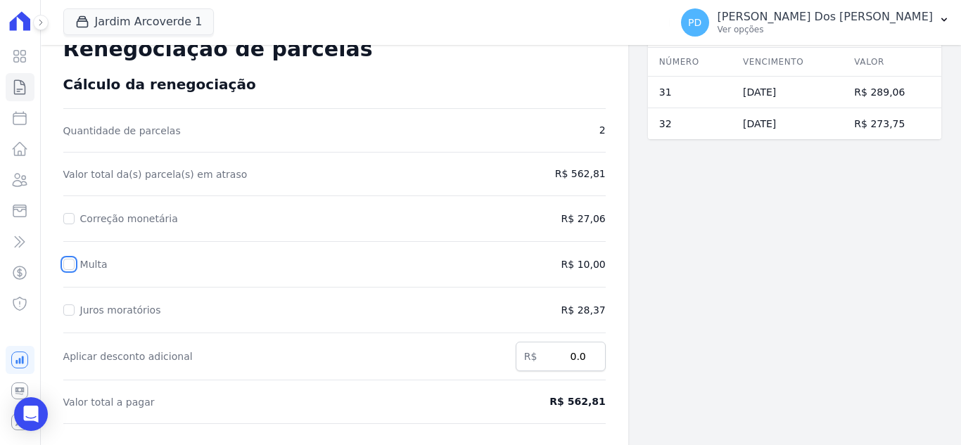
checkbox input "true"
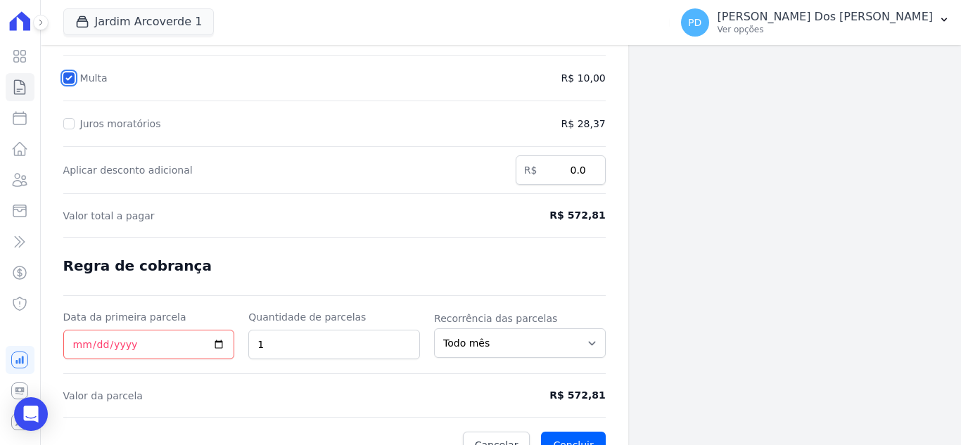
scroll to position [260, 0]
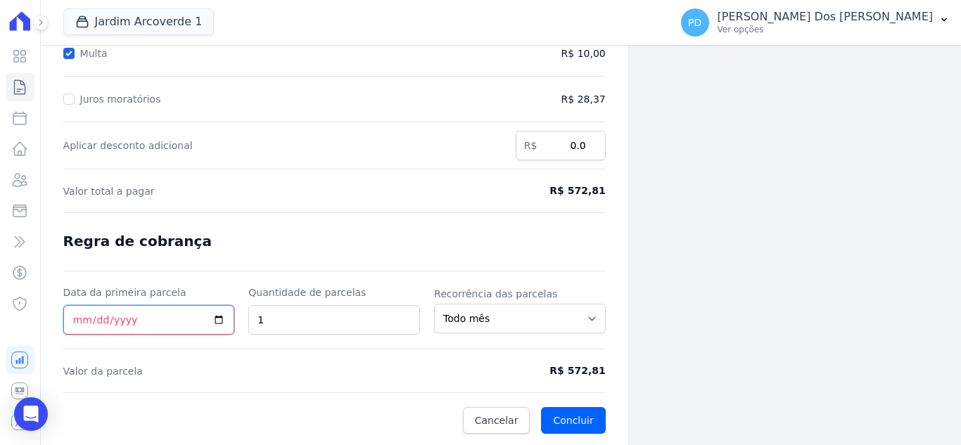
click at [75, 317] on input "Data da primeira parcela" at bounding box center [149, 320] width 172 height 30
type input "2025-09-10"
click at [406, 314] on input "2" at bounding box center [334, 320] width 172 height 30
click at [406, 314] on input "3" at bounding box center [334, 320] width 172 height 30
type input "4"
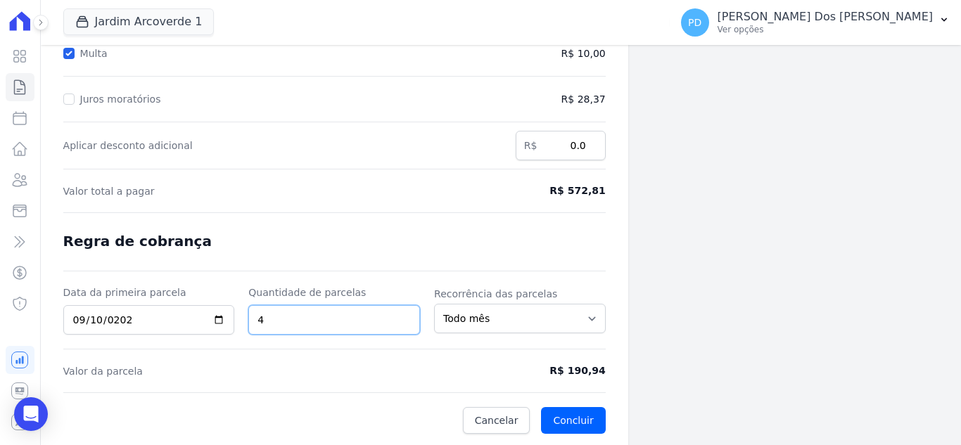
click at [406, 314] on input "4" at bounding box center [334, 320] width 172 height 30
drag, startPoint x: 577, startPoint y: 416, endPoint x: 522, endPoint y: 143, distance: 278.5
click at [520, 143] on form "Cálculo da renegociação Quantidade de parcelas 2 Valor total da(s) parcela(s) e…" at bounding box center [334, 149] width 542 height 569
click at [589, 141] on input "0.01" at bounding box center [561, 146] width 90 height 30
click at [591, 141] on input "0.02" at bounding box center [561, 146] width 90 height 30
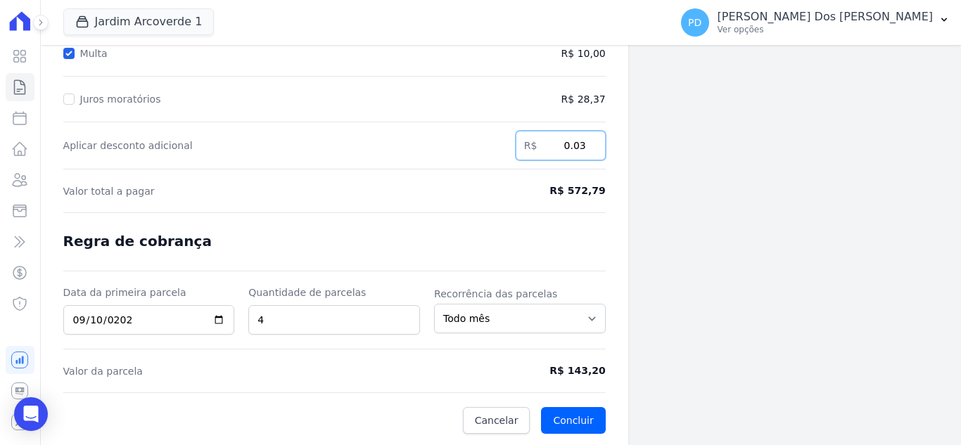
type input "0.03"
click at [596, 141] on input "0.03" at bounding box center [561, 146] width 90 height 30
click at [152, 324] on input "2025-09-10" at bounding box center [149, 320] width 172 height 30
click at [405, 318] on input "5" at bounding box center [334, 320] width 172 height 30
type input "4"
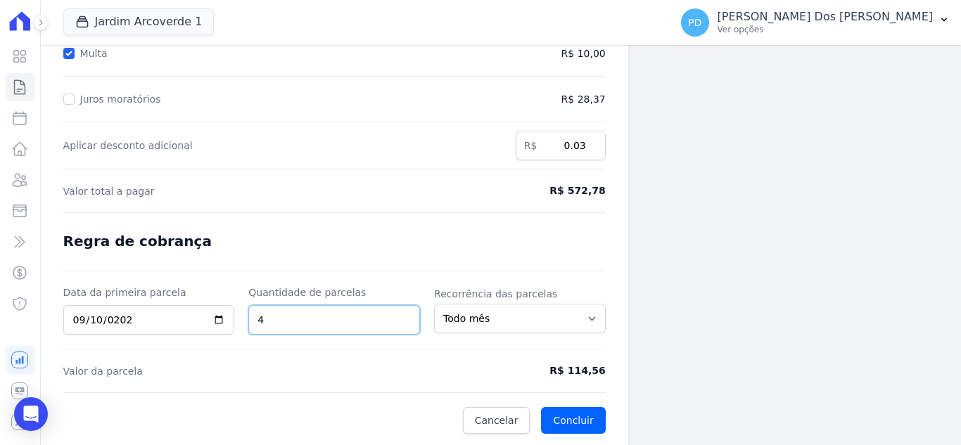
click at [407, 326] on input "4" at bounding box center [334, 320] width 172 height 30
click at [591, 140] on input "0.04" at bounding box center [561, 146] width 90 height 30
click at [591, 140] on input "0.05" at bounding box center [561, 146] width 90 height 30
click at [571, 149] on input "0.05" at bounding box center [561, 146] width 90 height 30
drag, startPoint x: 585, startPoint y: 147, endPoint x: 564, endPoint y: 146, distance: 21.1
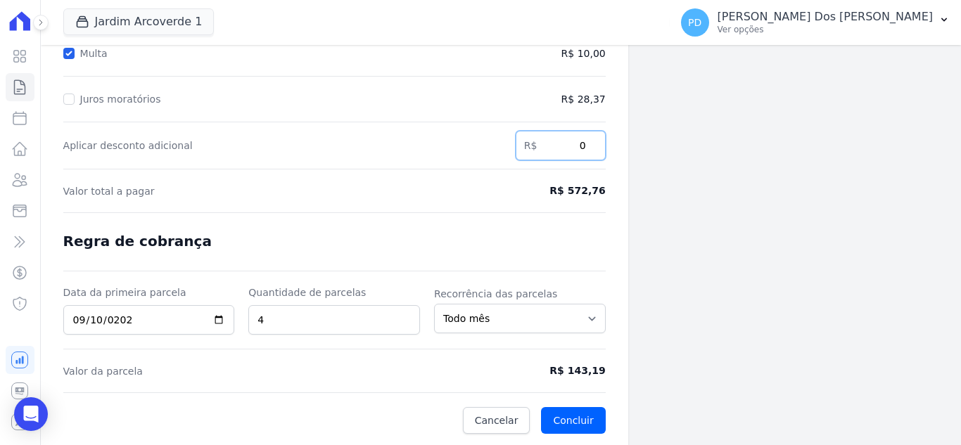
click at [564, 146] on input "0" at bounding box center [561, 146] width 90 height 30
drag, startPoint x: 569, startPoint y: 146, endPoint x: 586, endPoint y: 146, distance: 16.9
click at [586, 146] on input "0" at bounding box center [561, 146] width 90 height 30
type input "6"
type input ".6"
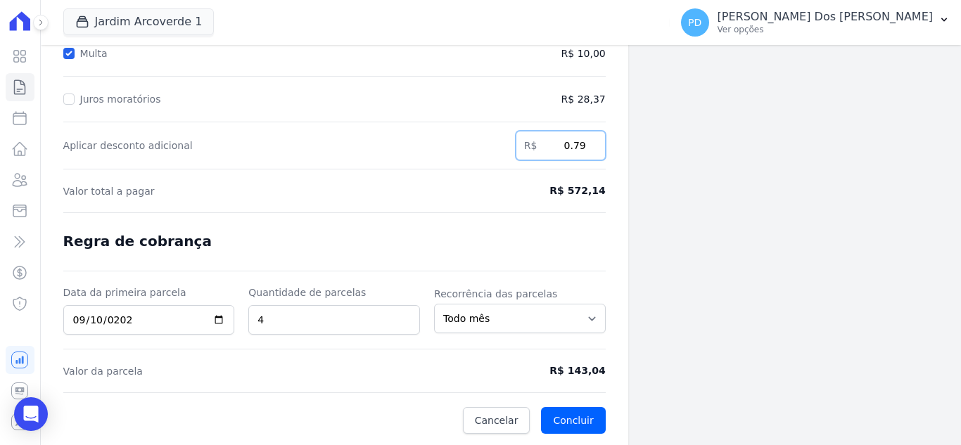
click at [592, 140] on input "0.79" at bounding box center [561, 146] width 90 height 30
click at [592, 140] on input "0.8" at bounding box center [561, 146] width 90 height 30
click at [592, 140] on input "0.81" at bounding box center [561, 146] width 90 height 30
click at [592, 140] on input "0.82" at bounding box center [561, 146] width 90 height 30
click at [592, 140] on input "0.83" at bounding box center [561, 146] width 90 height 30
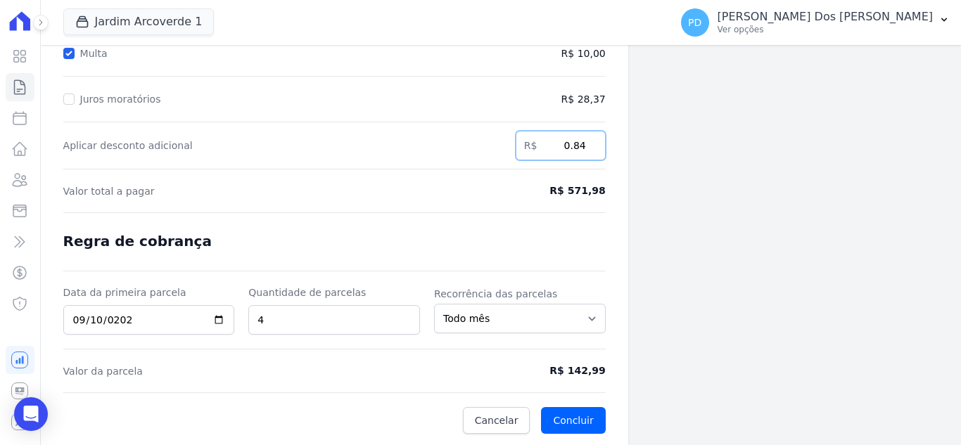
click at [592, 140] on input "0.84" at bounding box center [561, 146] width 90 height 30
click at [592, 140] on input "0.85" at bounding box center [561, 146] width 90 height 30
click at [592, 140] on input "0.86" at bounding box center [561, 146] width 90 height 30
click at [571, 147] on input "0.86" at bounding box center [561, 146] width 90 height 30
click at [580, 143] on input "0.86" at bounding box center [561, 146] width 90 height 30
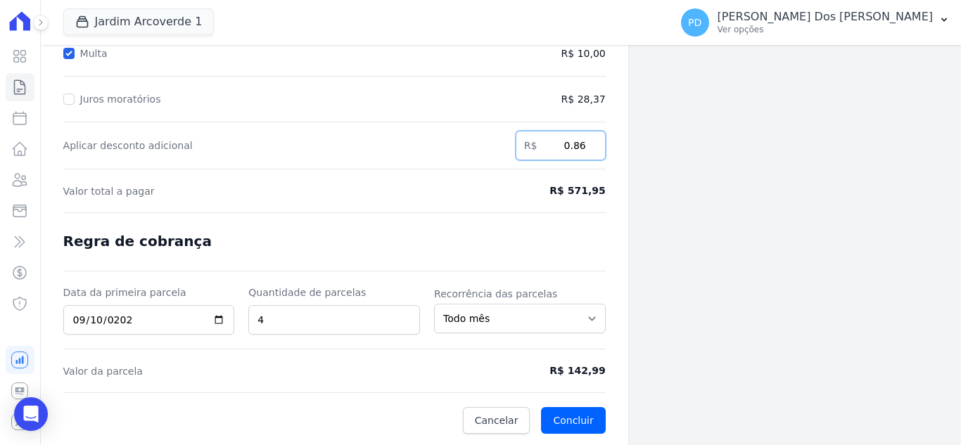
click at [580, 143] on input "0.86" at bounding box center [561, 146] width 90 height 30
drag, startPoint x: 584, startPoint y: 144, endPoint x: 565, endPoint y: 144, distance: 18.3
click at [565, 144] on input "0.86" at bounding box center [561, 146] width 90 height 30
type input "0"
click at [70, 97] on input "Juros moratórios" at bounding box center [68, 99] width 11 height 11
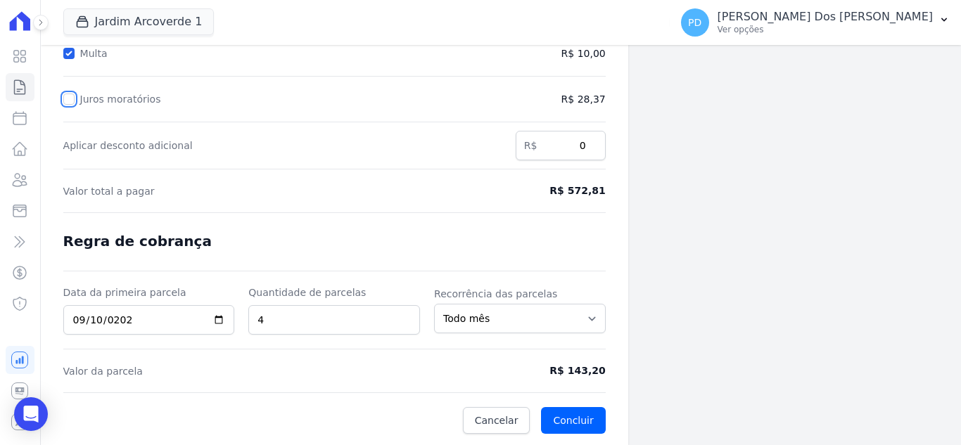
checkbox input "true"
click at [70, 53] on input "Multa" at bounding box center [68, 53] width 11 height 11
checkbox input "false"
click at [570, 146] on input "0" at bounding box center [561, 146] width 90 height 30
type input "17.74"
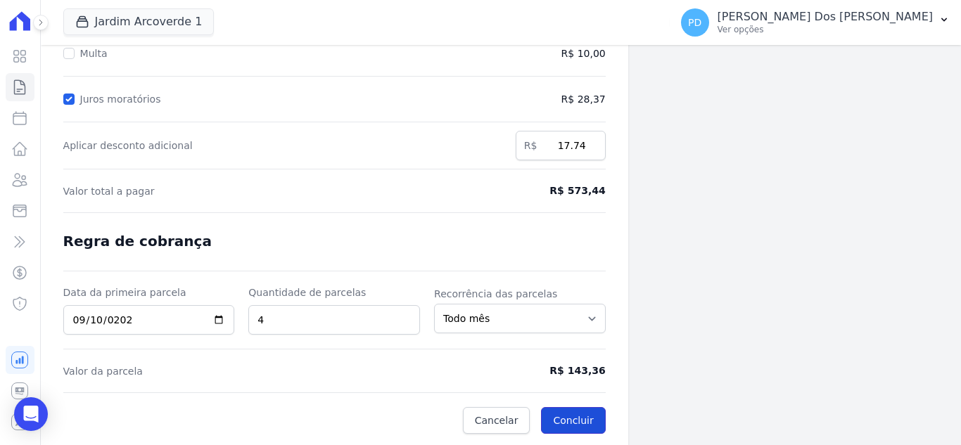
click at [589, 414] on button "Concluir" at bounding box center [573, 420] width 64 height 27
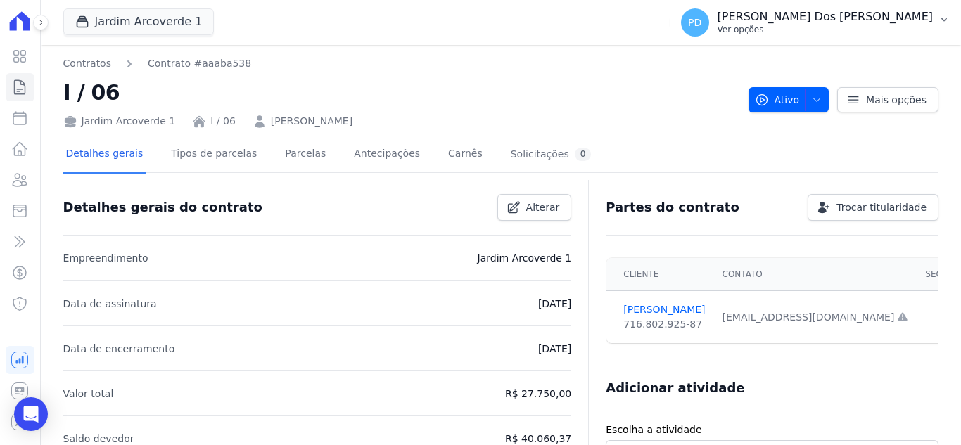
click at [950, 21] on button "PD Paulo Felix Dos Santos Ver opções" at bounding box center [815, 22] width 291 height 39
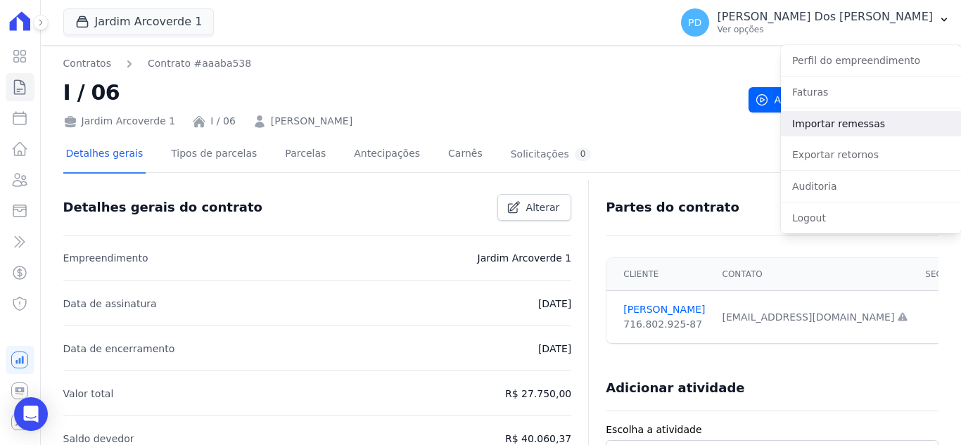
click at [857, 127] on link "Importar remessas" at bounding box center [871, 123] width 180 height 25
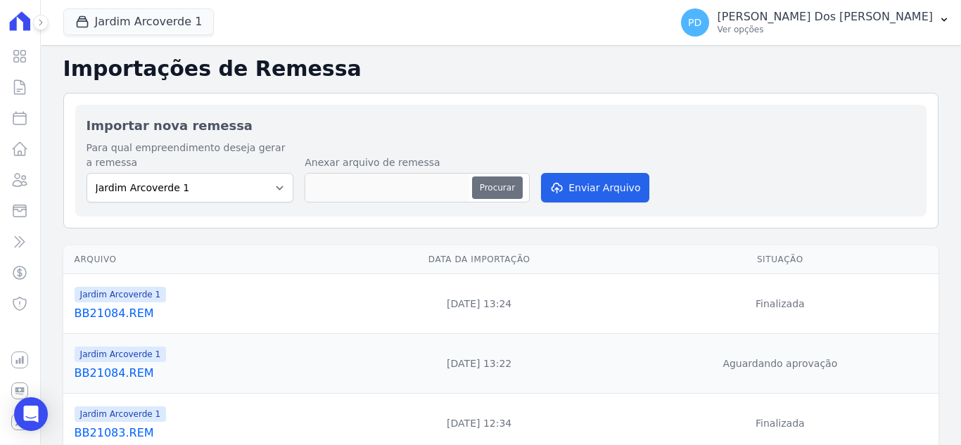
click at [497, 188] on button "Procurar" at bounding box center [497, 188] width 51 height 23
type input "BB21085.REM"
click at [604, 188] on button "Enviar Arquivo" at bounding box center [595, 188] width 108 height 30
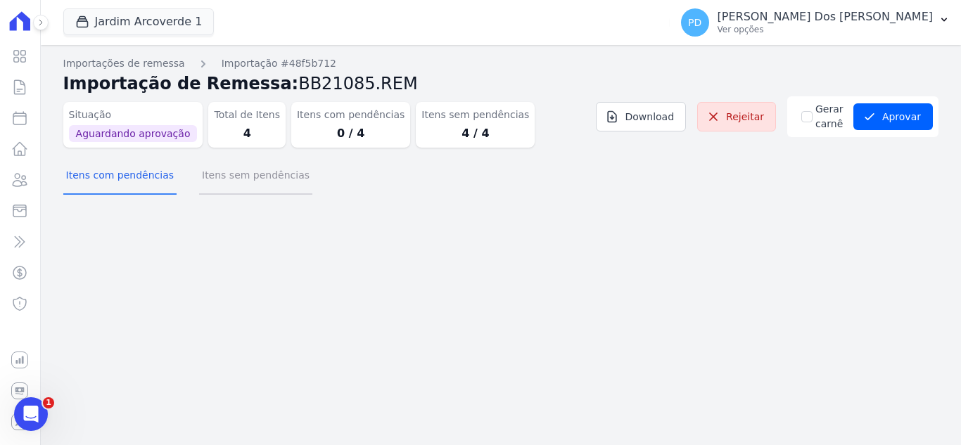
click at [241, 177] on button "Itens sem pendências" at bounding box center [255, 176] width 113 height 37
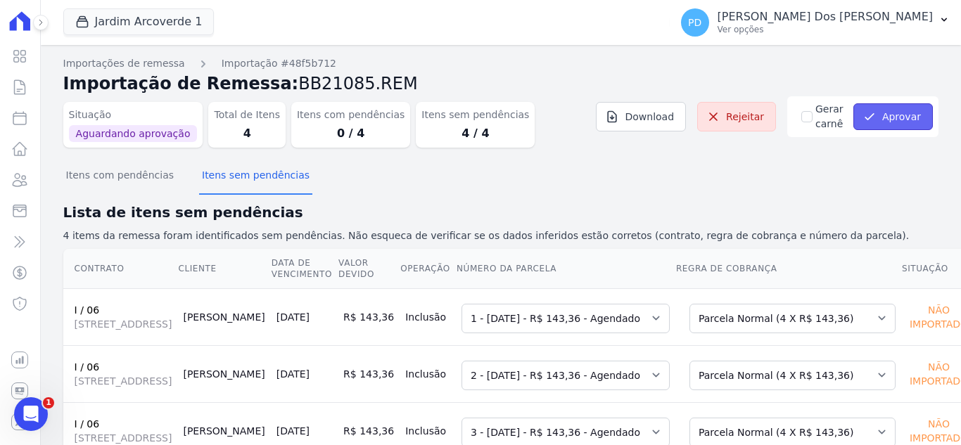
click at [881, 117] on button "Aprovar" at bounding box center [892, 116] width 79 height 27
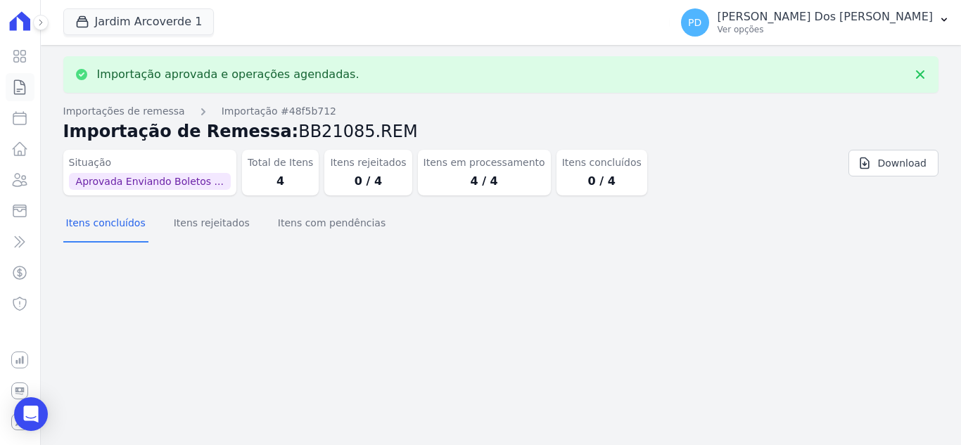
click at [23, 84] on icon at bounding box center [20, 87] width 11 height 14
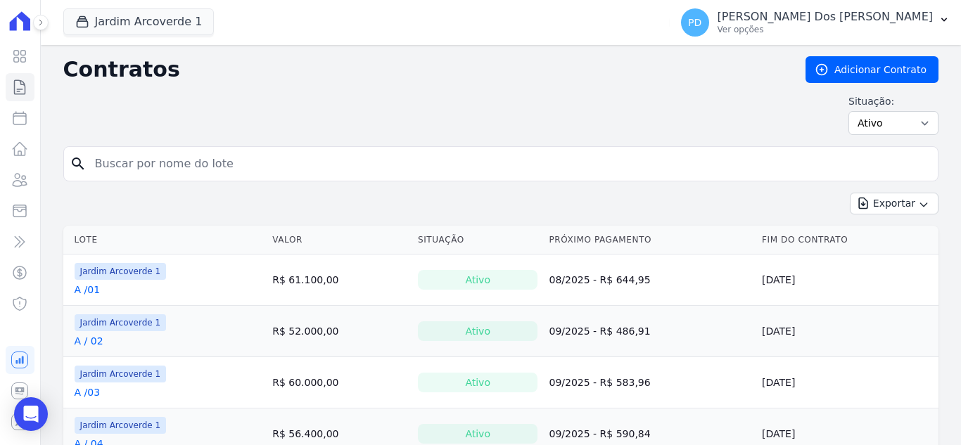
click at [257, 165] on input "search" at bounding box center [509, 164] width 845 height 28
type input "i / 06"
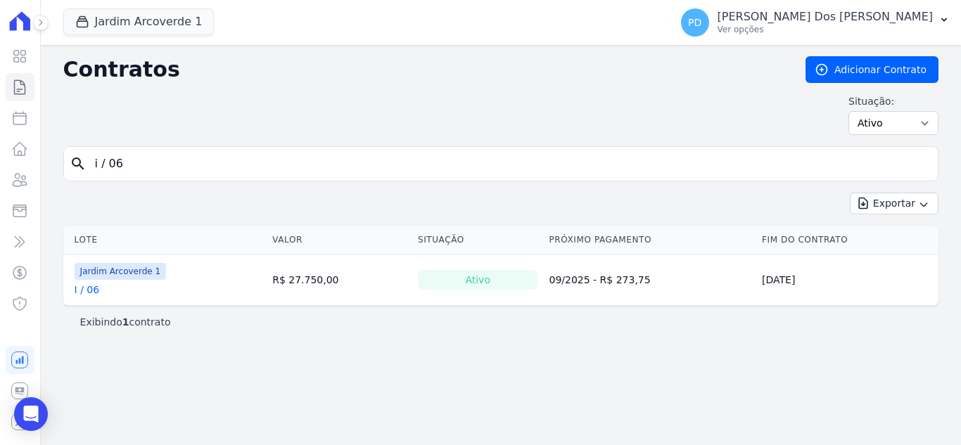
click at [91, 292] on link "I / 06" at bounding box center [87, 290] width 25 height 14
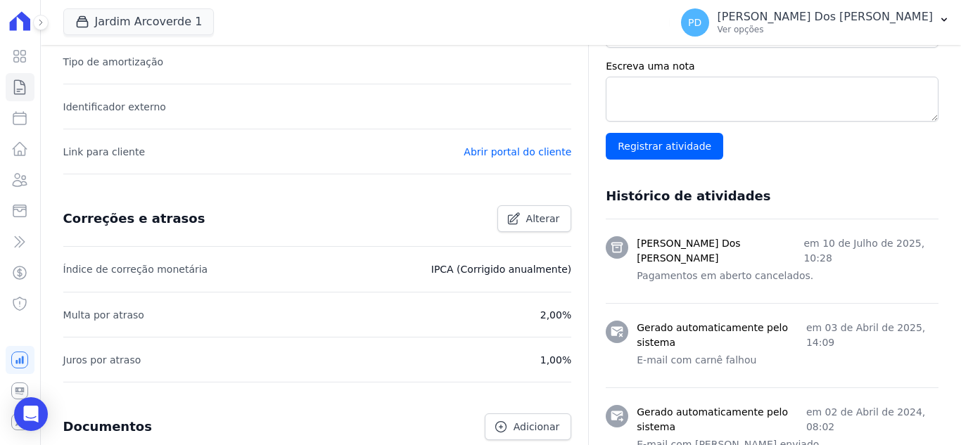
scroll to position [70, 0]
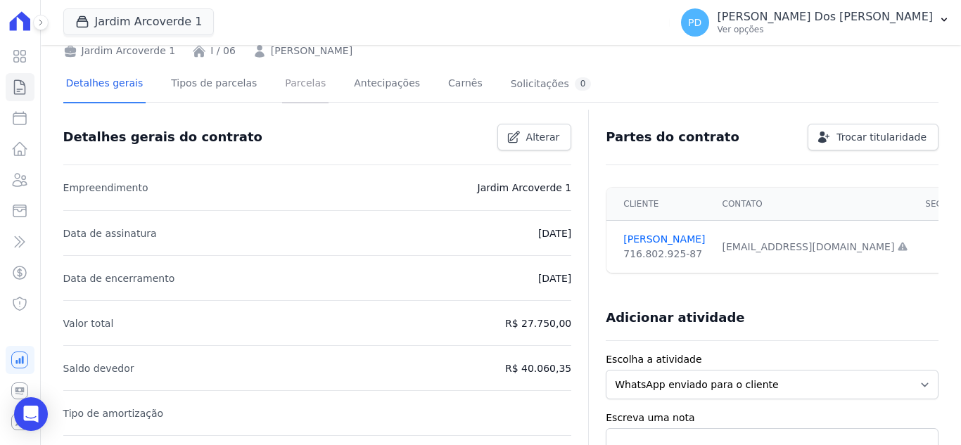
click at [300, 85] on link "Parcelas" at bounding box center [305, 84] width 46 height 37
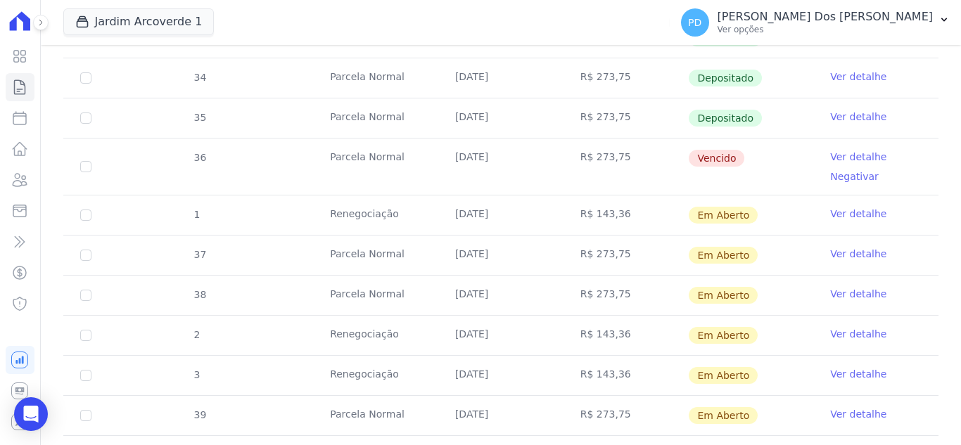
scroll to position [563, 0]
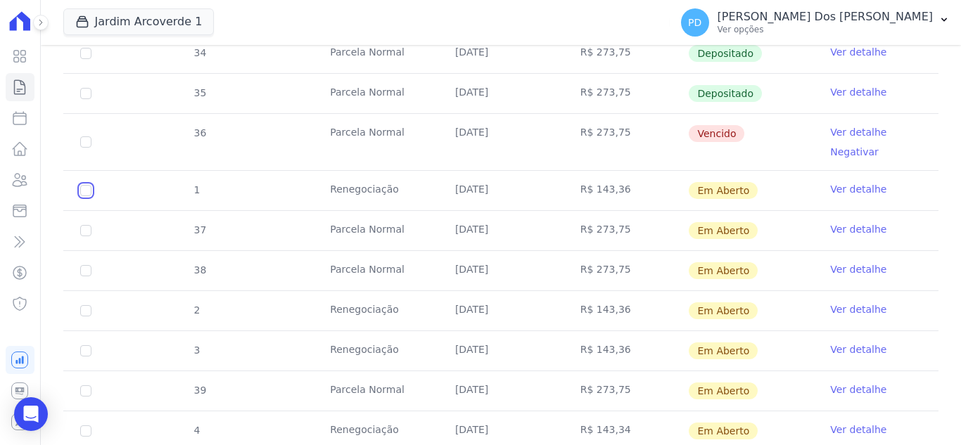
click at [85, 189] on input "checkbox" at bounding box center [85, 190] width 11 height 11
checkbox input "true"
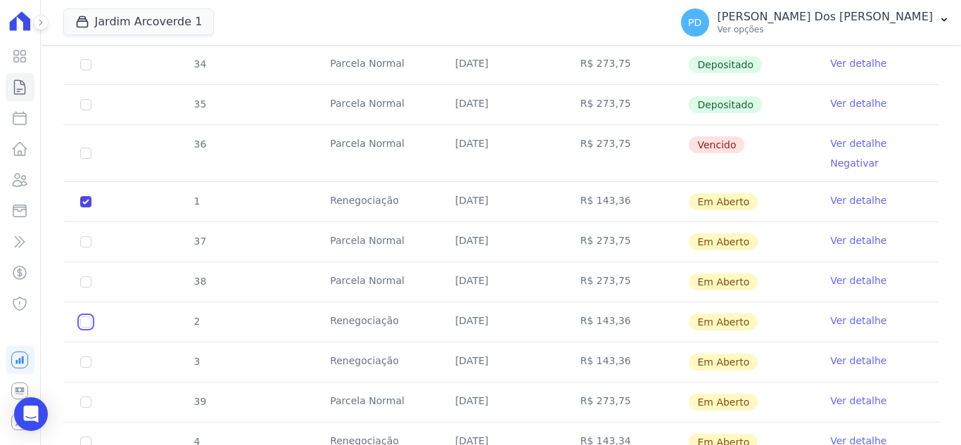
click at [87, 207] on input "checkbox" at bounding box center [85, 201] width 11 height 11
checkbox input "true"
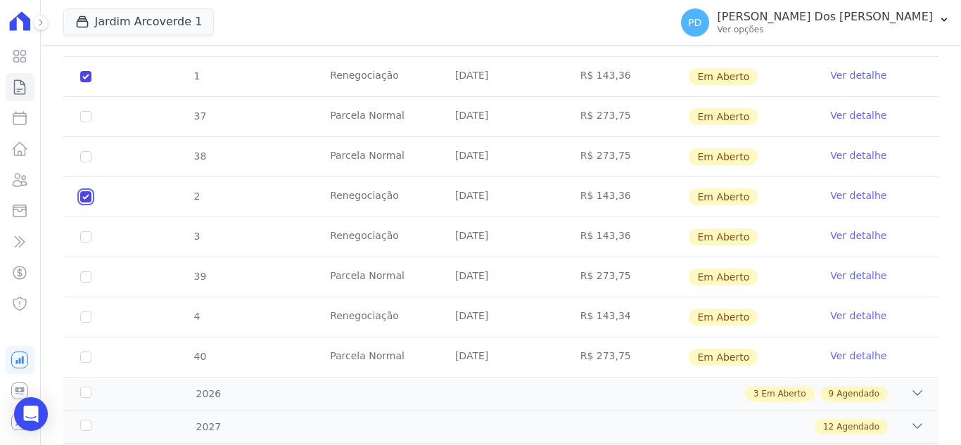
scroll to position [703, 0]
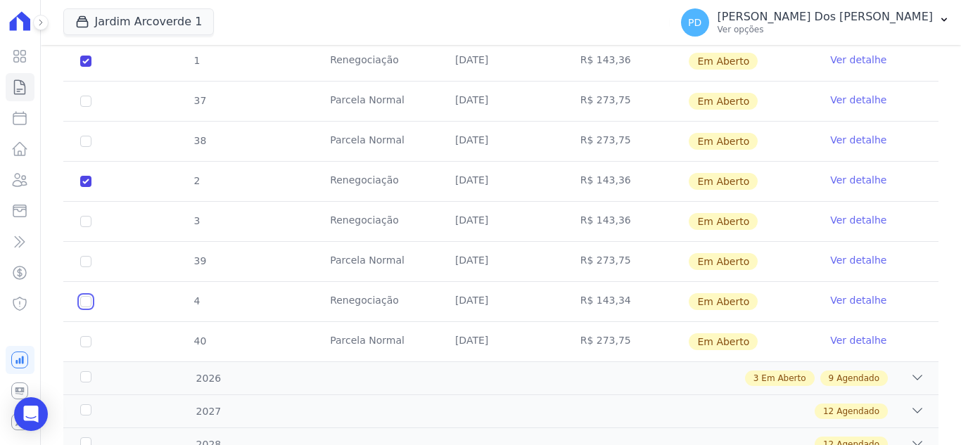
click at [87, 67] on input "checkbox" at bounding box center [85, 61] width 11 height 11
checkbox input "true"
click at [87, 371] on div "2026" at bounding box center [115, 378] width 77 height 15
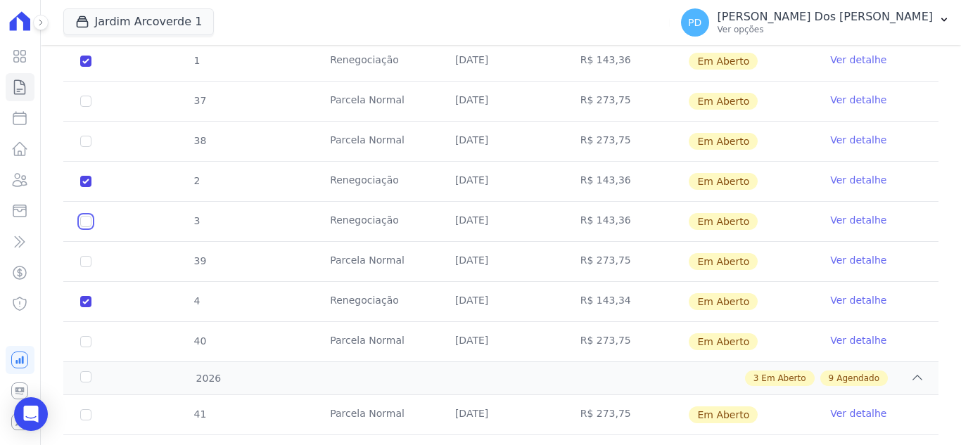
click at [84, 67] on input "checkbox" at bounding box center [85, 61] width 11 height 11
checkbox input "true"
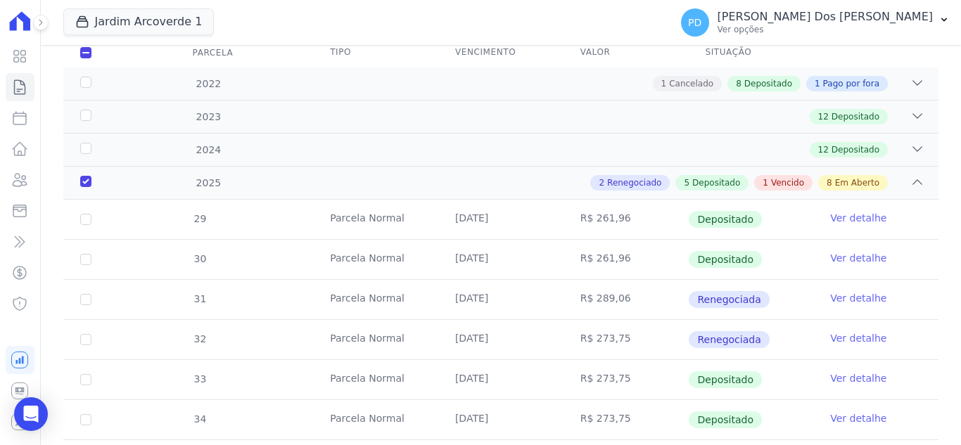
scroll to position [70, 0]
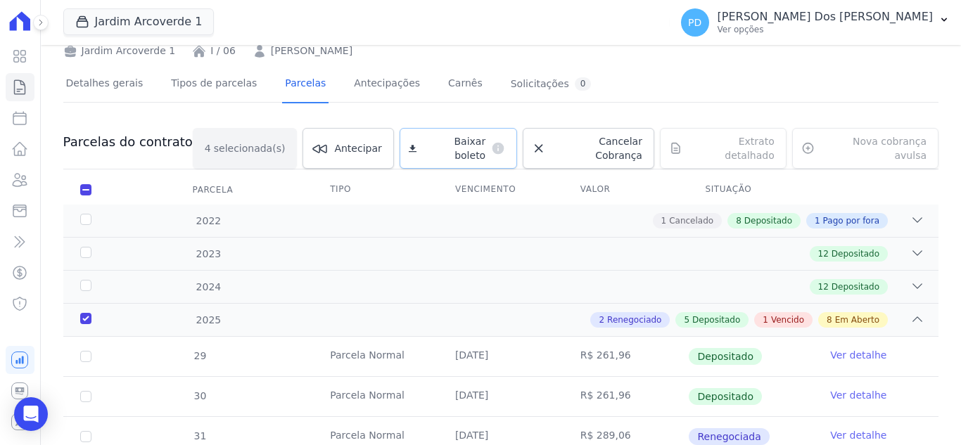
click at [461, 141] on span "Baixar boleto" at bounding box center [453, 148] width 63 height 28
click at [22, 85] on icon at bounding box center [20, 87] width 11 height 14
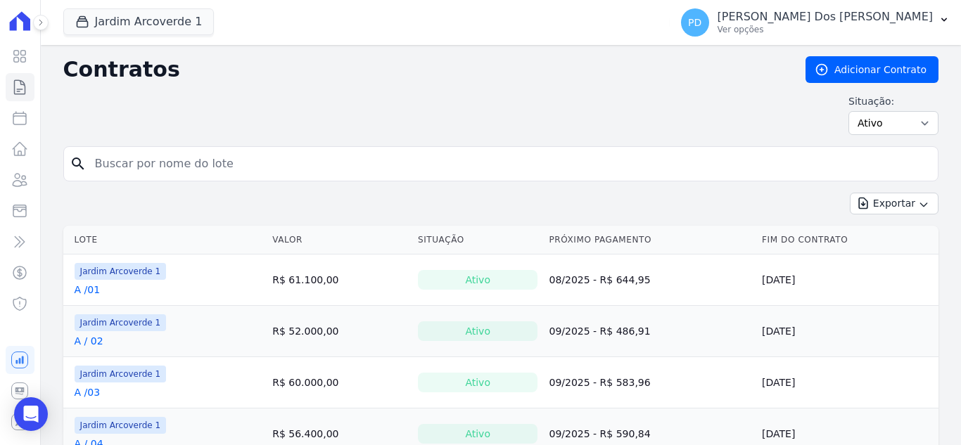
type input "/"
type input "i / 25"
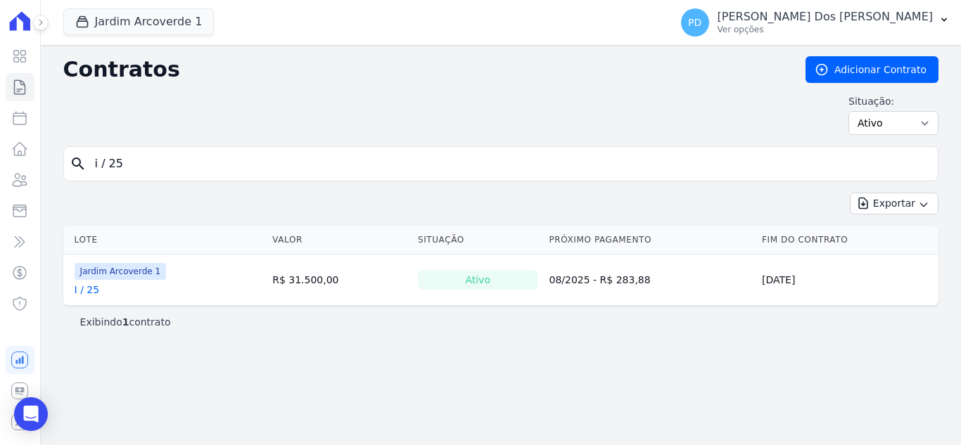
click at [89, 286] on link "I / 25" at bounding box center [87, 290] width 25 height 14
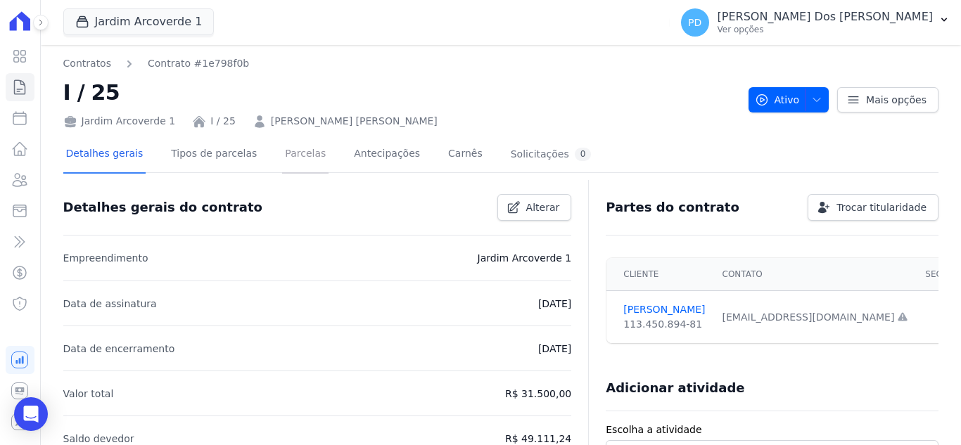
click at [282, 149] on link "Parcelas" at bounding box center [305, 154] width 46 height 37
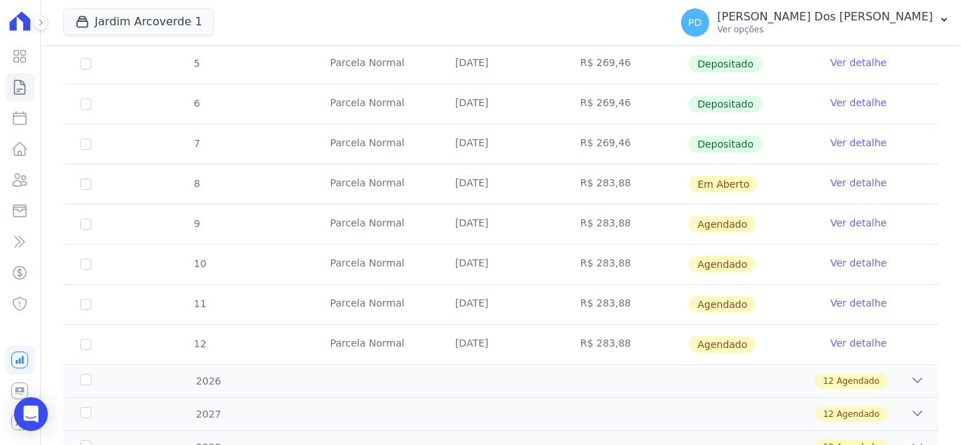
scroll to position [422, 0]
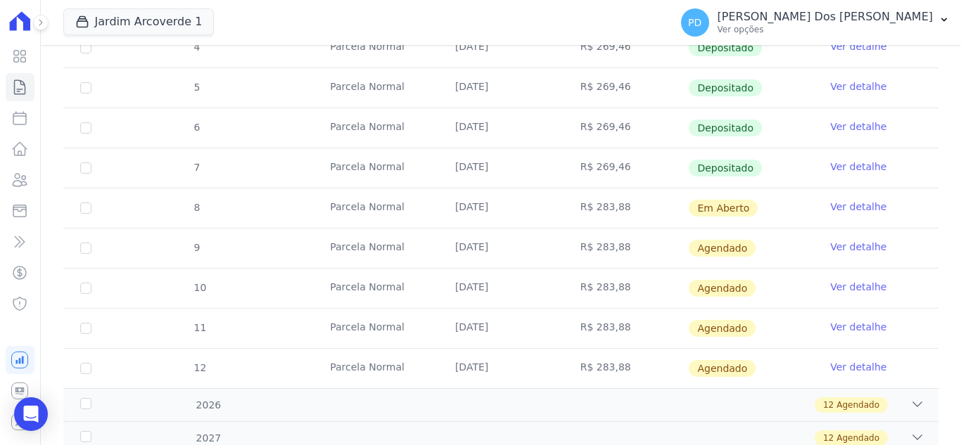
click at [846, 168] on link "Ver detalhe" at bounding box center [858, 167] width 56 height 14
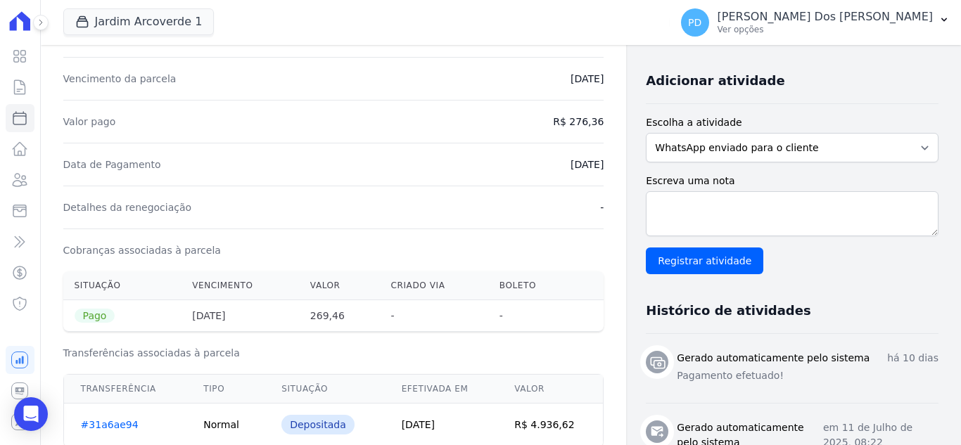
scroll to position [352, 0]
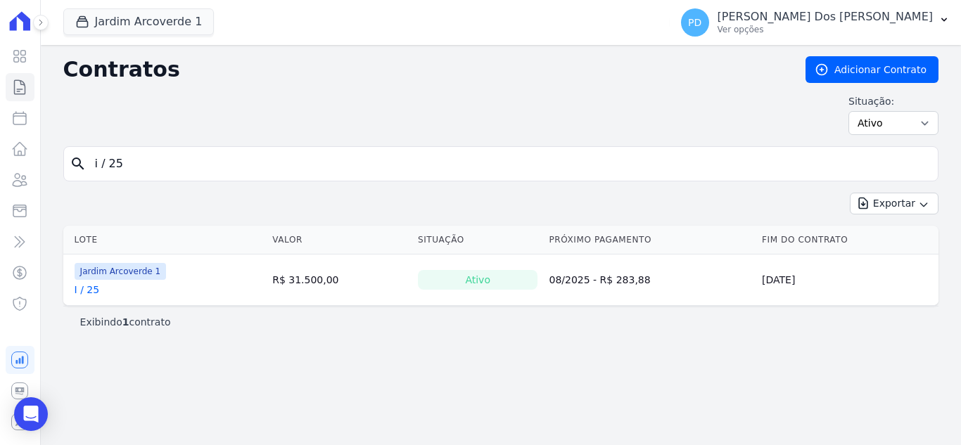
click at [149, 159] on input "i / 25" at bounding box center [509, 164] width 845 height 28
drag, startPoint x: 149, startPoint y: 159, endPoint x: 75, endPoint y: 155, distance: 74.0
click at [75, 155] on div "search i / 25" at bounding box center [500, 163] width 875 height 35
type input "c / 07"
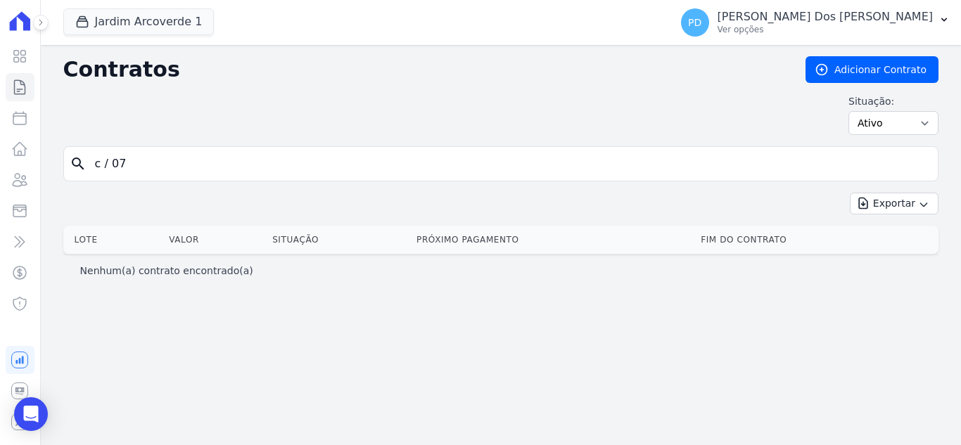
click at [112, 162] on input "c / 07" at bounding box center [509, 164] width 845 height 28
type input "c /07"
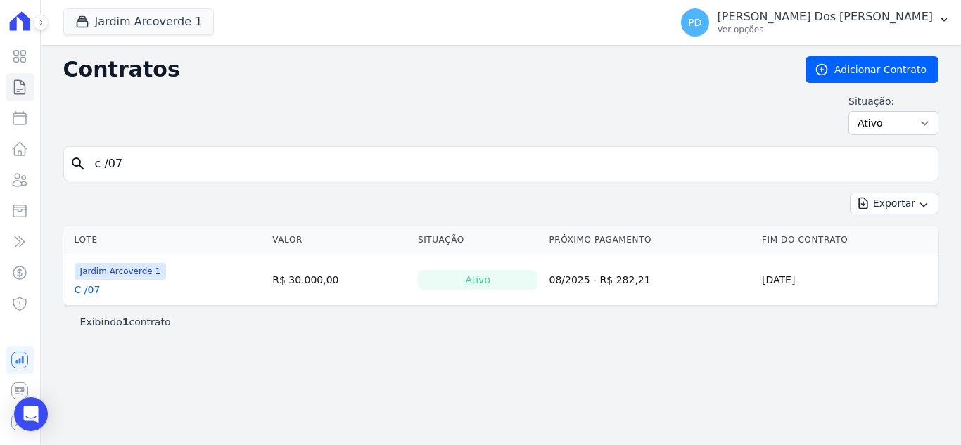
click at [92, 288] on link "C /07" at bounding box center [88, 290] width 26 height 14
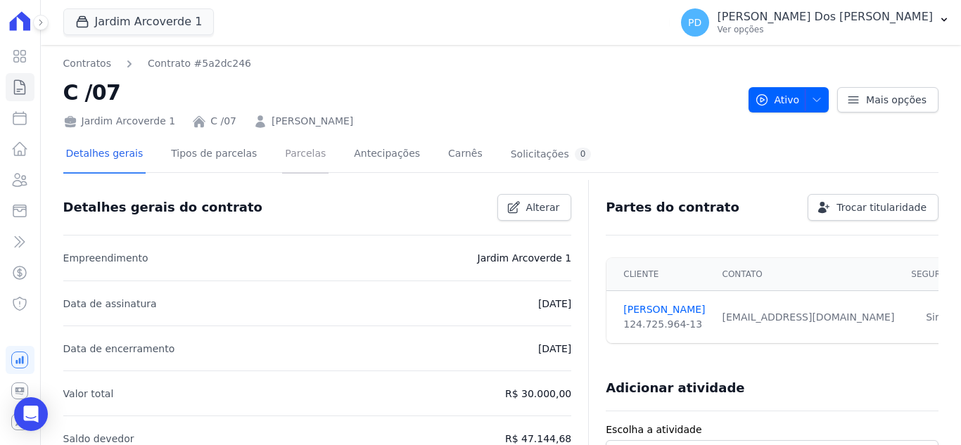
click at [296, 155] on link "Parcelas" at bounding box center [305, 154] width 46 height 37
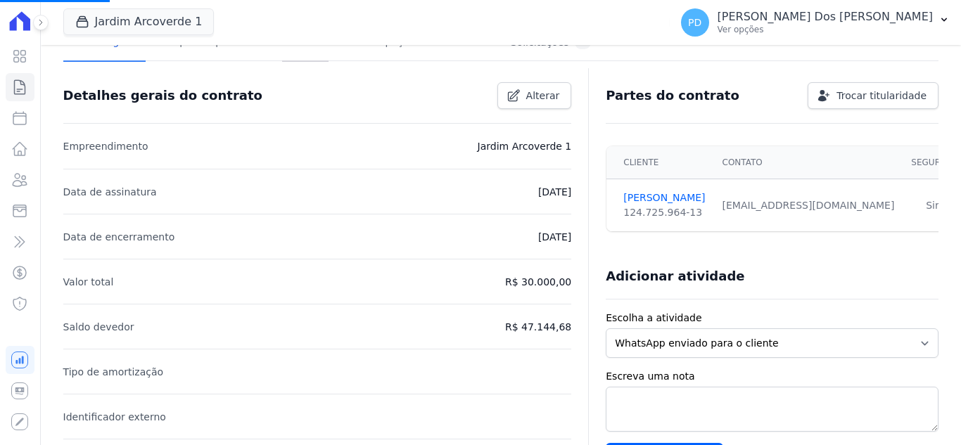
scroll to position [211, 0]
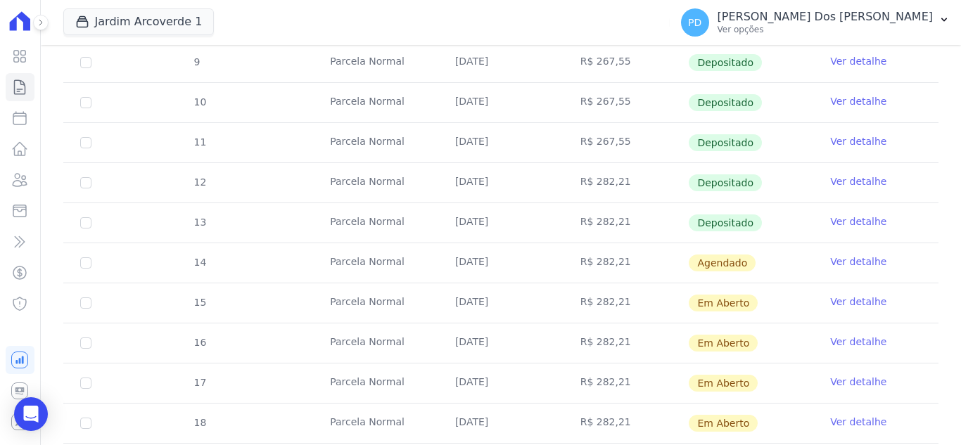
scroll to position [281, 0]
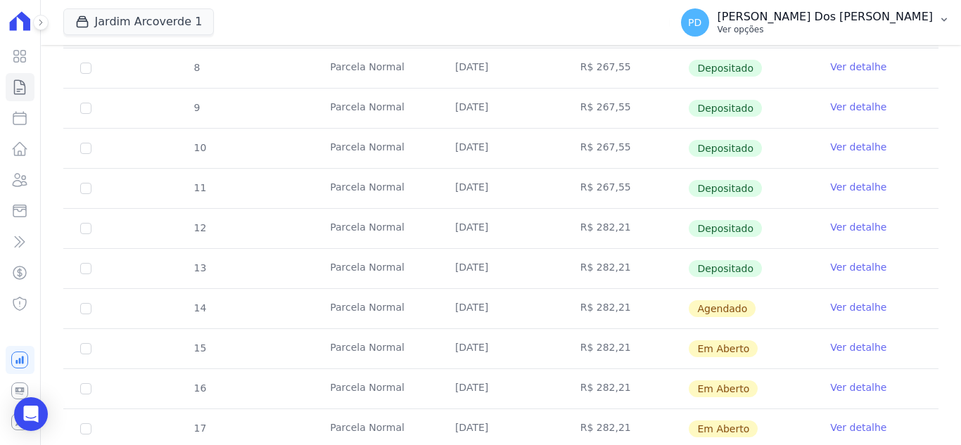
click at [947, 20] on icon "button" at bounding box center [943, 19] width 11 height 11
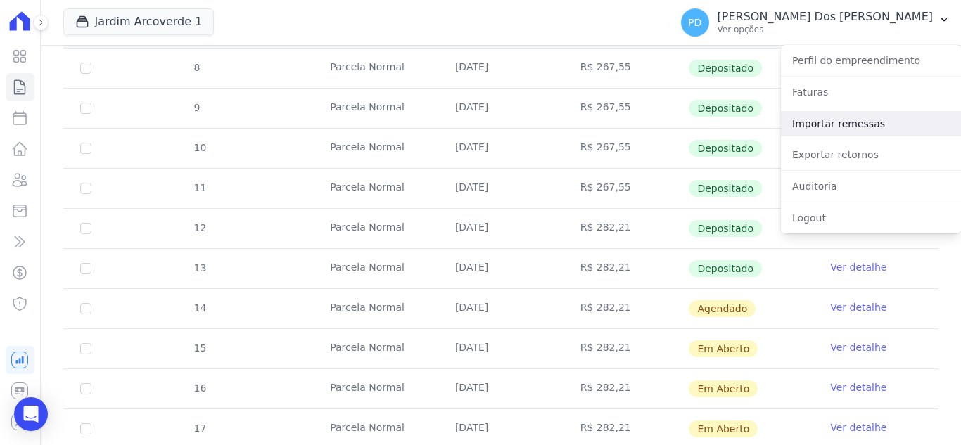
click at [868, 127] on link "Importar remessas" at bounding box center [871, 123] width 180 height 25
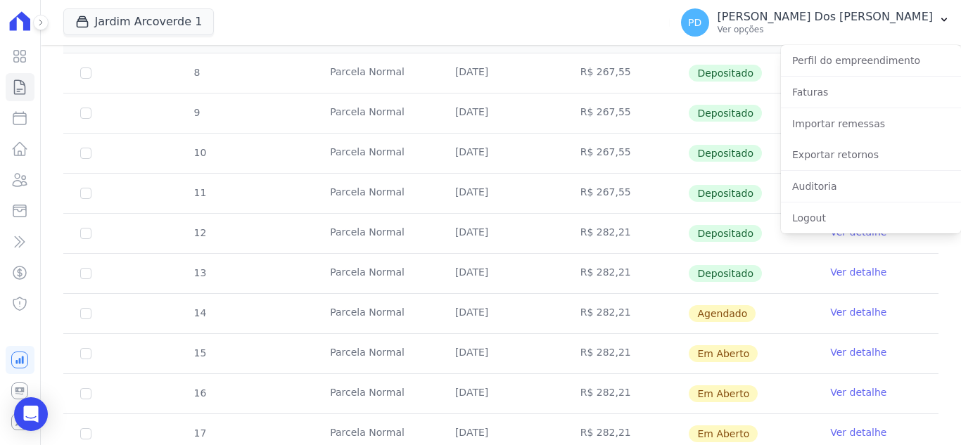
scroll to position [281, 0]
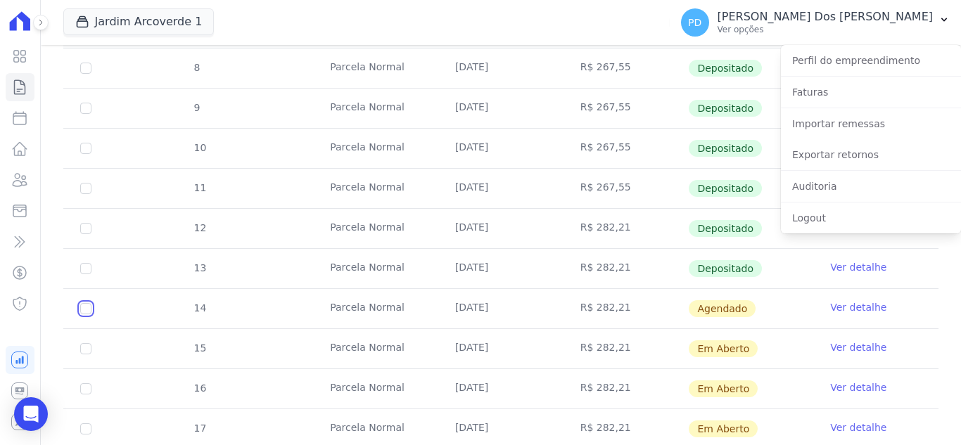
click at [80, 311] on input "checkbox" at bounding box center [85, 308] width 11 height 11
checkbox input "true"
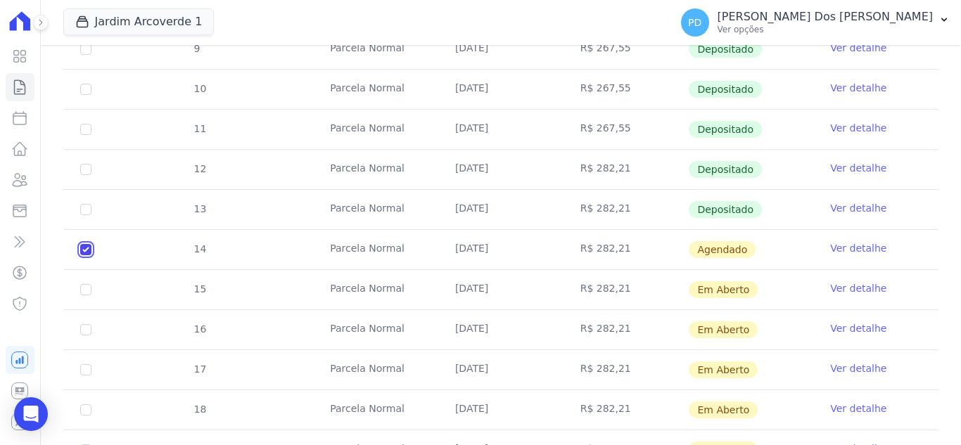
scroll to position [422, 0]
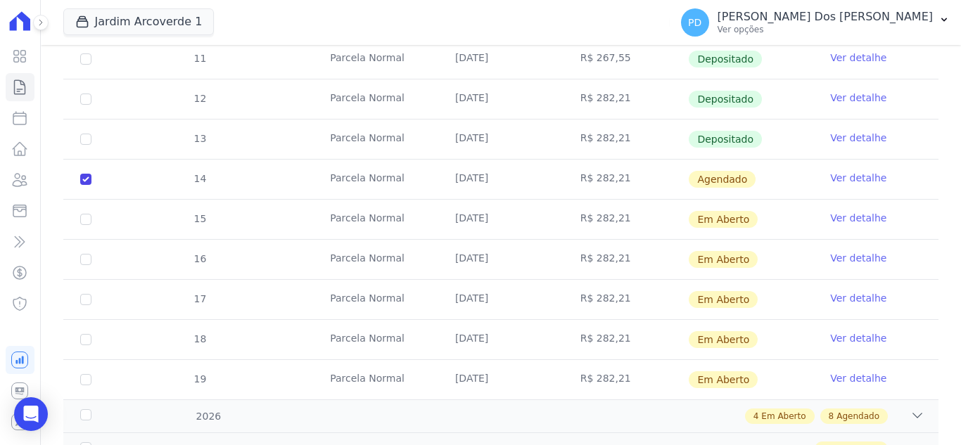
click at [838, 171] on link "Ver detalhe" at bounding box center [858, 178] width 56 height 14
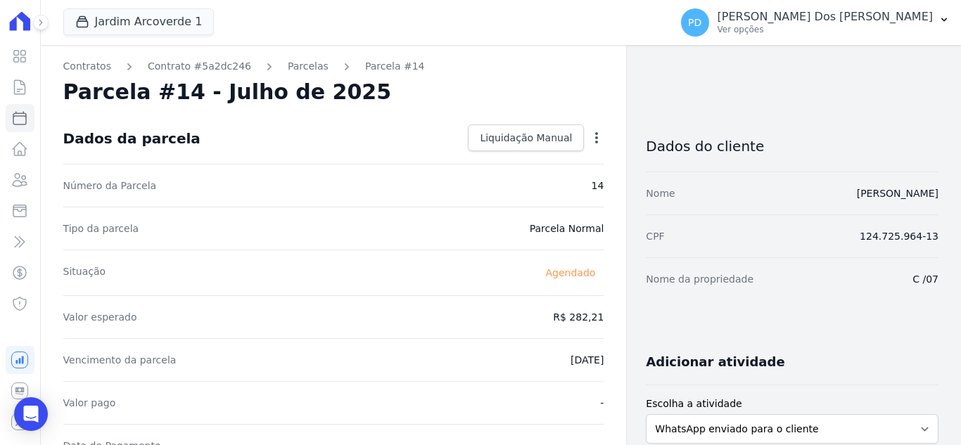
click at [589, 134] on icon "button" at bounding box center [596, 138] width 14 height 14
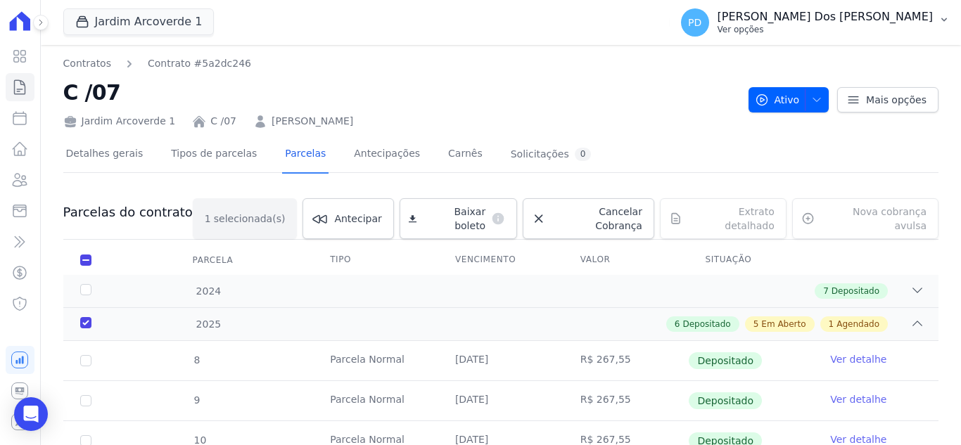
click at [945, 20] on icon "button" at bounding box center [944, 20] width 6 height 4
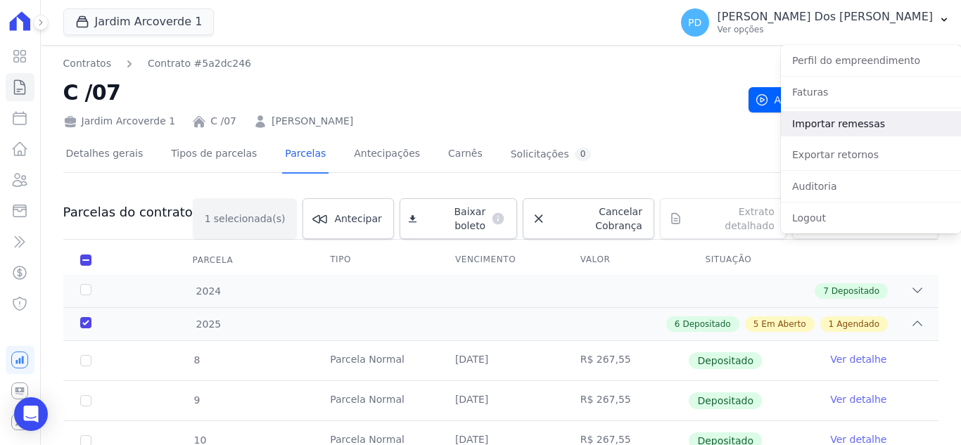
click at [863, 115] on link "Importar remessas" at bounding box center [871, 123] width 180 height 25
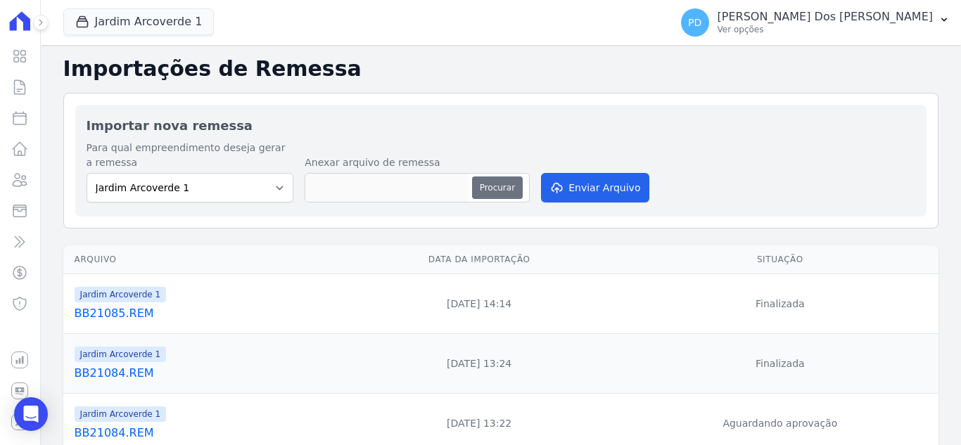
click at [491, 188] on button "Procurar" at bounding box center [497, 188] width 51 height 23
type input "BB21086.REM"
click at [615, 191] on button "Enviar Arquivo" at bounding box center [595, 188] width 108 height 30
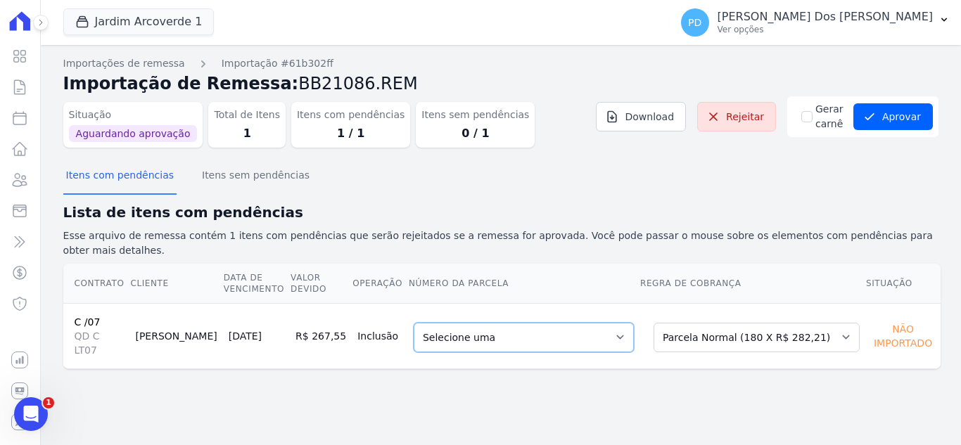
click at [474, 325] on select "Selecione uma 14 - [DATE] - R$ 282,21 - Agendado 24 - [DATE] - R$ 282,21 - Agen…" at bounding box center [524, 338] width 220 height 30
click at [916, 116] on button "Aprovar" at bounding box center [892, 116] width 79 height 27
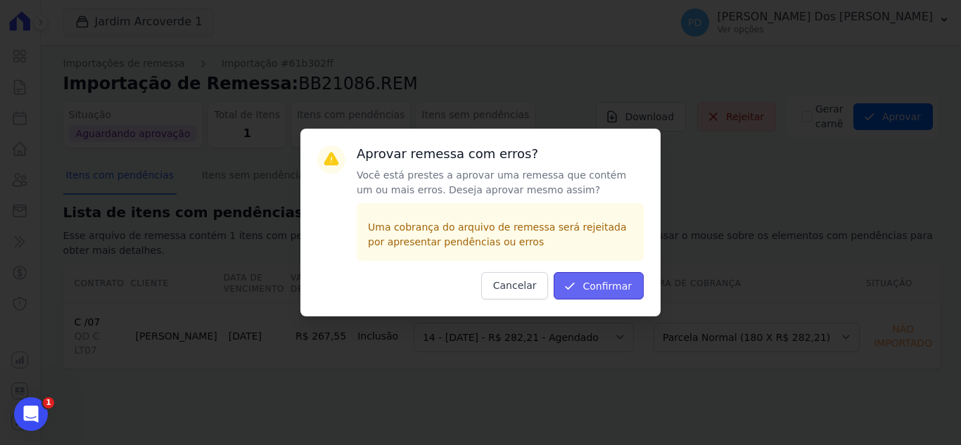
click at [607, 281] on button "Confirmar" at bounding box center [599, 285] width 90 height 27
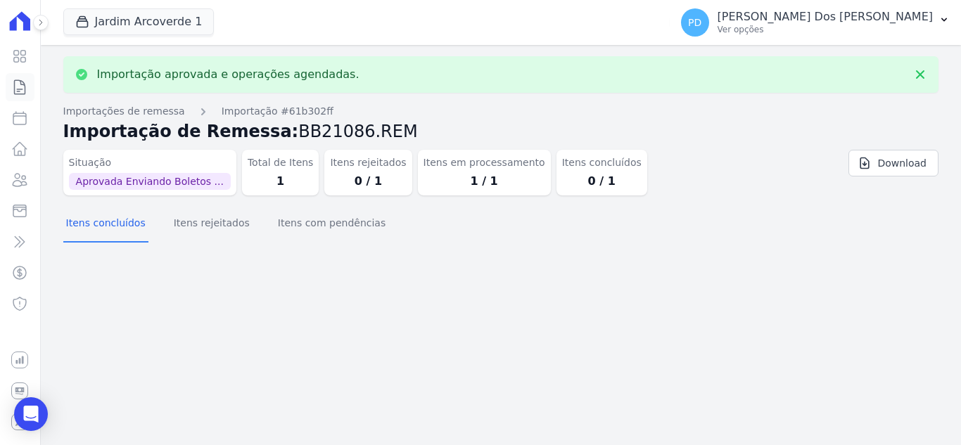
click at [16, 86] on icon at bounding box center [19, 87] width 17 height 17
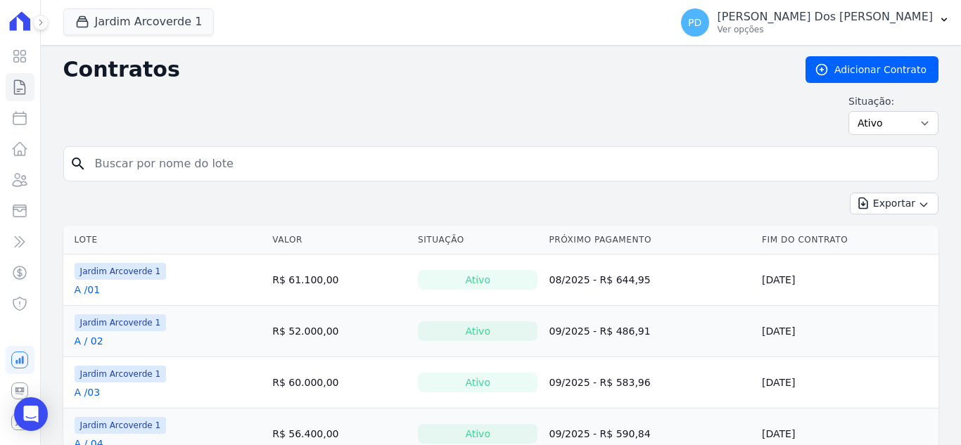
click at [147, 165] on input "search" at bounding box center [509, 164] width 845 height 28
type input "c / 07"
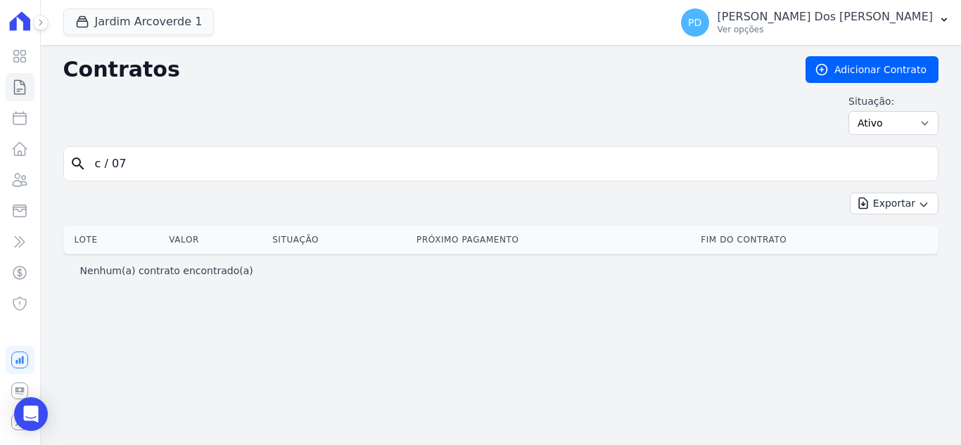
click at [112, 165] on input "c / 07" at bounding box center [509, 164] width 845 height 28
type input "c /07"
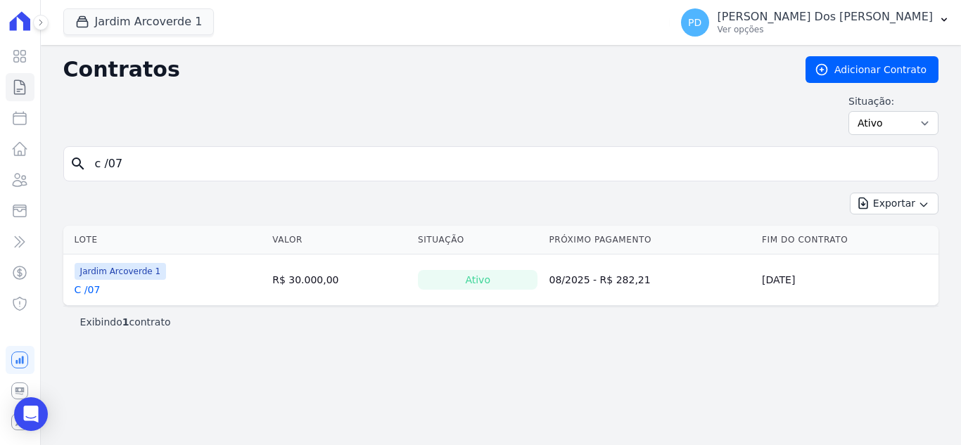
click at [88, 282] on div "Jardim Arcoverde 1 C /07" at bounding box center [121, 280] width 92 height 34
click at [88, 289] on link "C /07" at bounding box center [88, 290] width 26 height 14
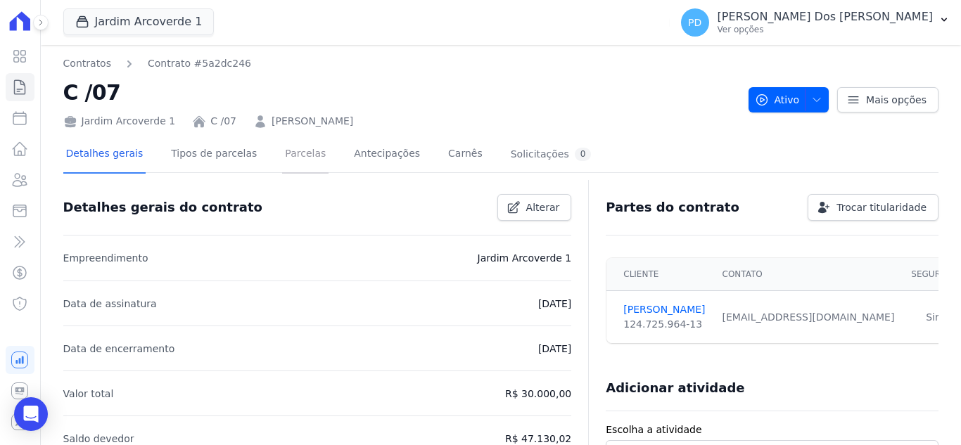
click at [305, 156] on link "Parcelas" at bounding box center [305, 154] width 46 height 37
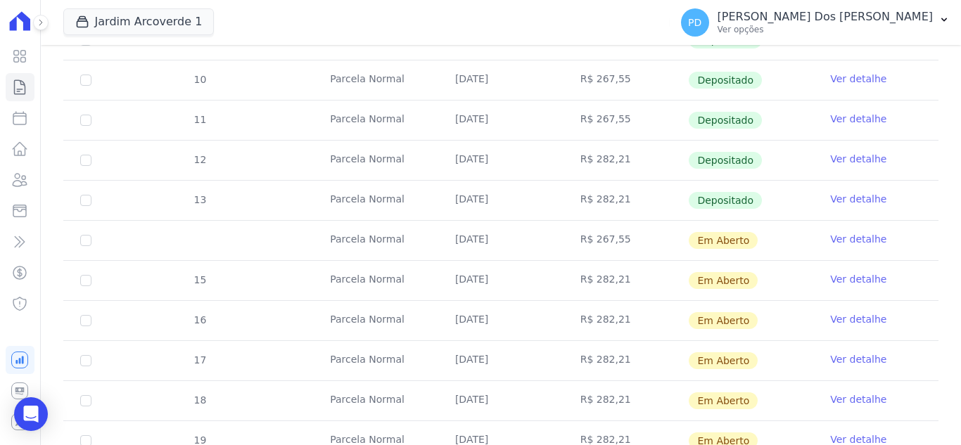
scroll to position [422, 0]
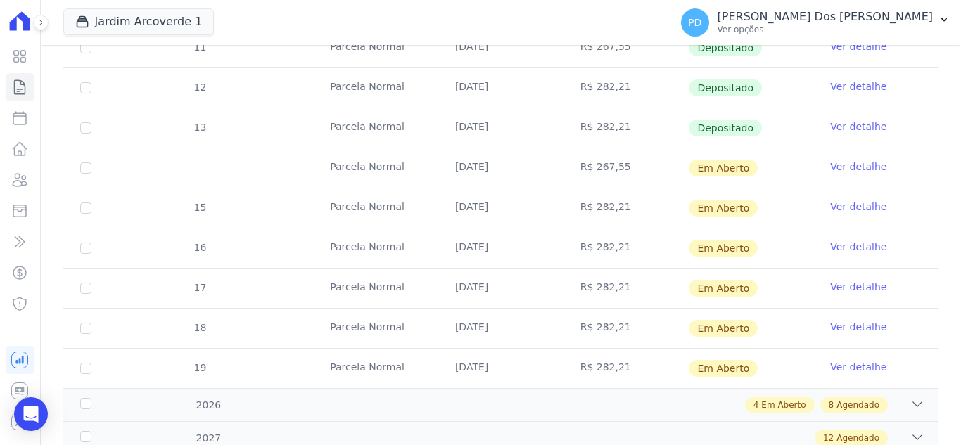
click at [850, 167] on link "Ver detalhe" at bounding box center [858, 167] width 56 height 14
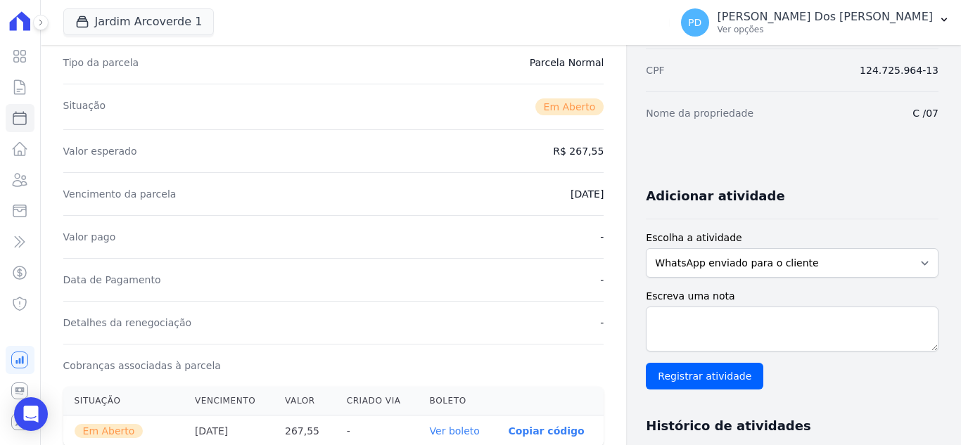
scroll to position [352, 0]
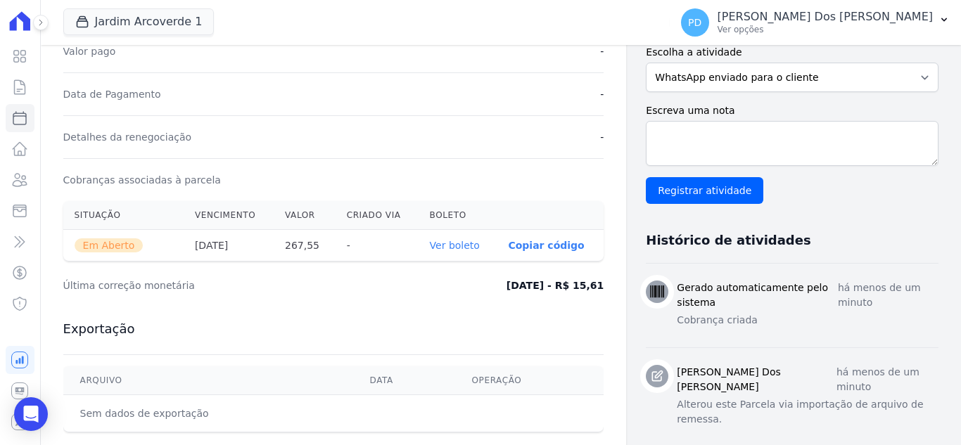
click at [463, 247] on link "Ver boleto" at bounding box center [455, 245] width 50 height 11
click at [18, 85] on icon at bounding box center [19, 87] width 17 height 17
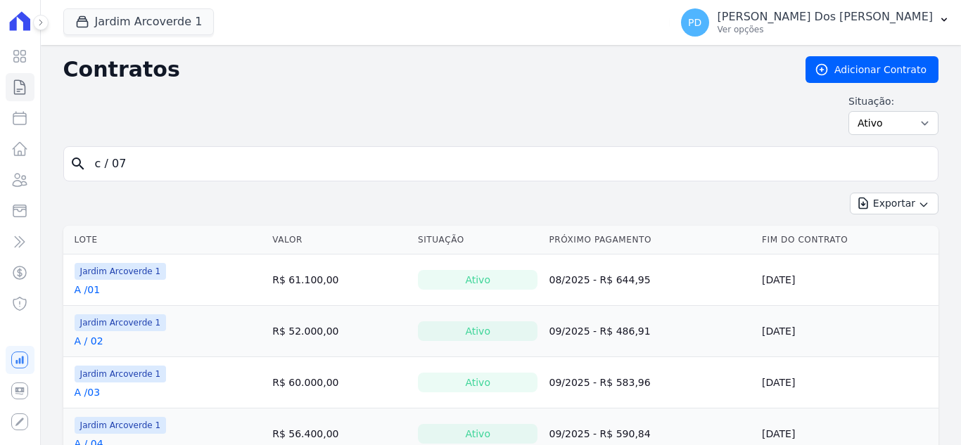
click at [360, 168] on input "c / 07" at bounding box center [509, 164] width 845 height 28
click at [362, 167] on input "search" at bounding box center [509, 164] width 845 height 28
type input "j / 22"
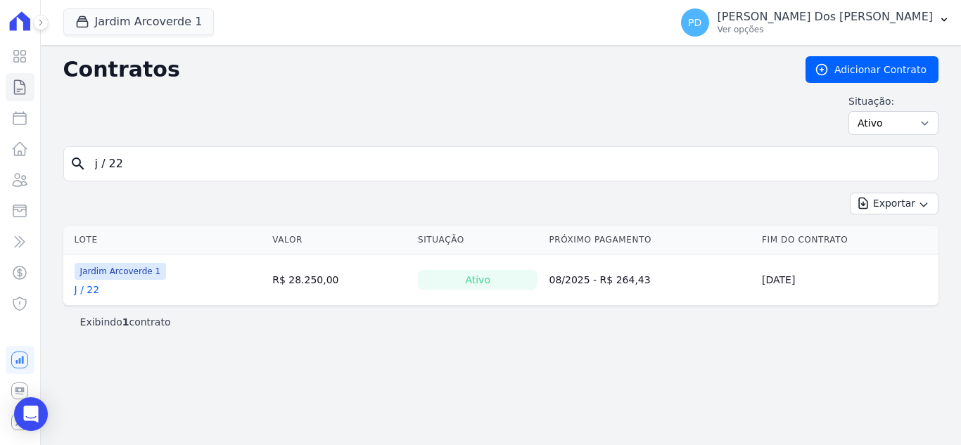
click at [89, 287] on link "J / 22" at bounding box center [87, 290] width 25 height 14
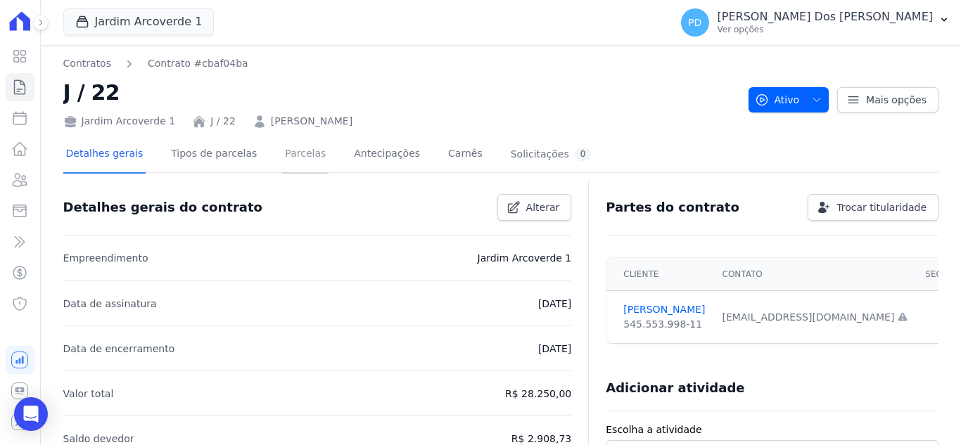
click at [290, 151] on link "Parcelas" at bounding box center [305, 154] width 46 height 37
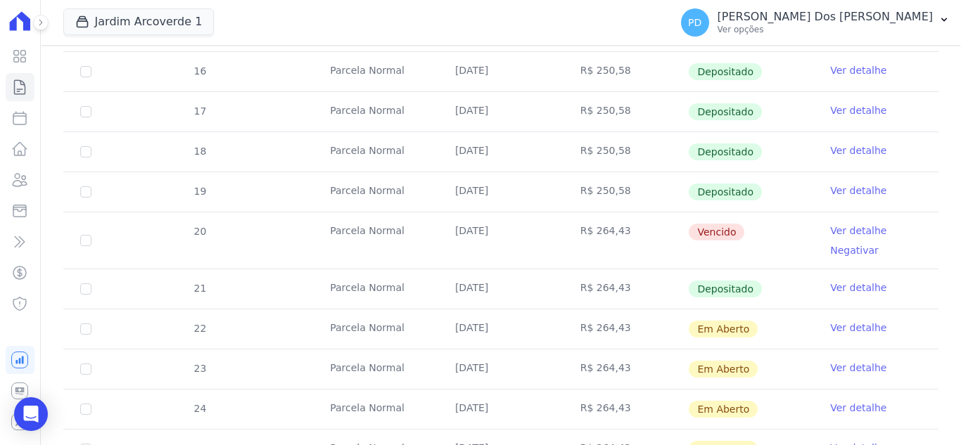
scroll to position [350, 0]
click at [843, 229] on link "Ver detalhe" at bounding box center [858, 232] width 56 height 14
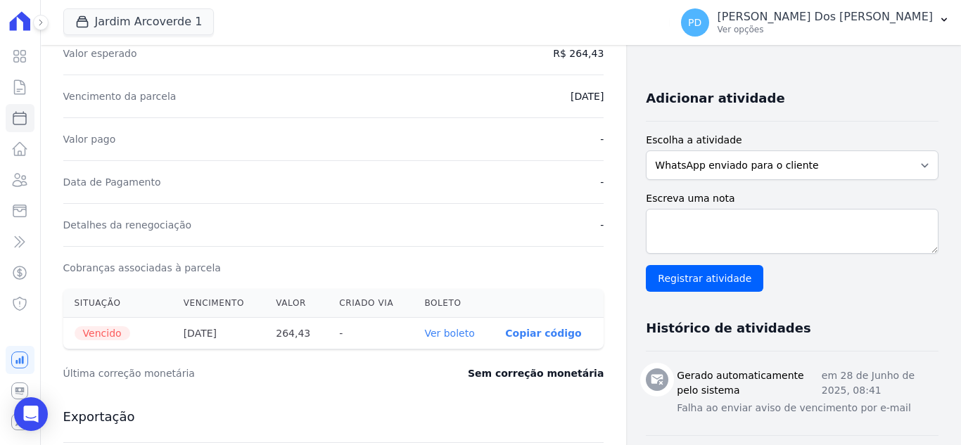
scroll to position [281, 0]
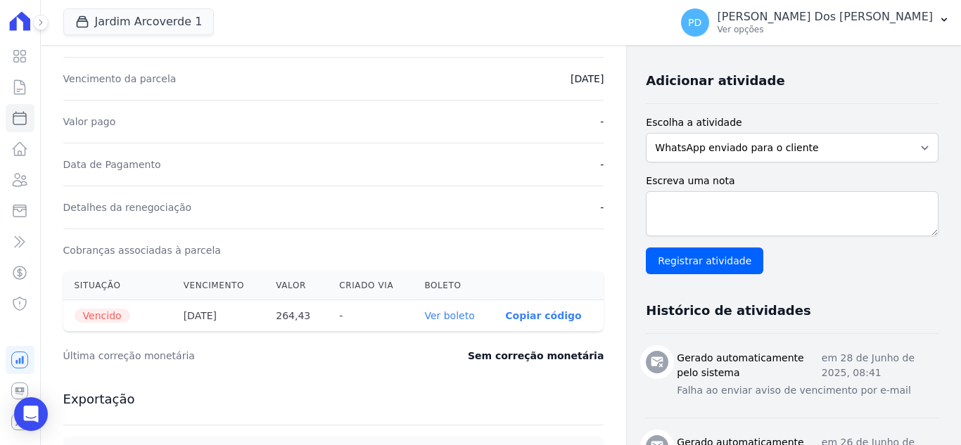
click at [466, 314] on link "Ver boleto" at bounding box center [449, 315] width 50 height 11
